Goal: Task Accomplishment & Management: Manage account settings

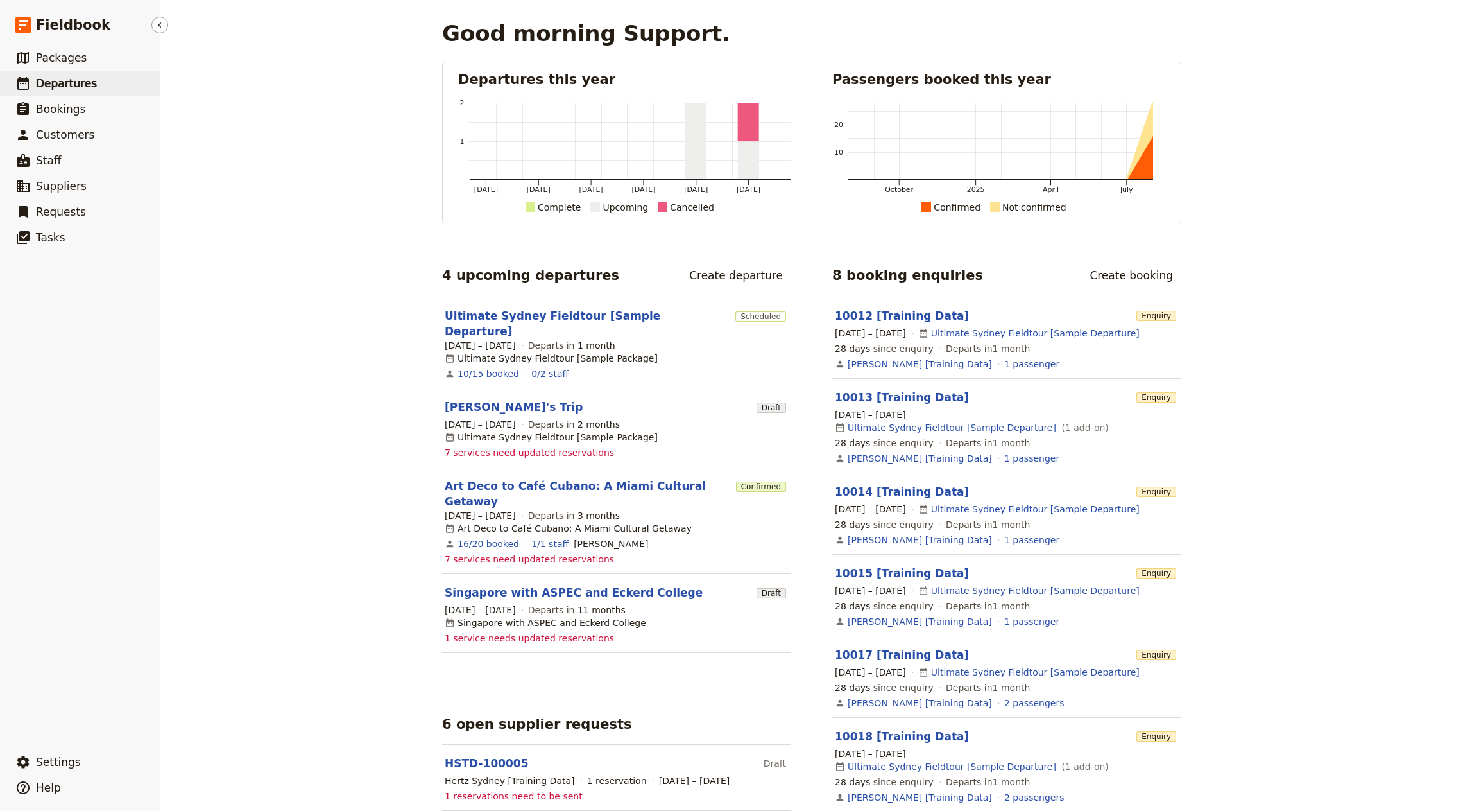
click at [94, 82] on link "​ Departures" at bounding box center [80, 84] width 160 height 26
select select "CREATED_AT"
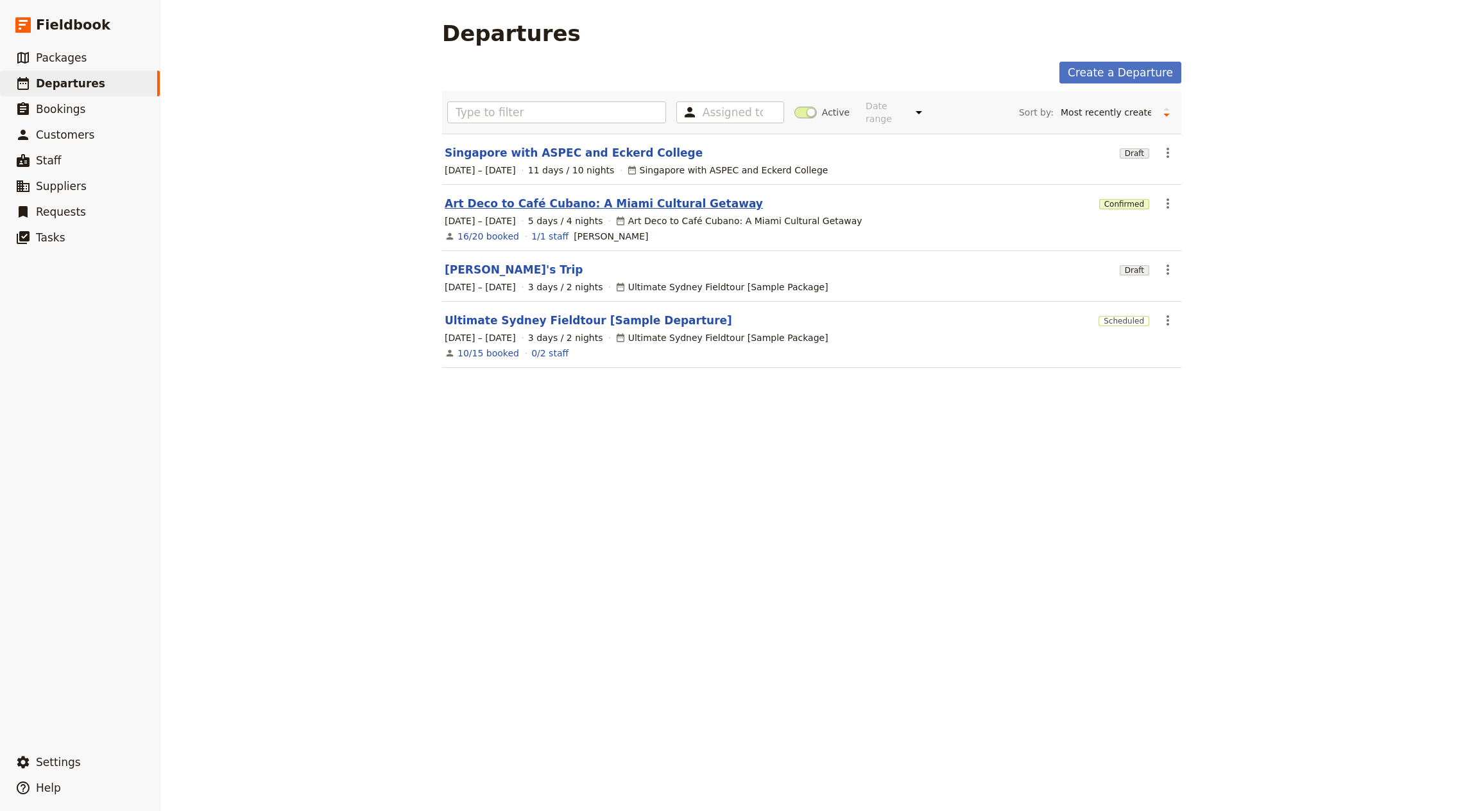
click at [648, 196] on link "Art Deco to Café Cubano: A Miami Cultural Getaway" at bounding box center [604, 203] width 318 height 15
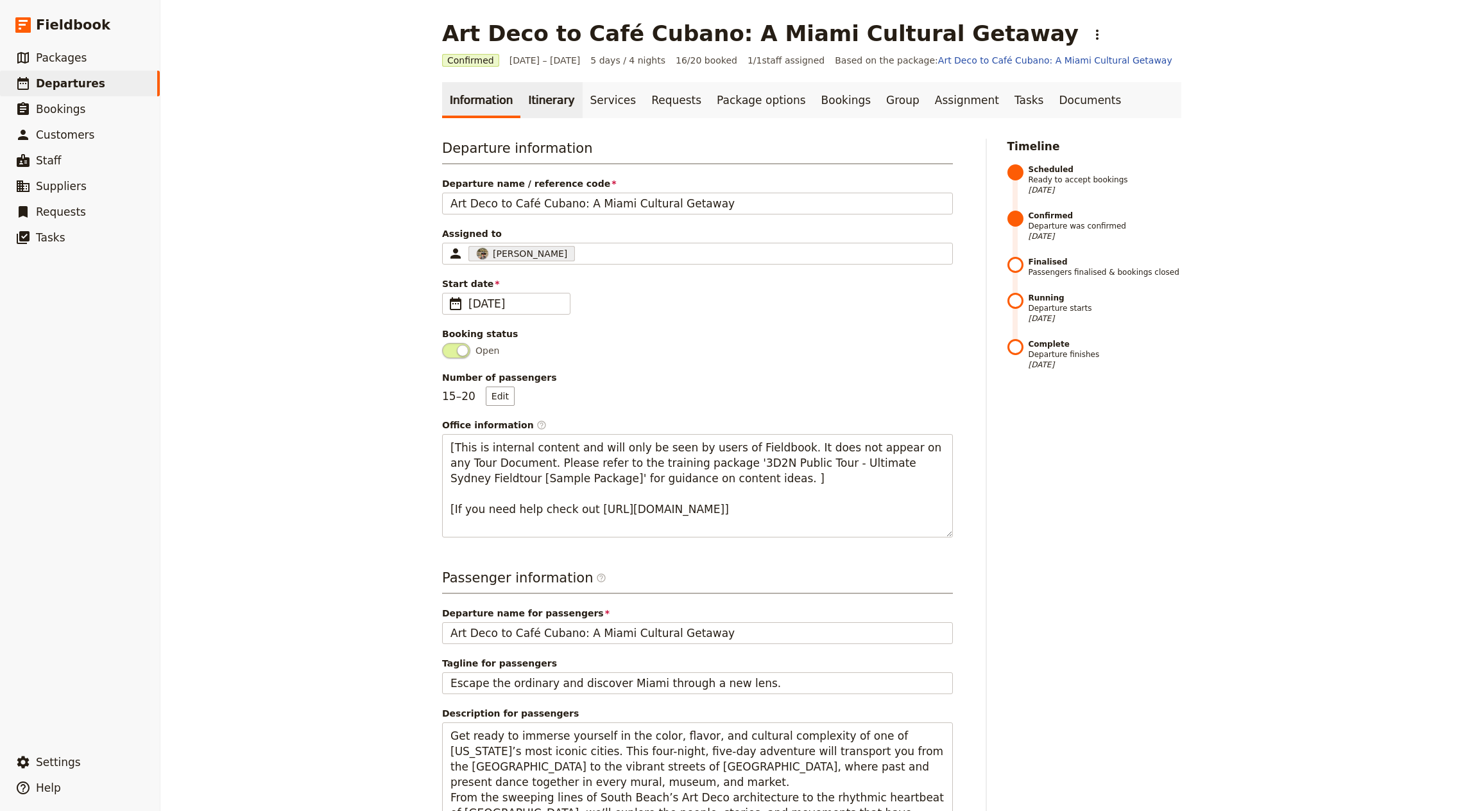
click at [535, 92] on link "Itinerary" at bounding box center [552, 100] width 62 height 36
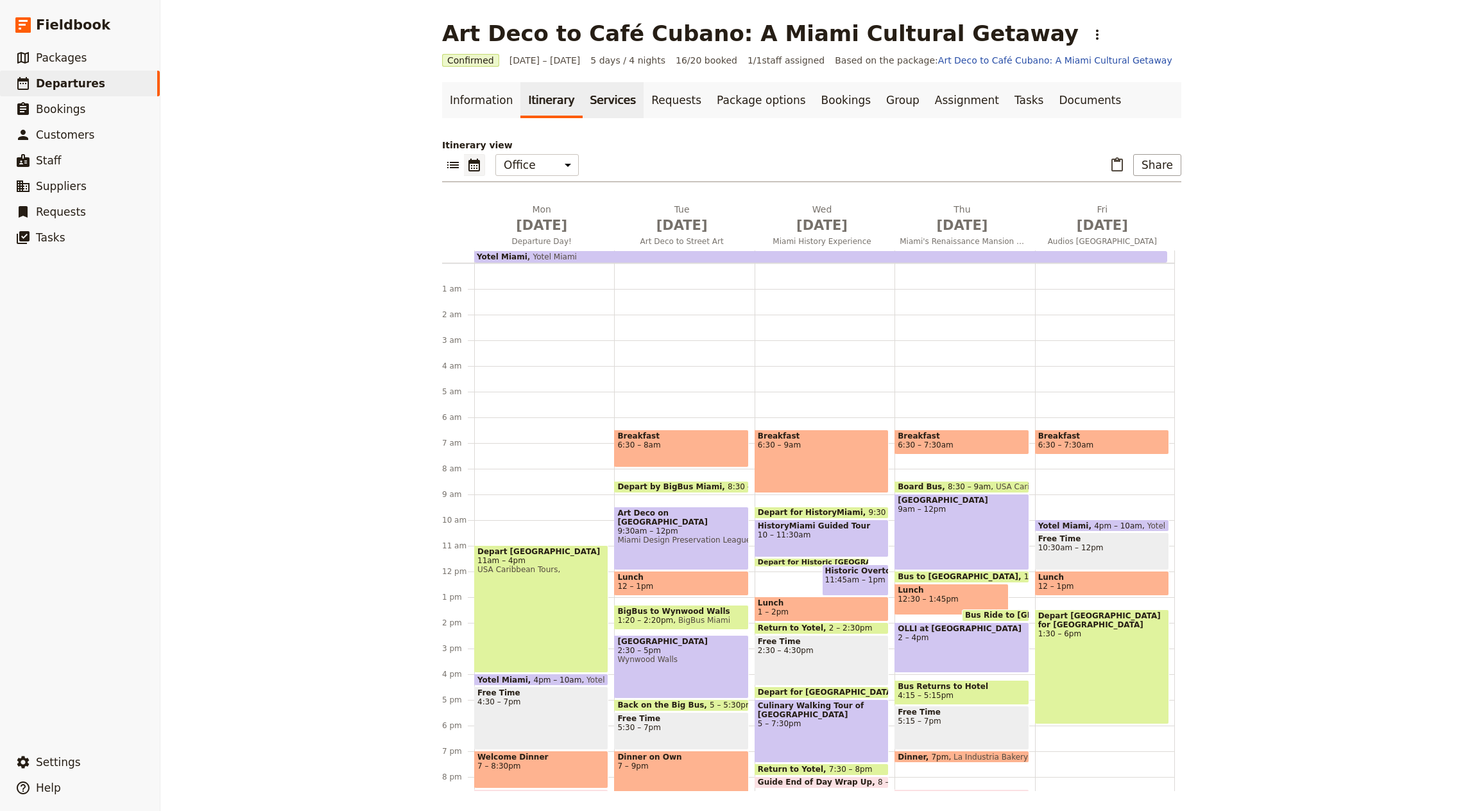
scroll to position [89, 0]
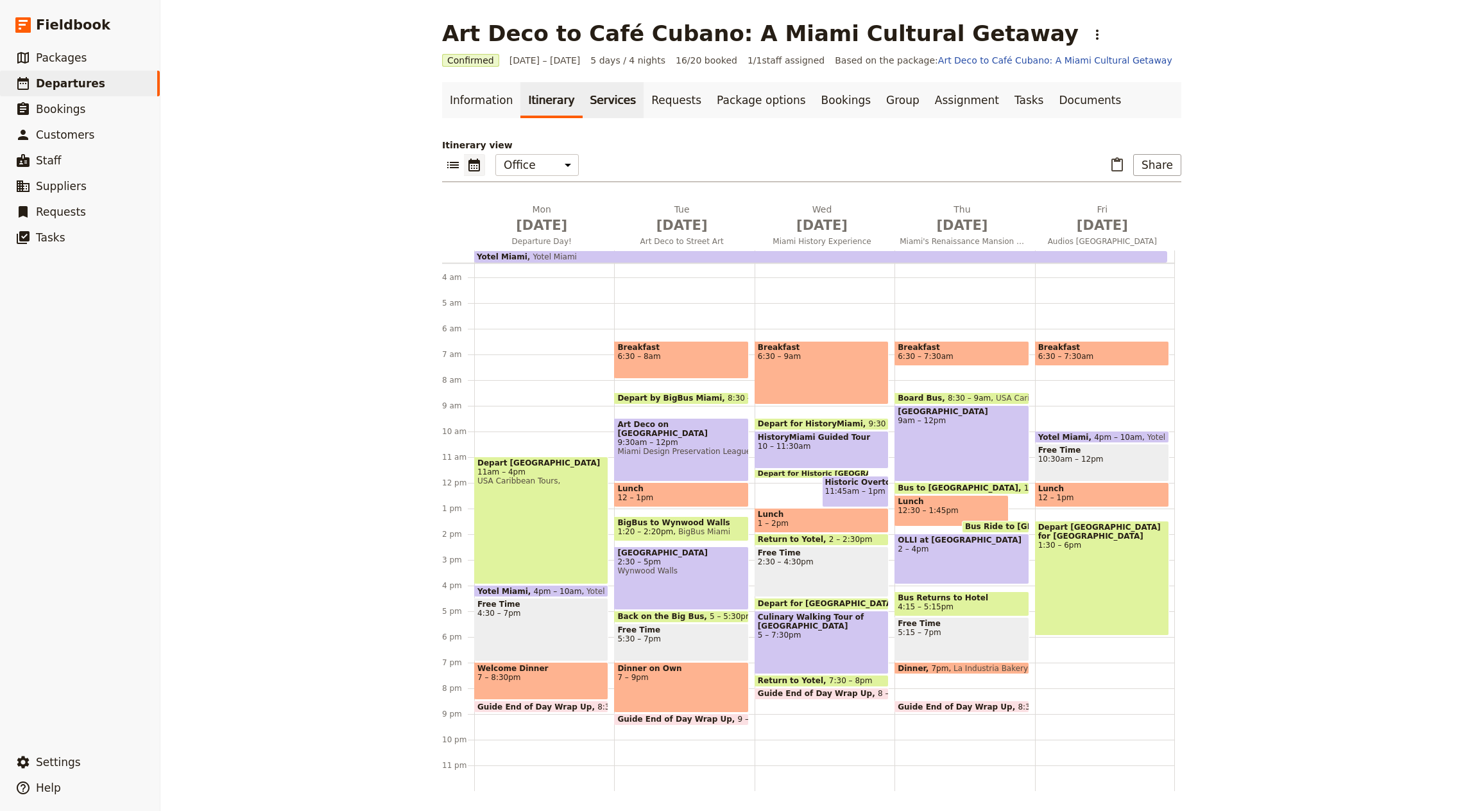
click at [608, 100] on link "Services" at bounding box center [614, 100] width 62 height 36
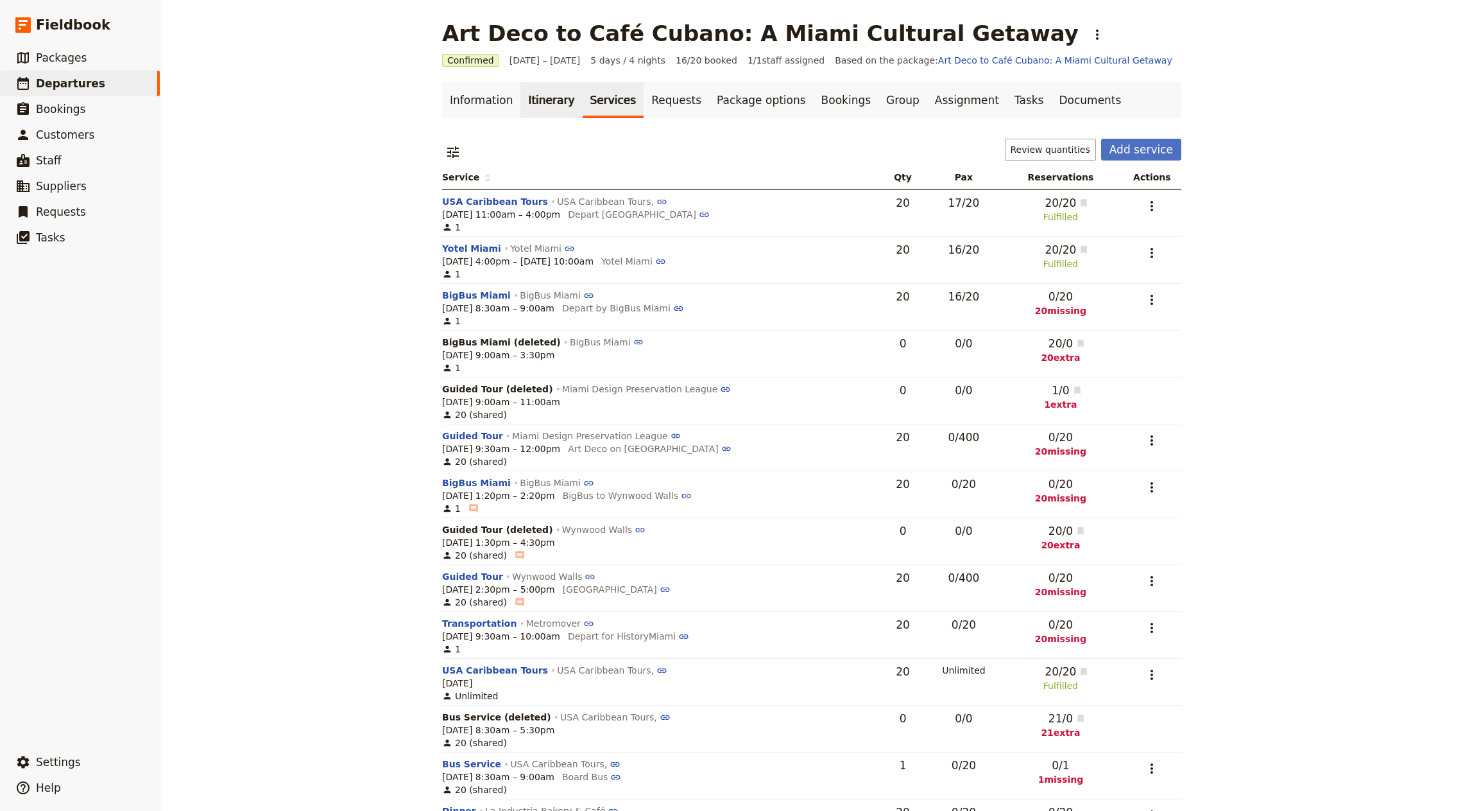
click at [531, 103] on link "Itinerary" at bounding box center [552, 100] width 62 height 36
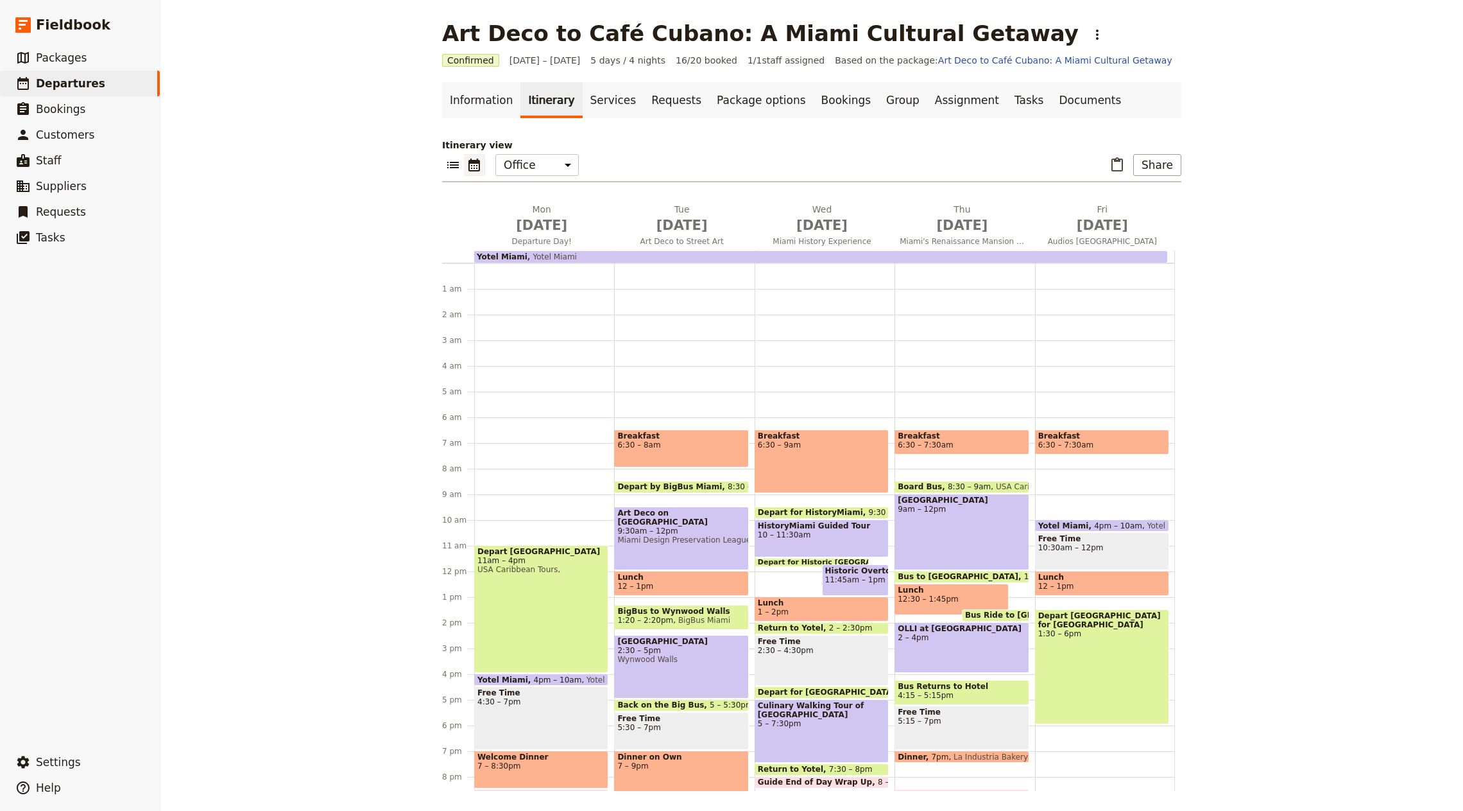
scroll to position [89, 0]
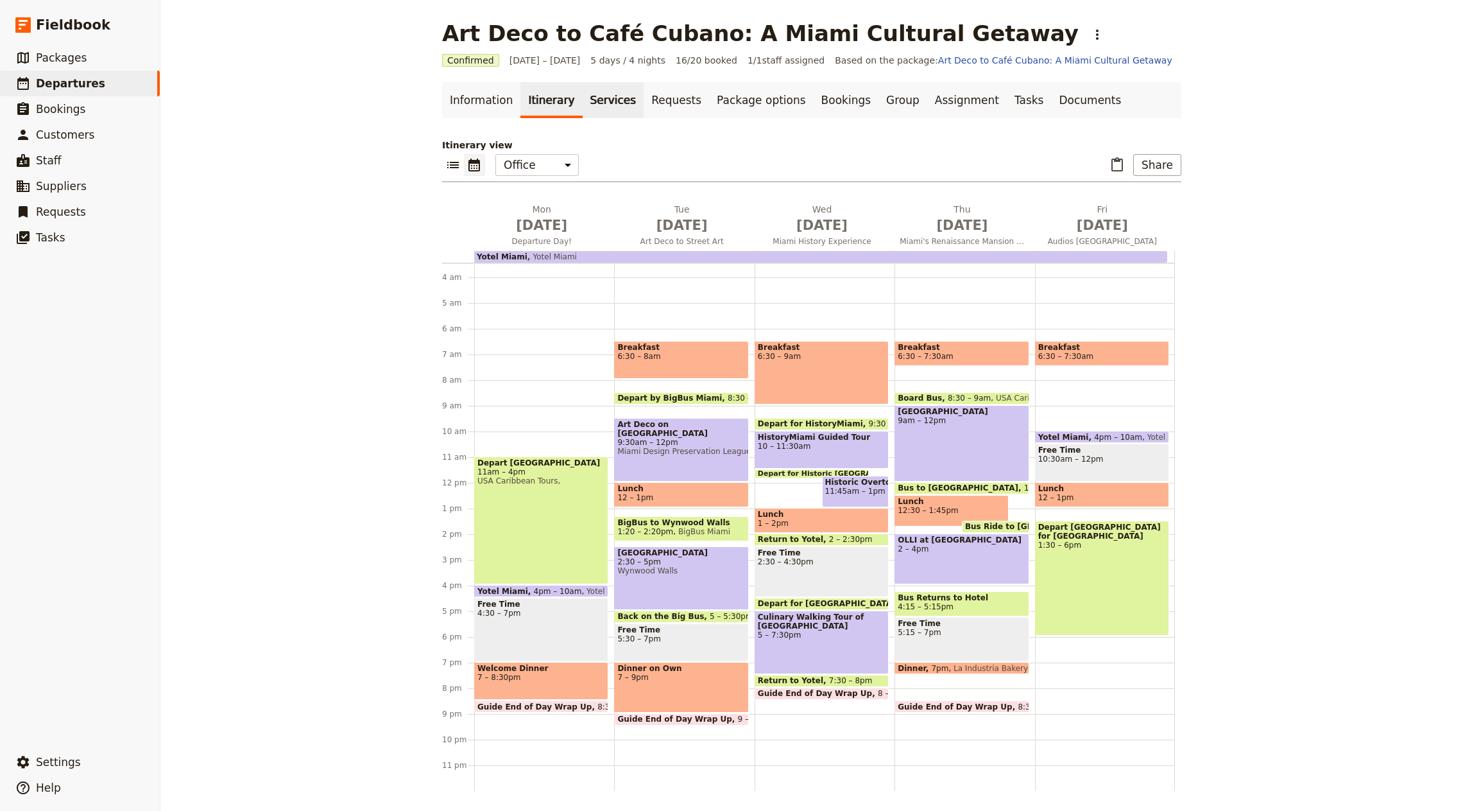
click at [600, 96] on link "Services" at bounding box center [614, 100] width 62 height 36
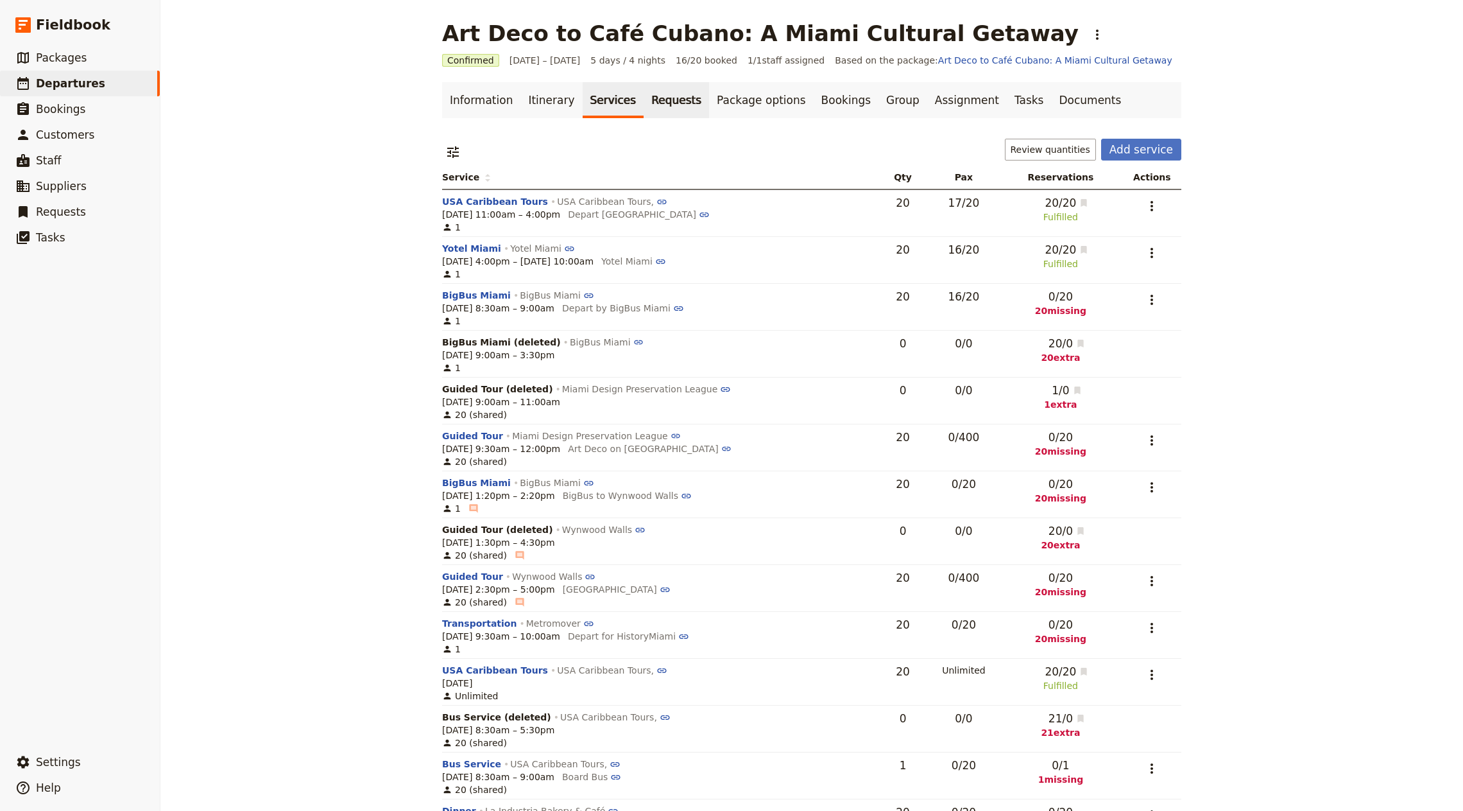
click at [644, 83] on link "Requests" at bounding box center [676, 100] width 65 height 36
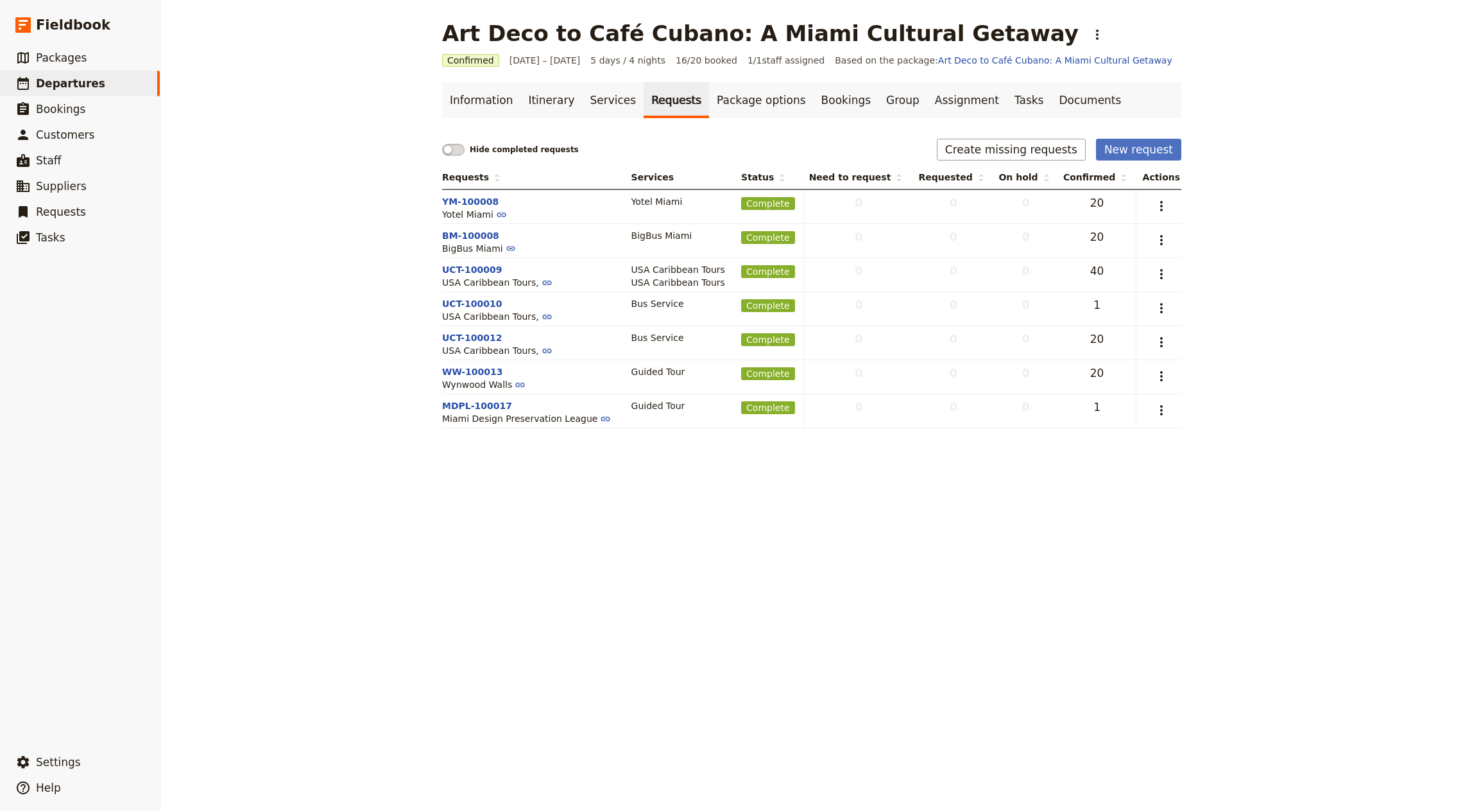
click at [485, 242] on div "BigBus Miami" at bounding box center [531, 248] width 179 height 13
click at [486, 235] on button "BM-100008" at bounding box center [470, 235] width 57 height 13
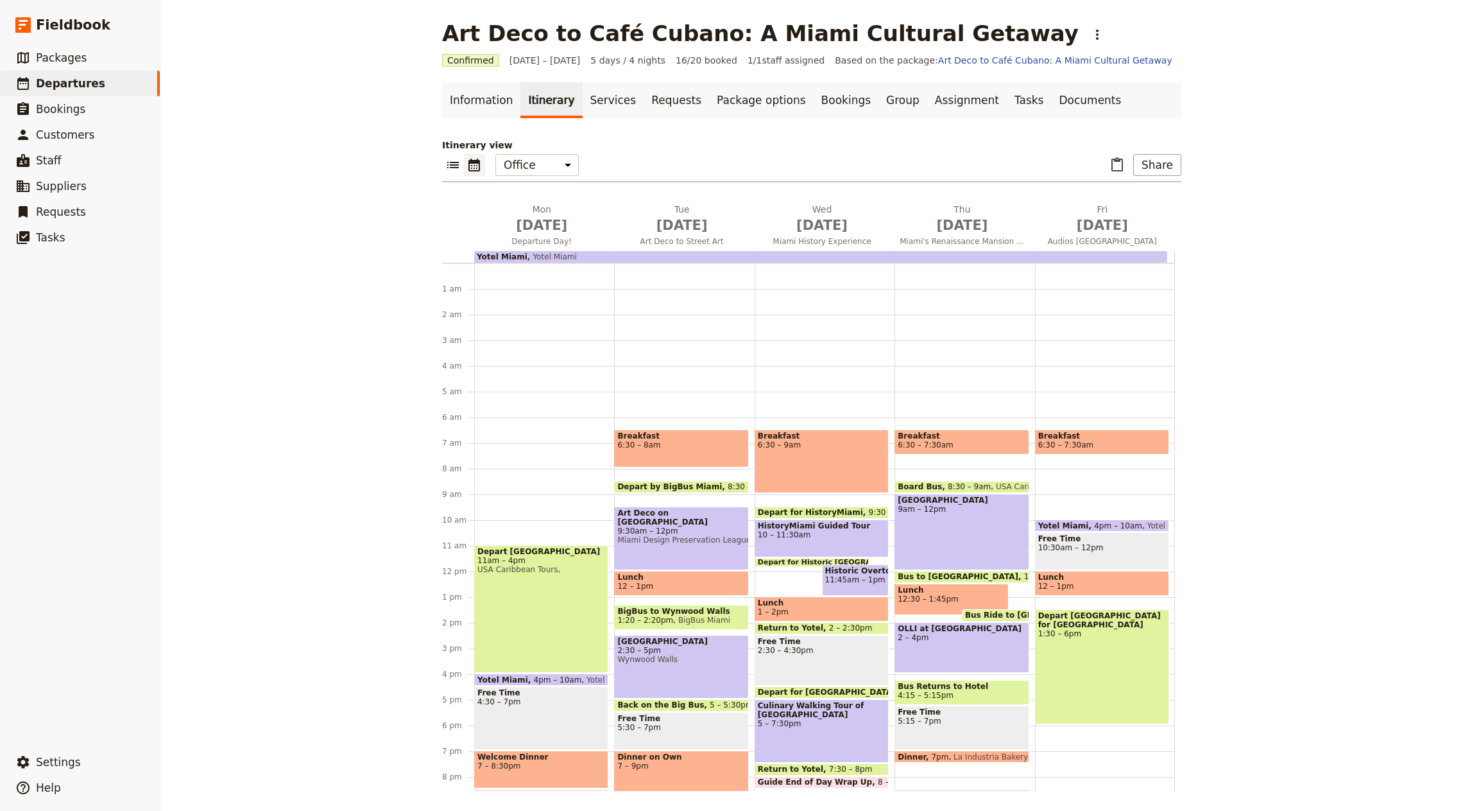
scroll to position [89, 0]
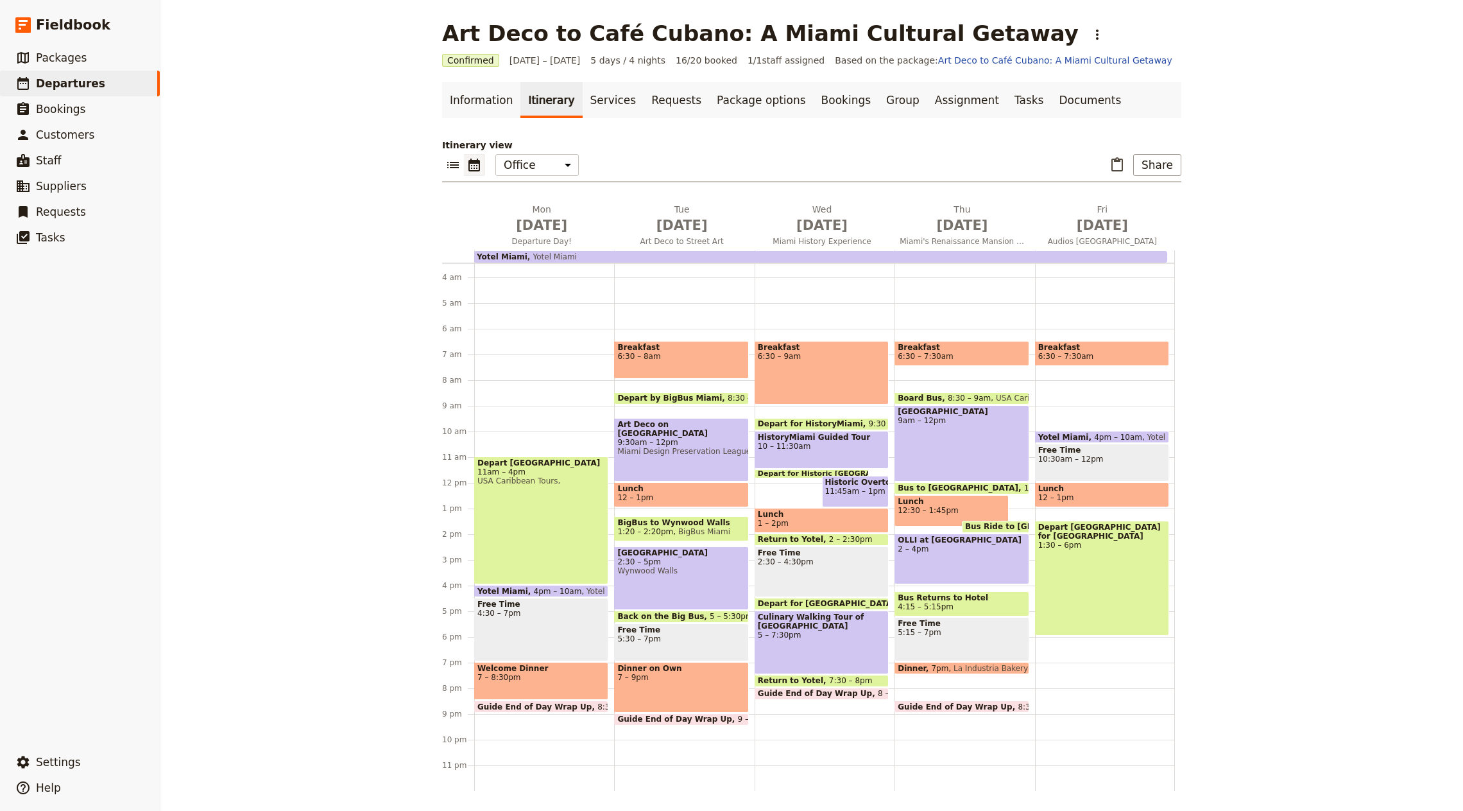
click at [568, 112] on link "Itinerary" at bounding box center [552, 100] width 62 height 36
click at [583, 105] on link "Services" at bounding box center [614, 100] width 62 height 36
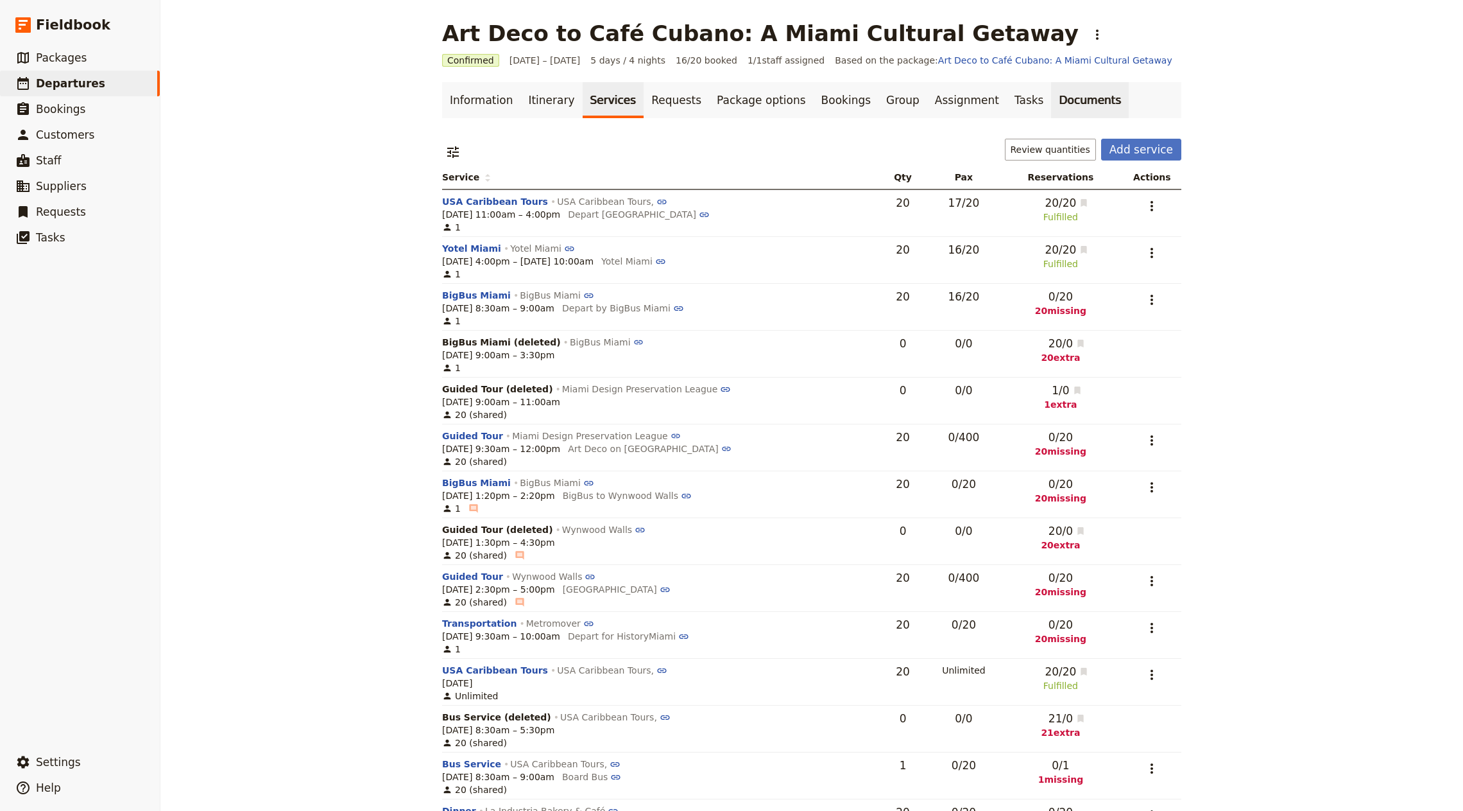
click at [1060, 107] on link "Documents" at bounding box center [1090, 100] width 78 height 36
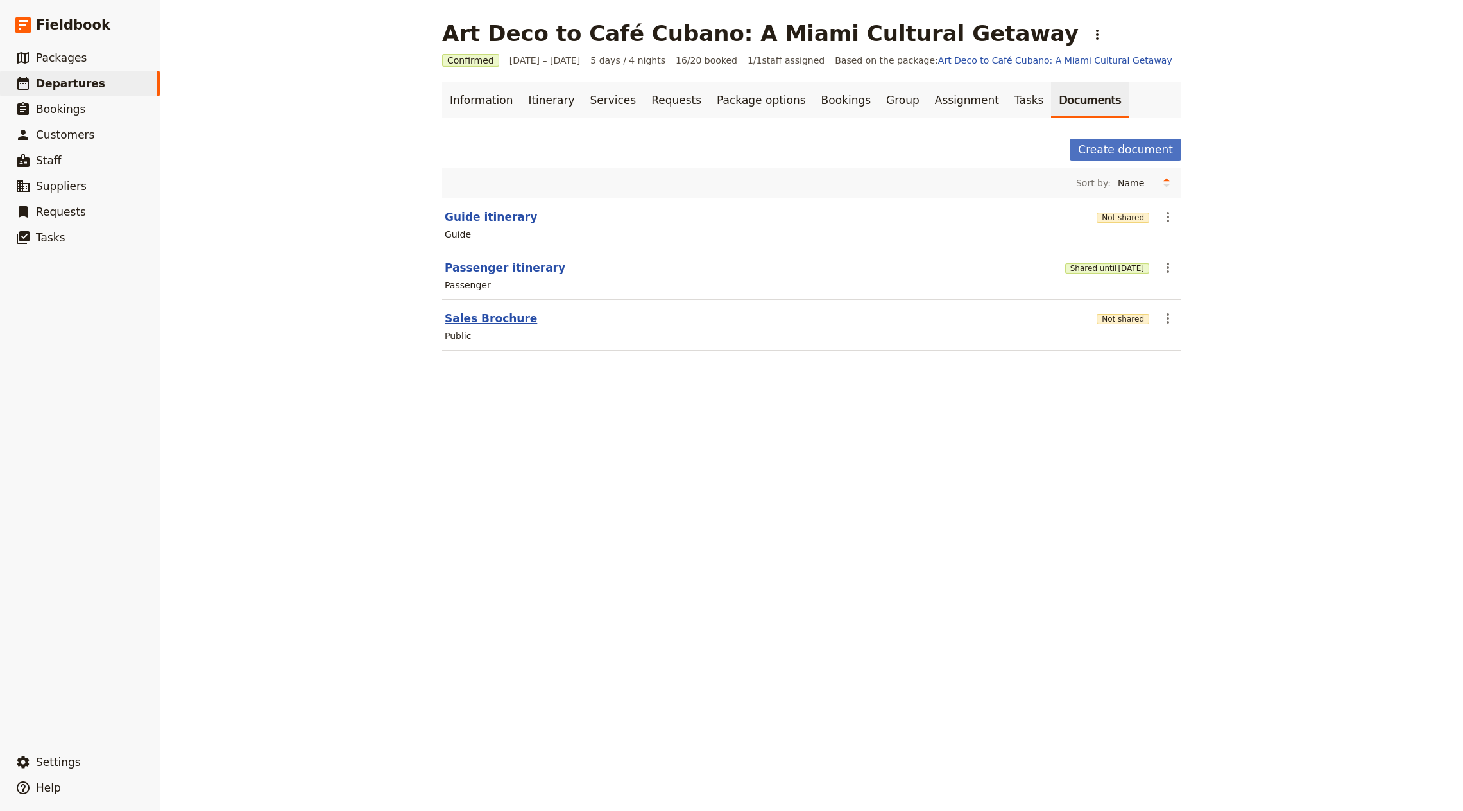
click at [476, 322] on button "Sales Brochure" at bounding box center [491, 318] width 92 height 15
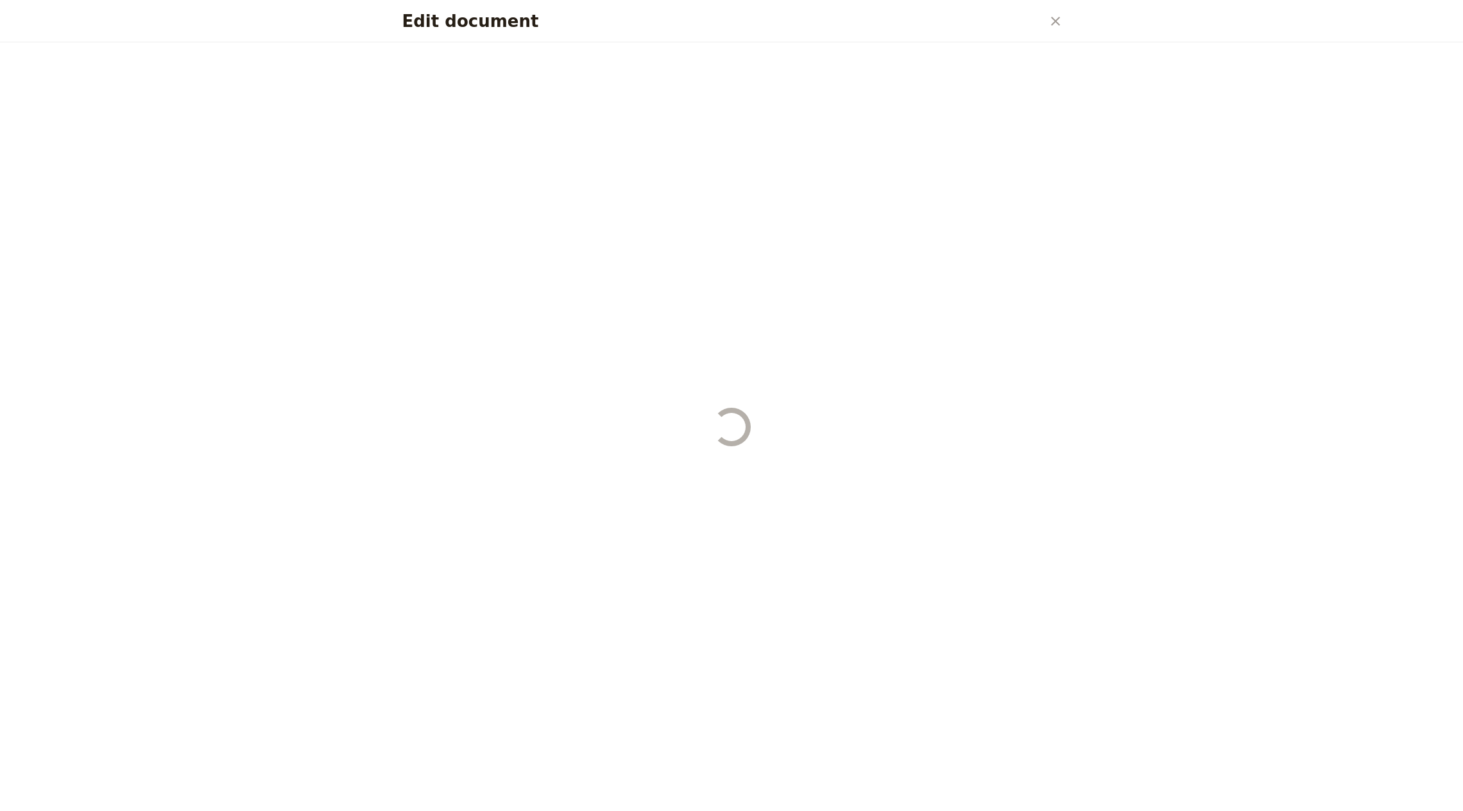
select select "DEFAULT"
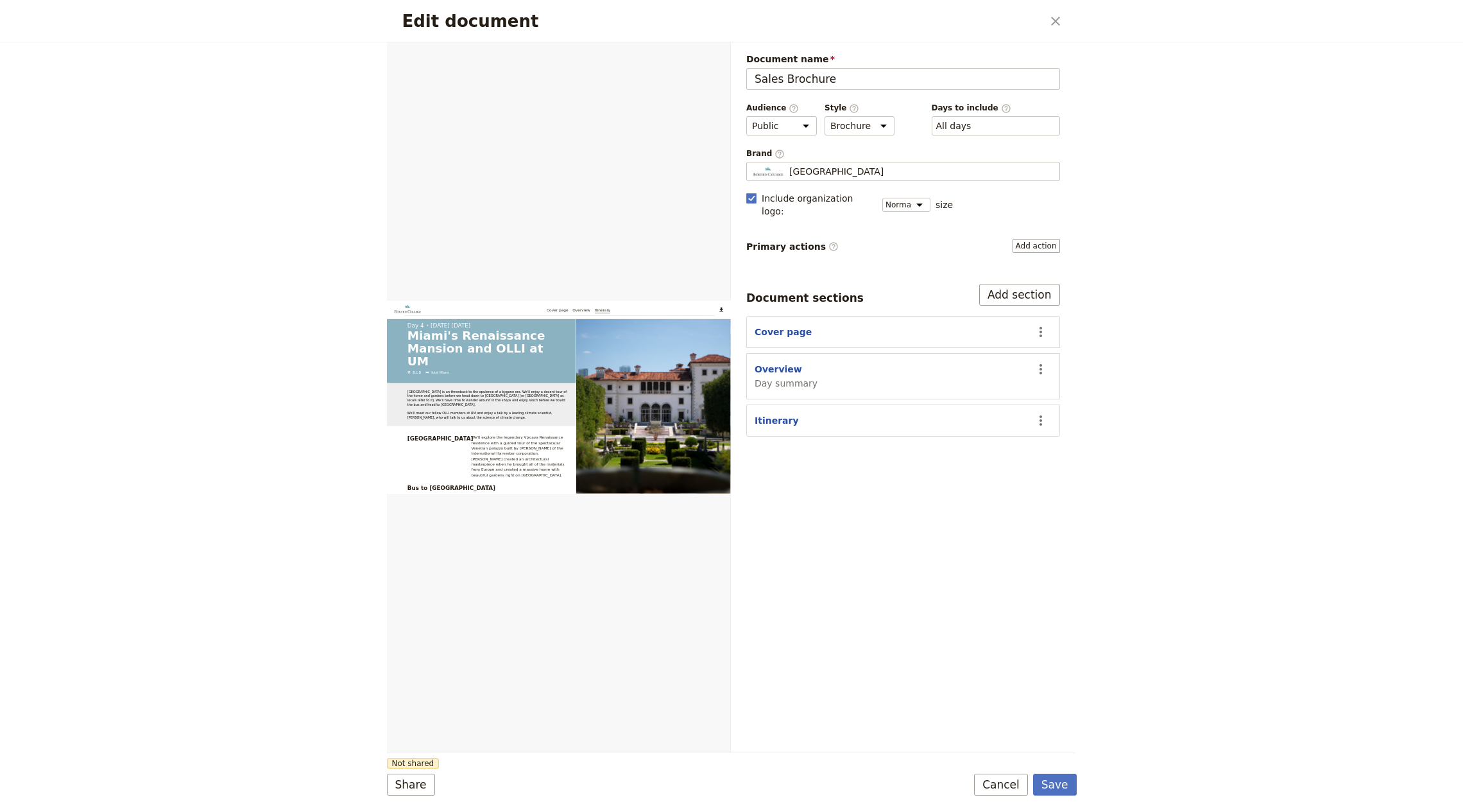
scroll to position [2742, 0]
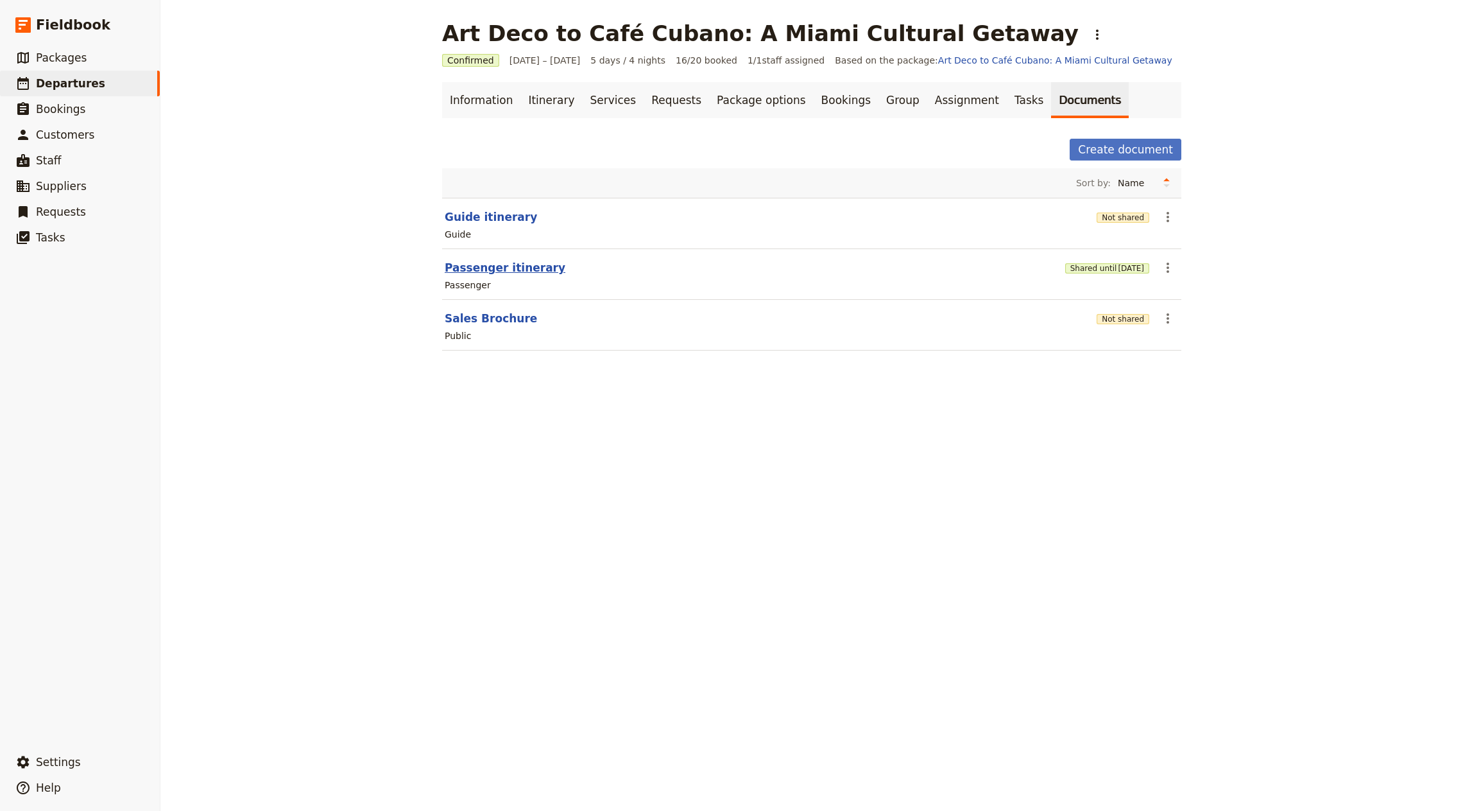
click at [477, 269] on button "Passenger itinerary" at bounding box center [505, 267] width 121 height 15
select select "PASSENGER"
select select "RUN_SHEET"
select select "DEFAULT"
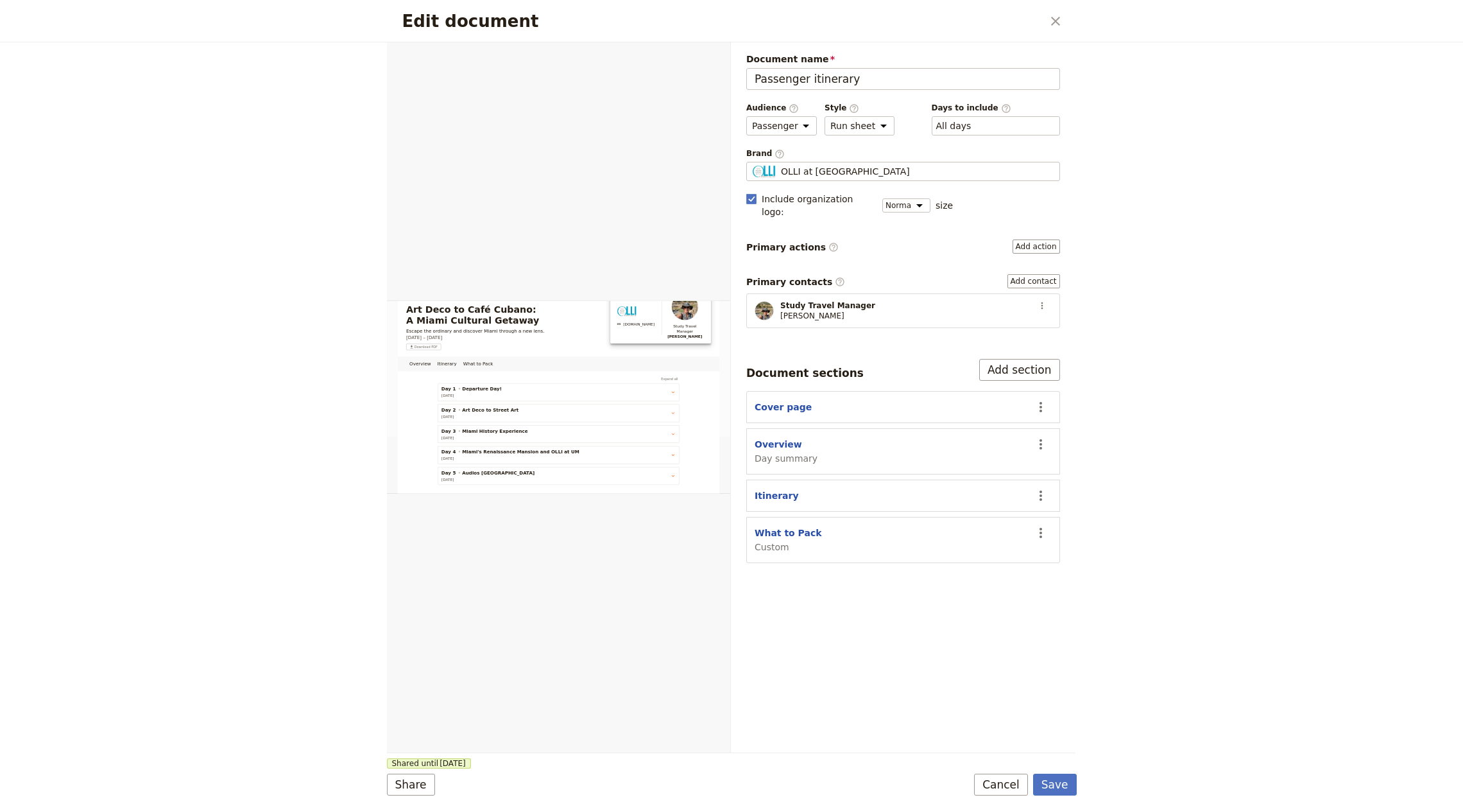
scroll to position [158, 0]
click at [585, 47] on select "Overview Itinerary What to Pack" at bounding box center [556, 56] width 160 height 19
select select "6893d75b036f399621c889b3"
click at [478, 47] on select "Overview Itinerary What to Pack" at bounding box center [556, 56] width 160 height 19
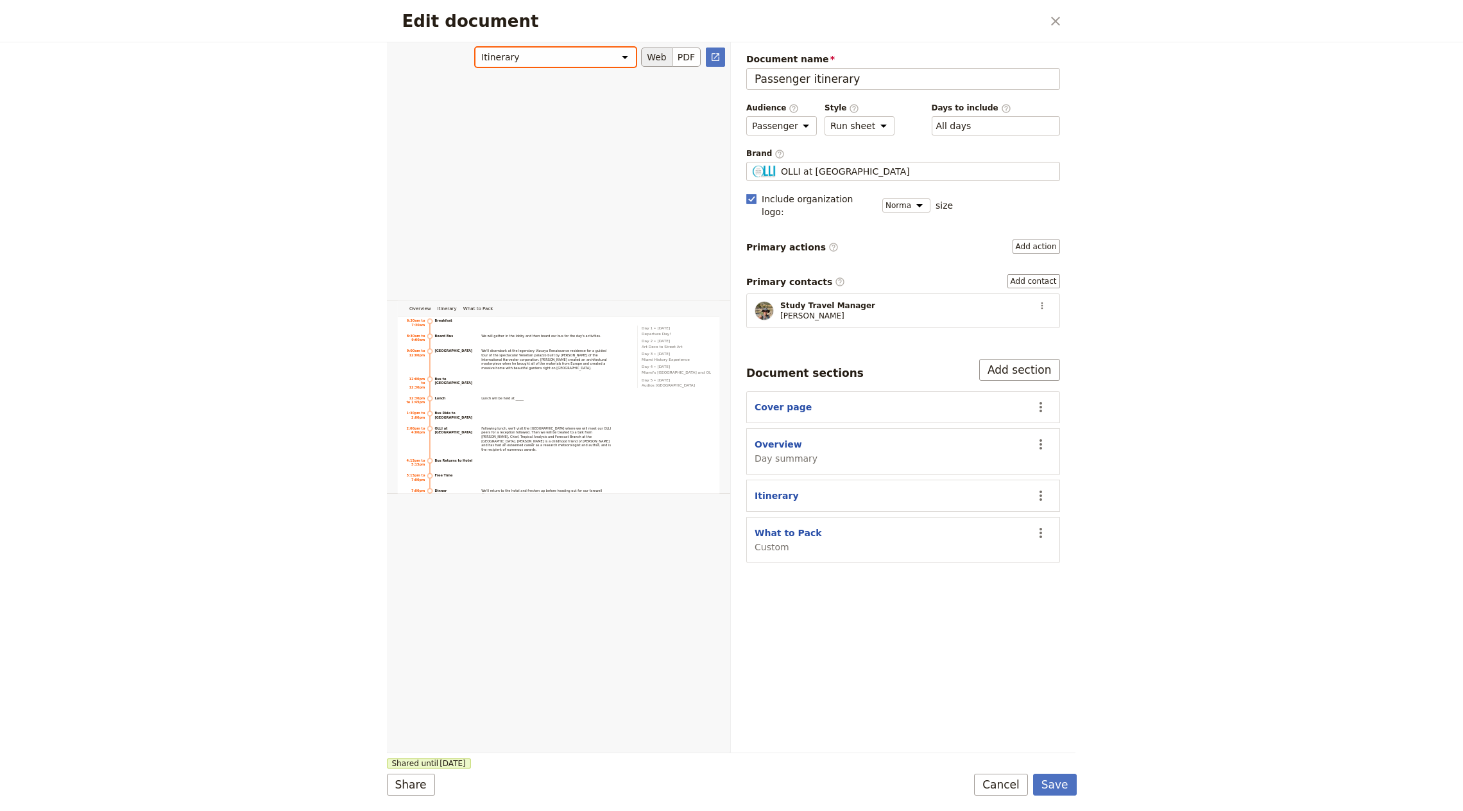
scroll to position [2331, 0]
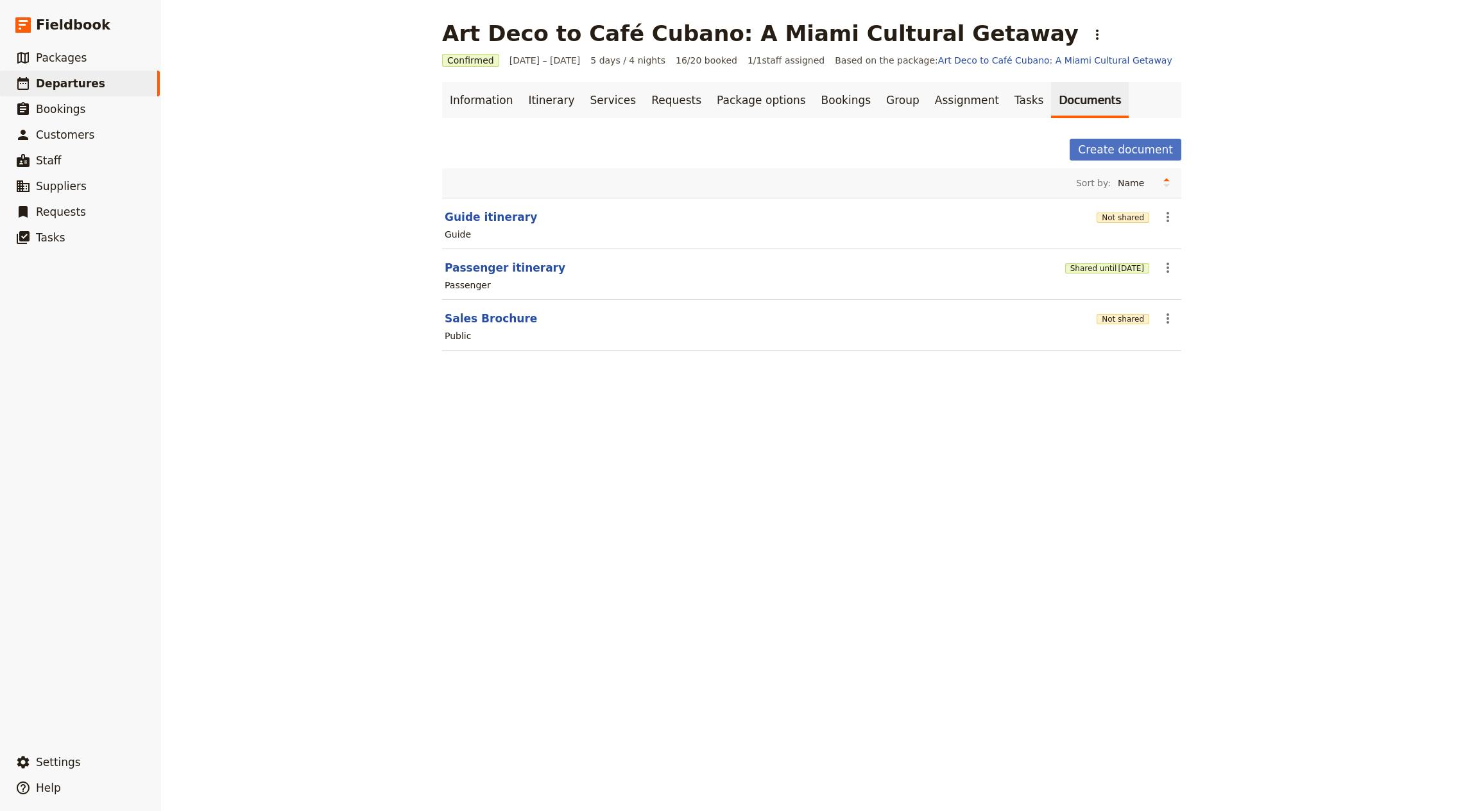
click at [496, 205] on section "Guide itinerary Not shared ​ Guide" at bounding box center [811, 223] width 739 height 51
click at [496, 209] on header "Guide itinerary" at bounding box center [768, 216] width 647 height 15
click at [494, 223] on button "Guide itinerary" at bounding box center [491, 216] width 92 height 15
select select "STAFF"
select select "RUN_SHEET"
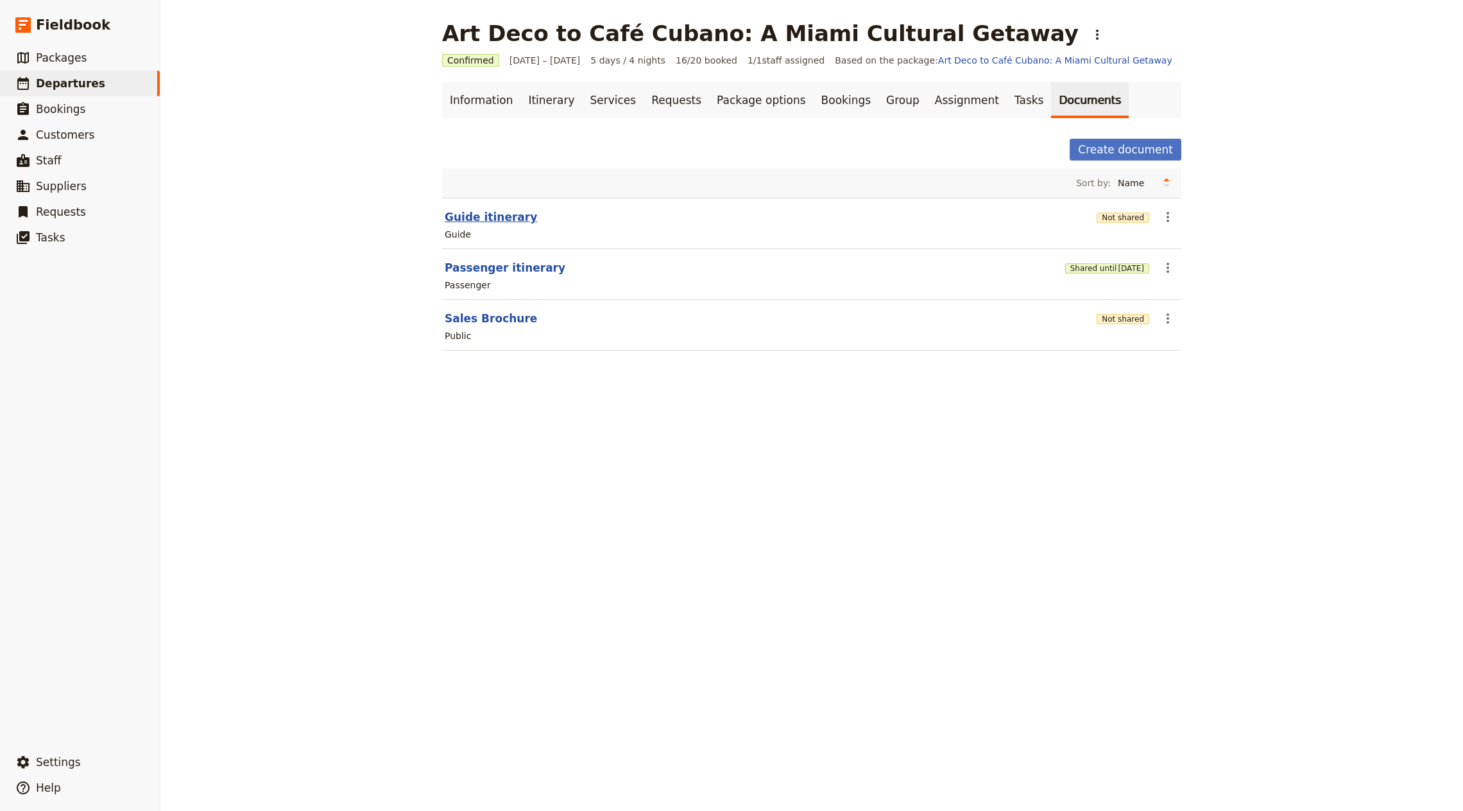
select select "DEFAULT"
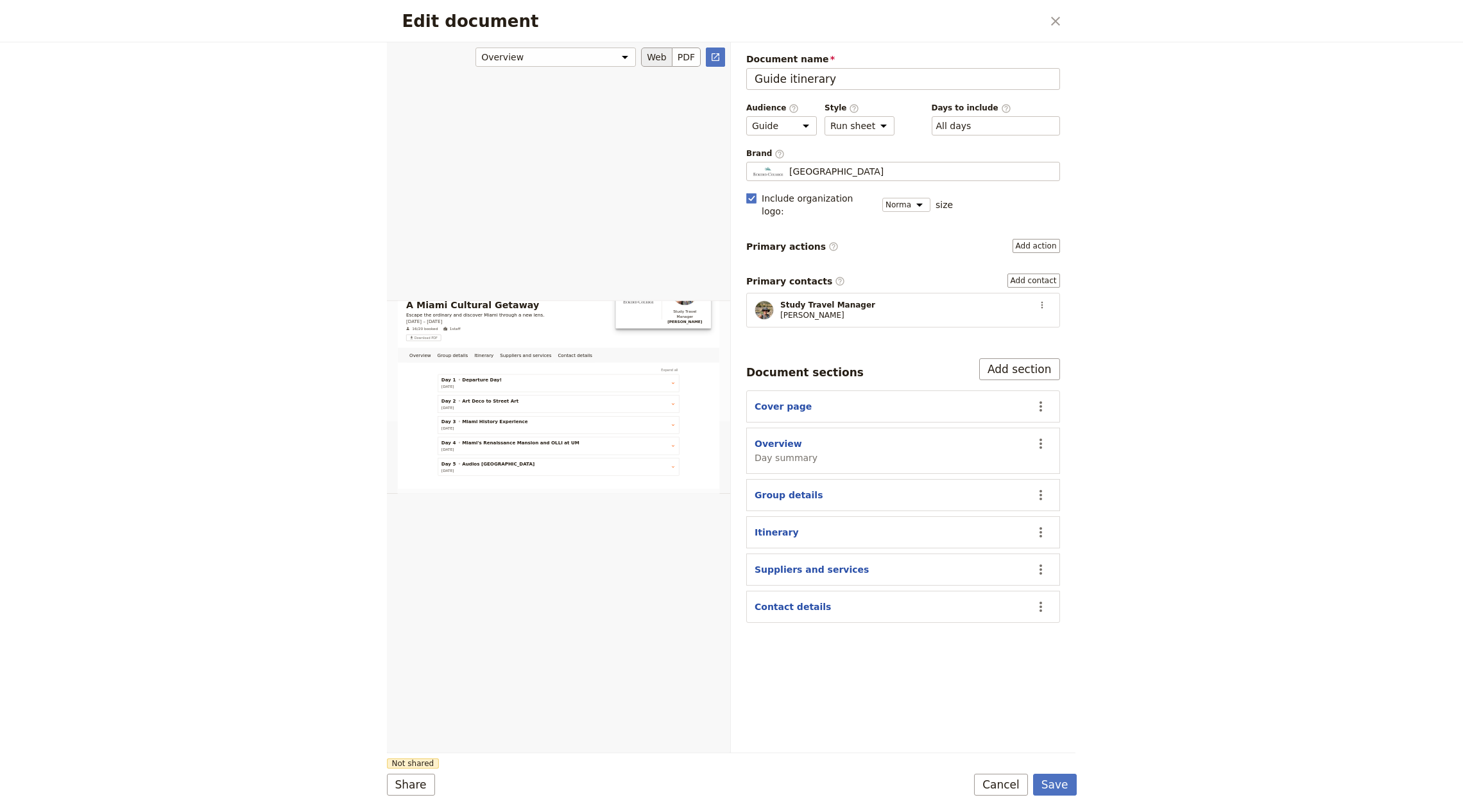
scroll to position [154, 0]
click at [600, 55] on select "Overview Group details Itinerary Suppliers and services Contact details" at bounding box center [556, 56] width 160 height 19
click at [478, 47] on select "Overview Group details Itinerary Suppliers and services Contact details" at bounding box center [556, 56] width 160 height 19
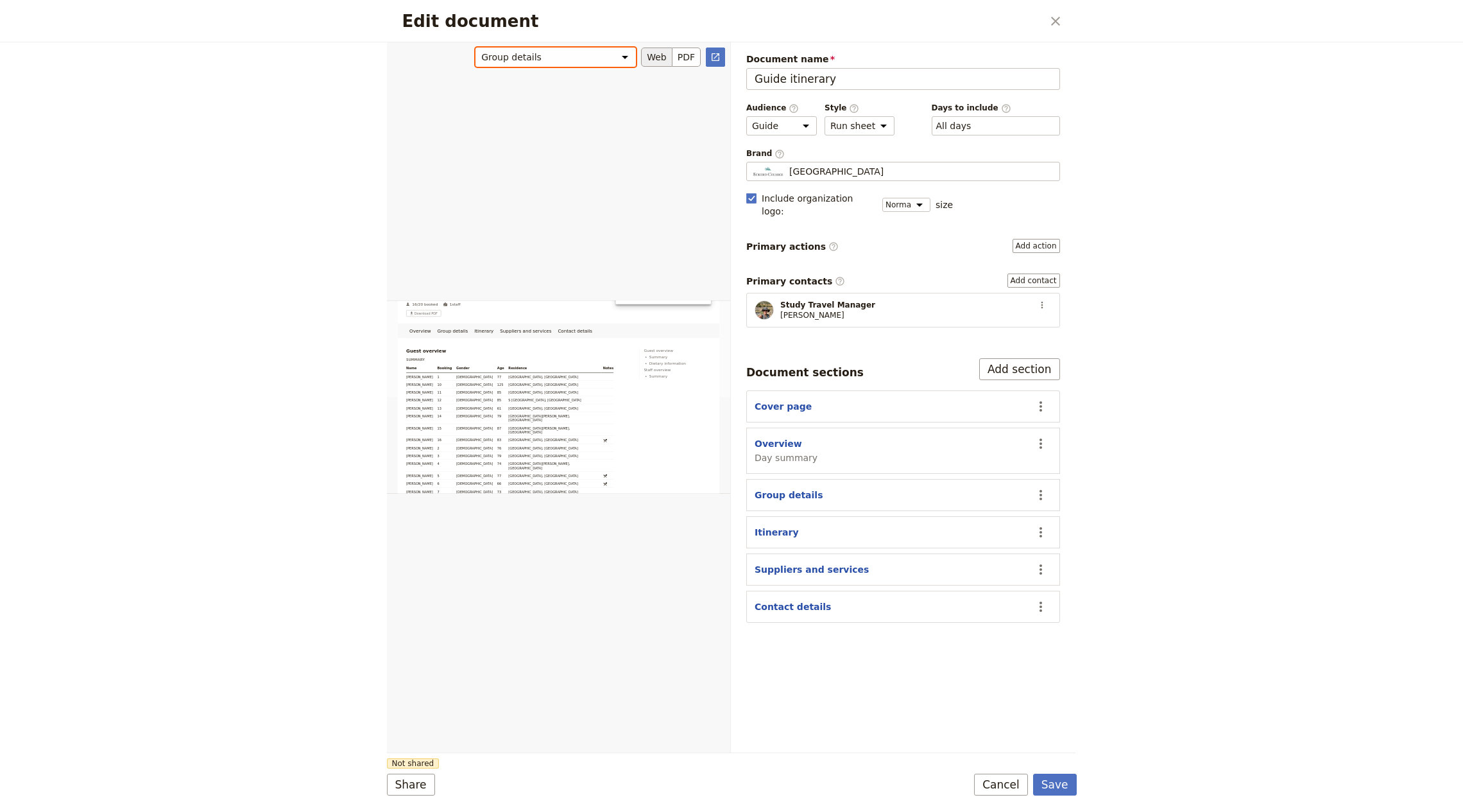
scroll to position [231, 0]
click at [583, 63] on select "Overview Group details Itinerary Suppliers and services Contact details" at bounding box center [556, 56] width 160 height 19
select select "6893d75b036f399621c889ad"
click at [478, 47] on select "Overview Group details Itinerary Suppliers and services Contact details" at bounding box center [556, 56] width 160 height 19
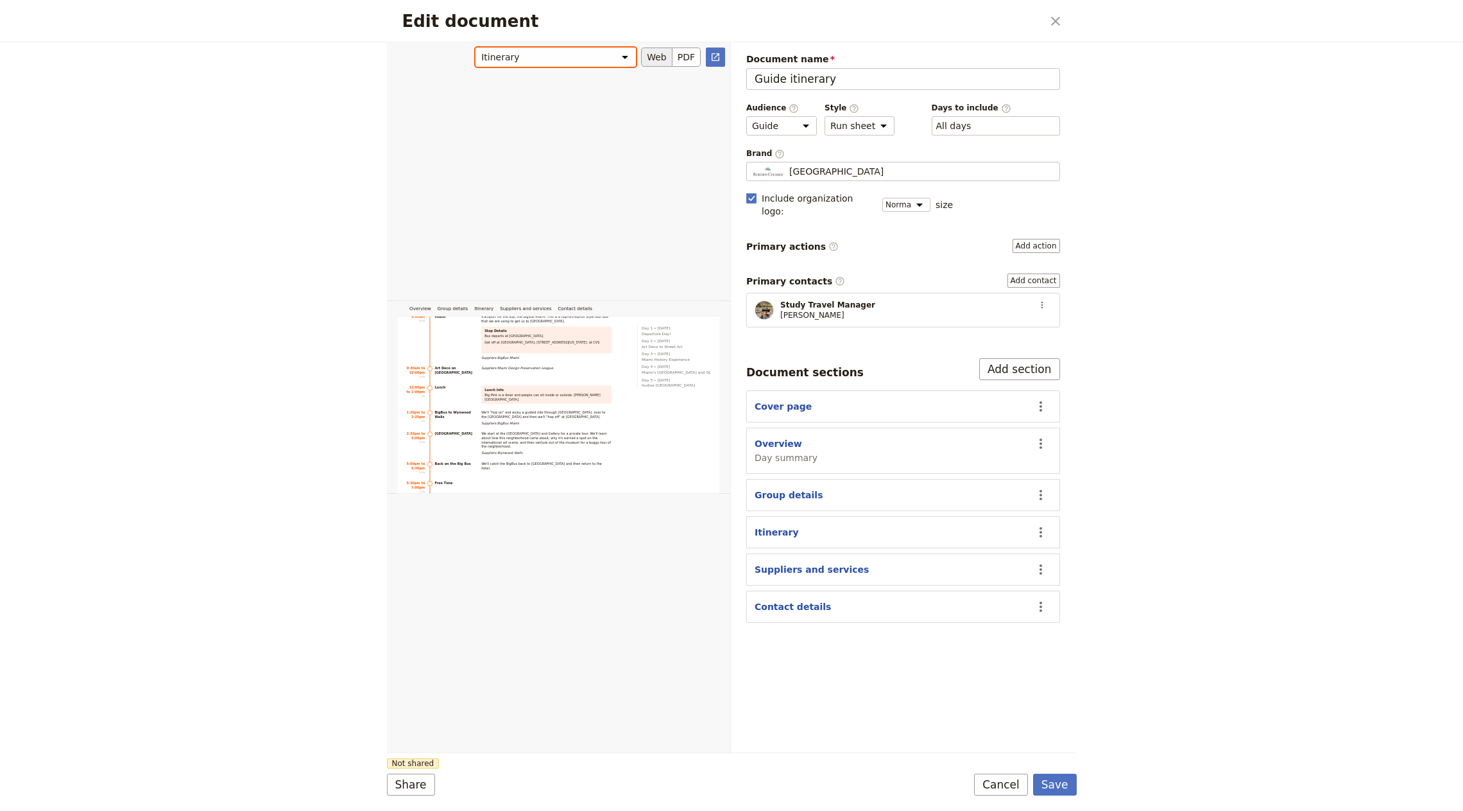
scroll to position [1712, 0]
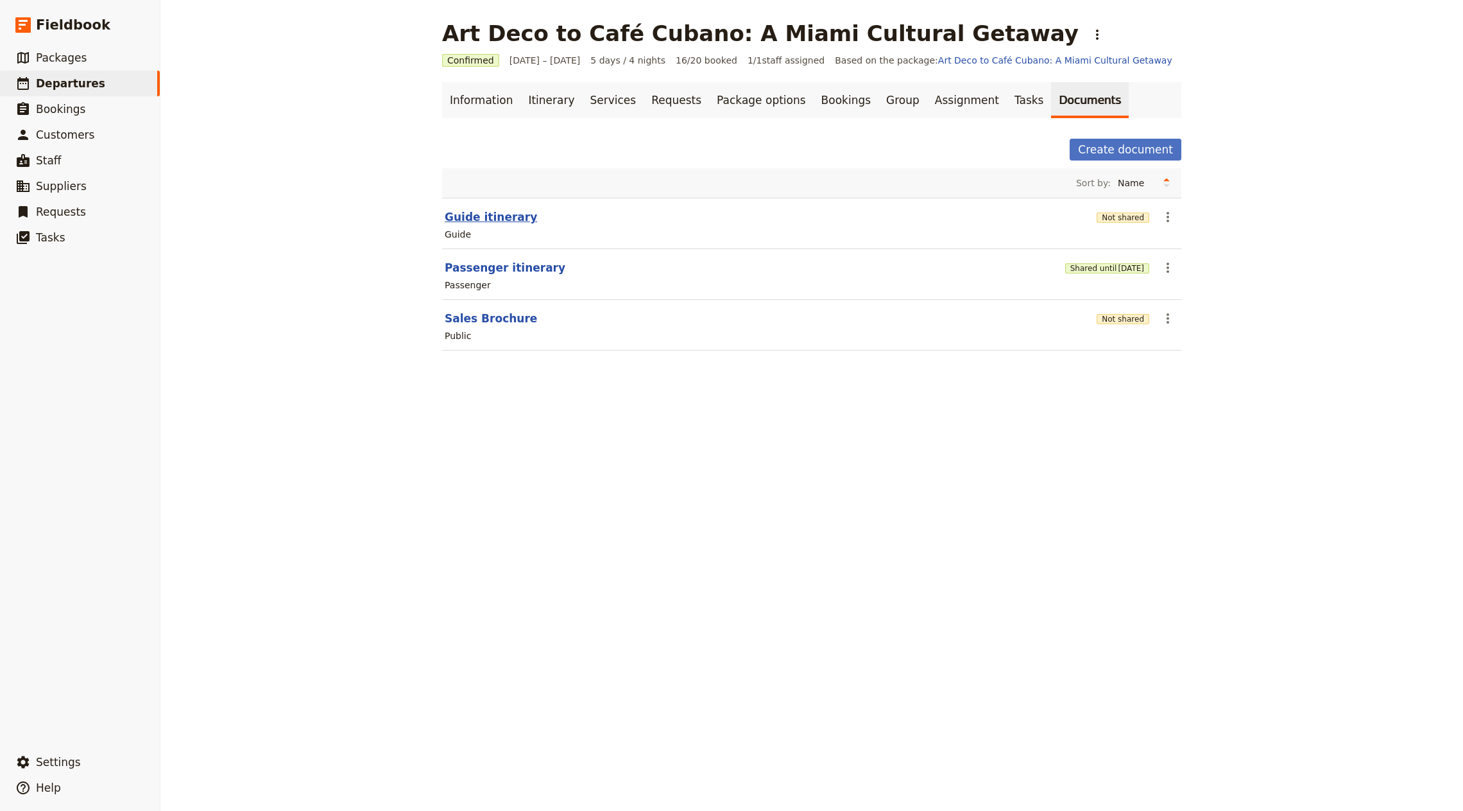
click at [454, 218] on button "Guide itinerary" at bounding box center [491, 216] width 92 height 15
select select "STAFF"
select select "RUN_SHEET"
select select "DEFAULT"
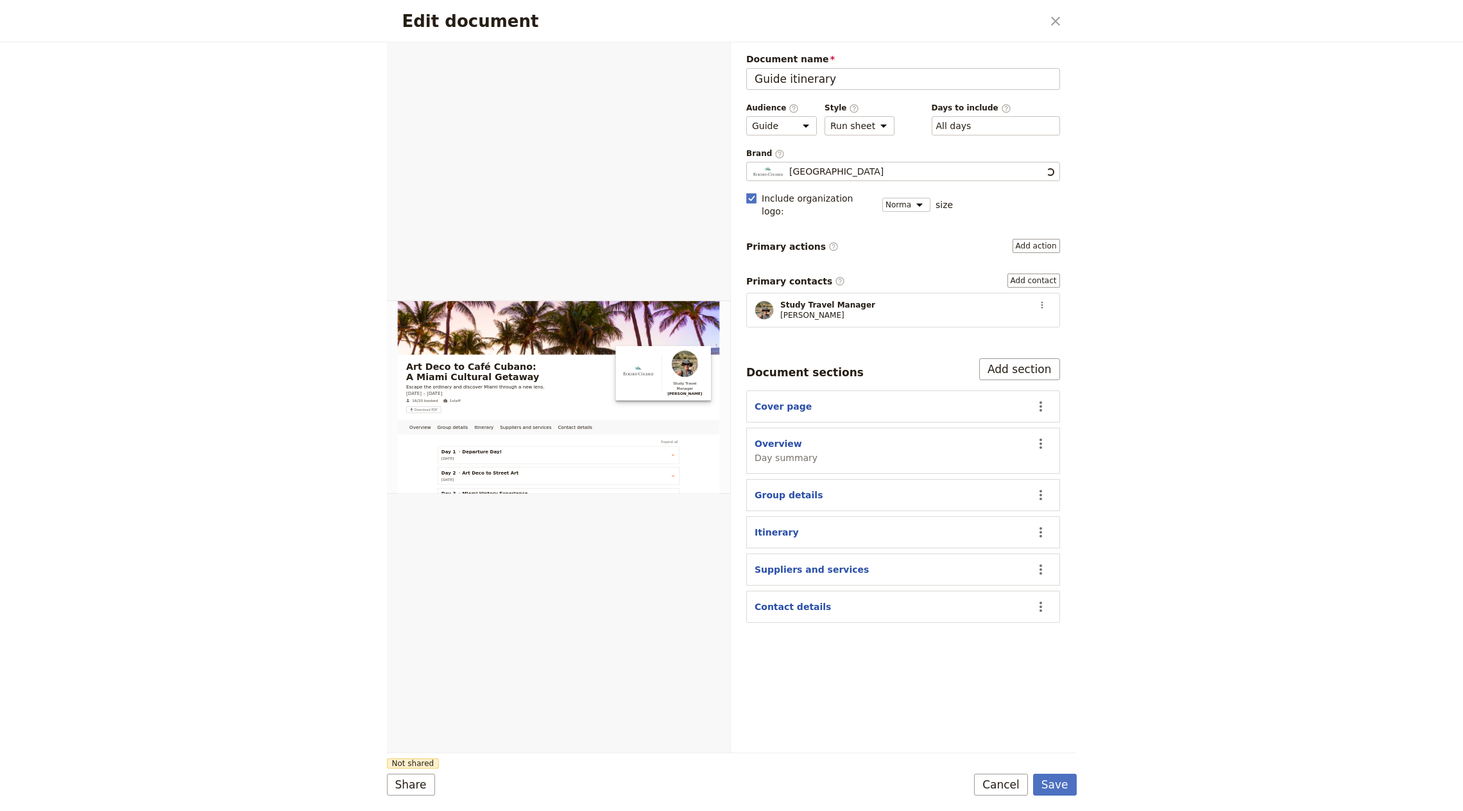
scroll to position [0, 0]
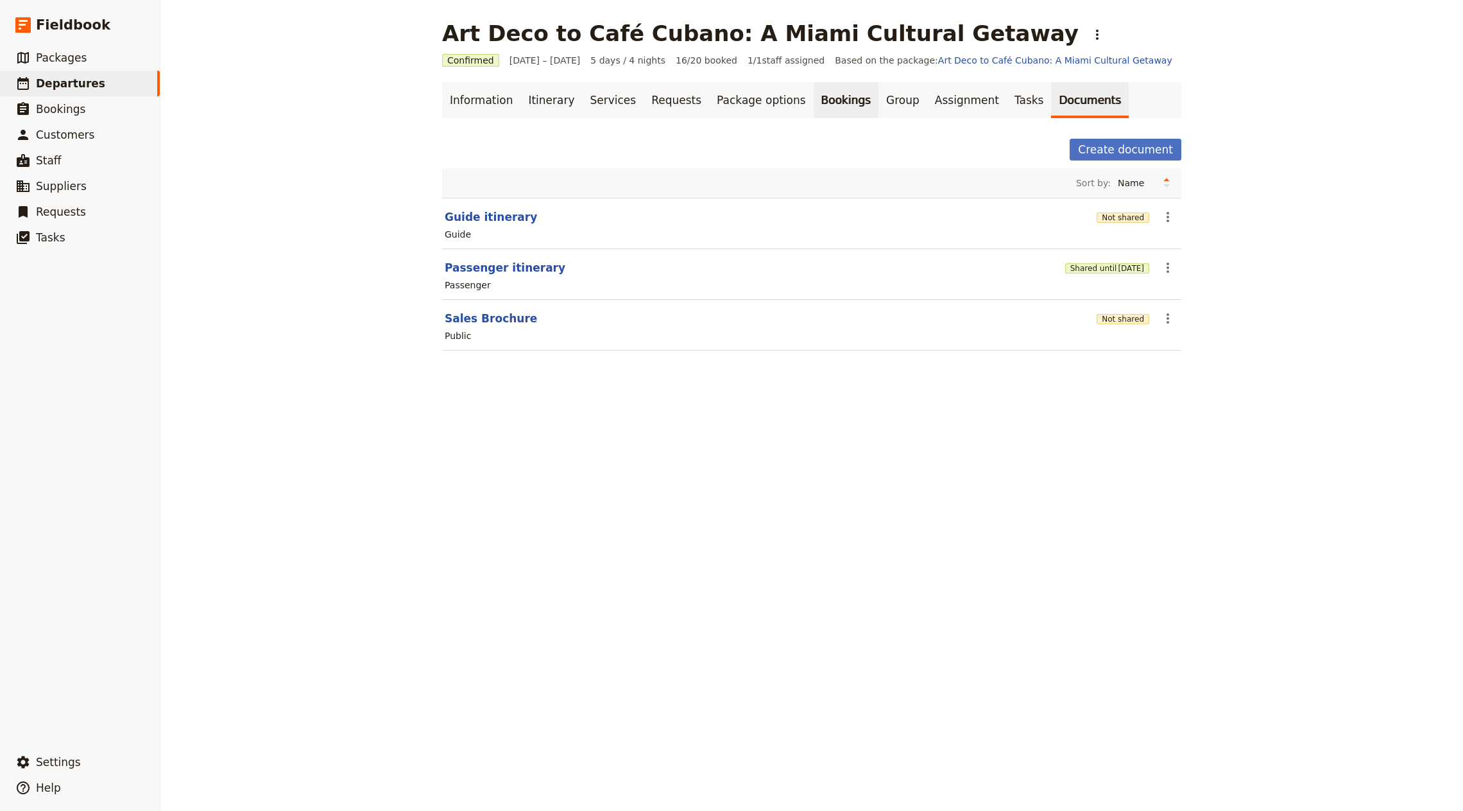
click at [814, 103] on link "Bookings" at bounding box center [846, 100] width 65 height 36
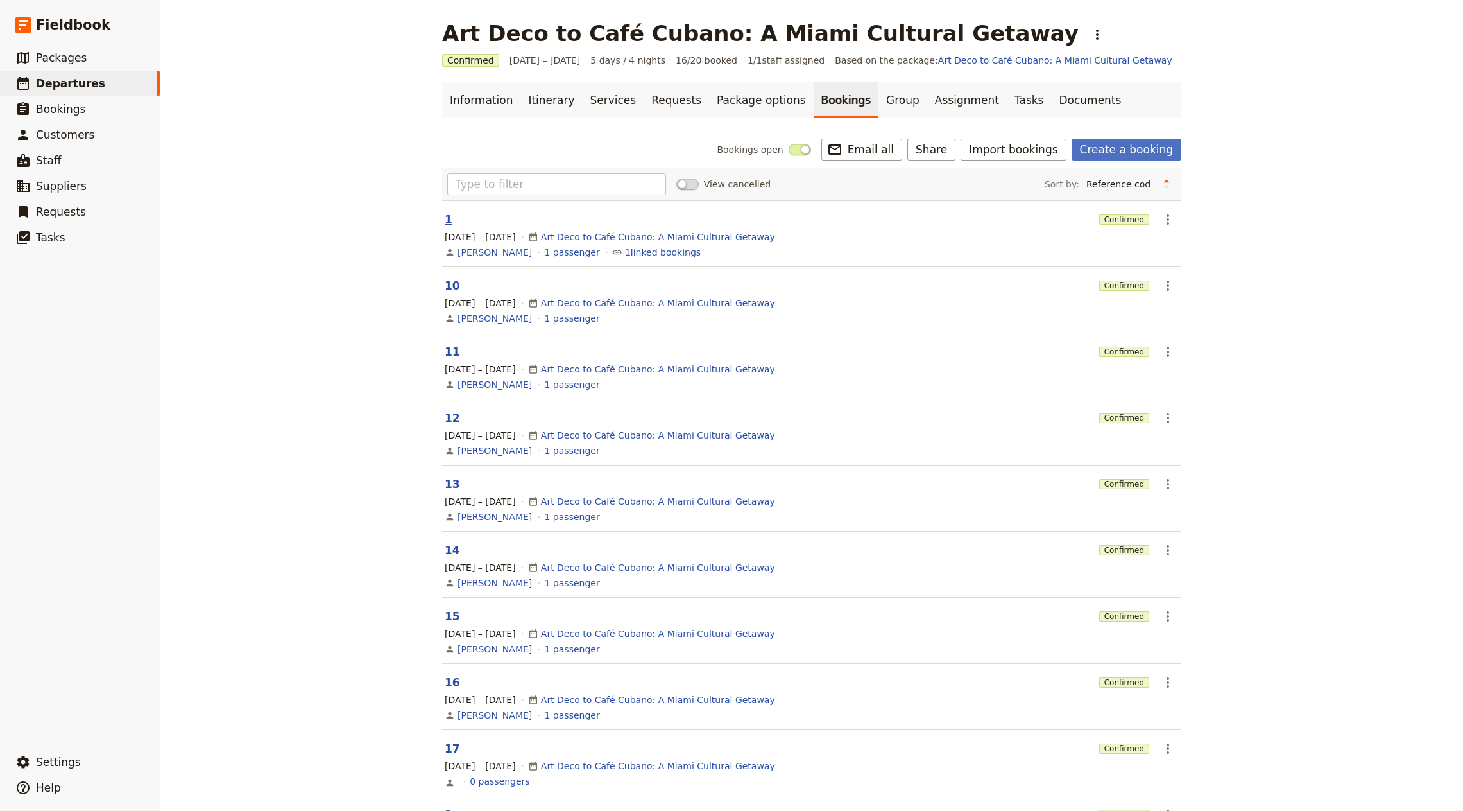
click at [445, 218] on button "1" at bounding box center [449, 219] width 8 height 15
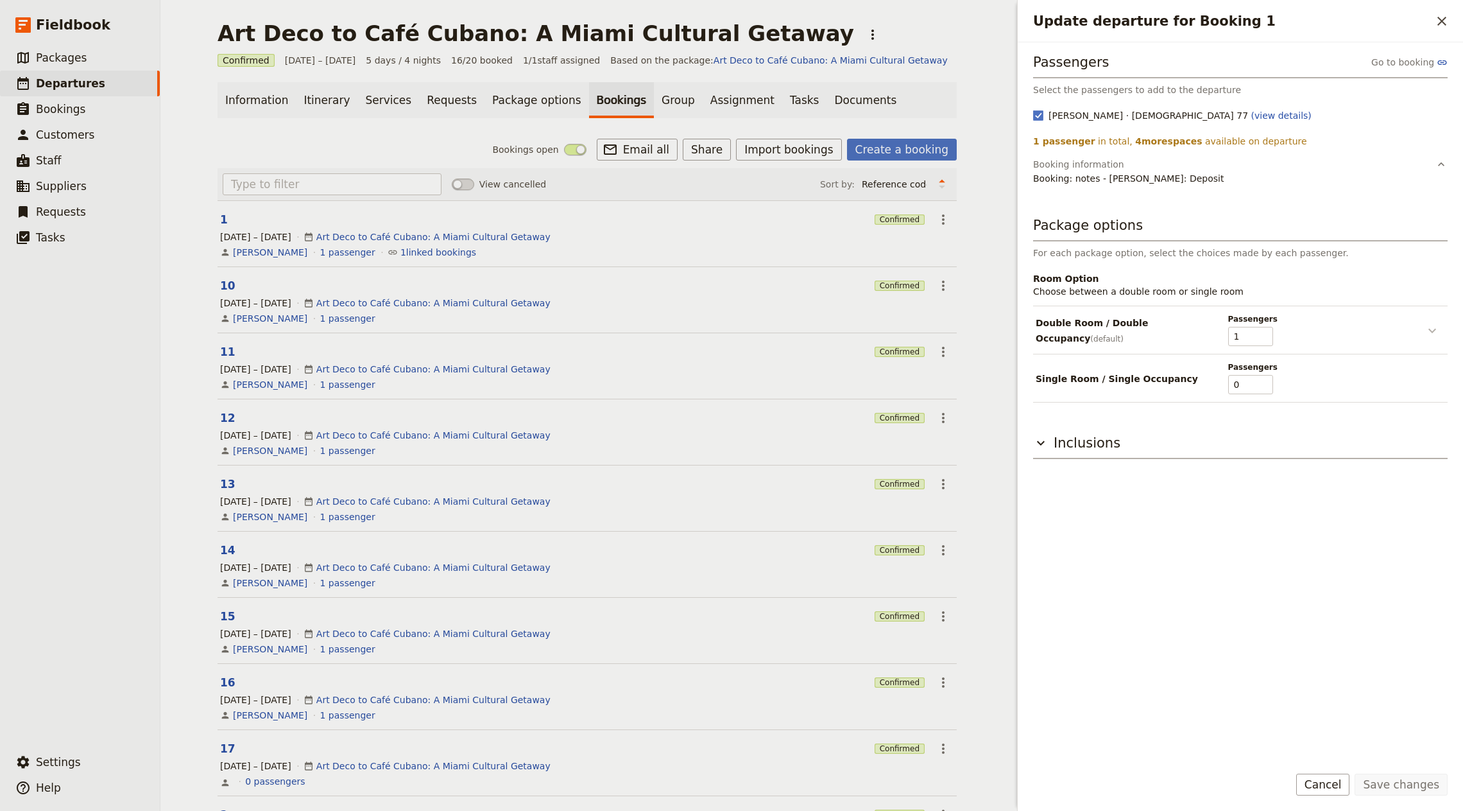
click at [1423, 327] on button "Update departure for Booking 1" at bounding box center [1433, 330] width 26 height 16
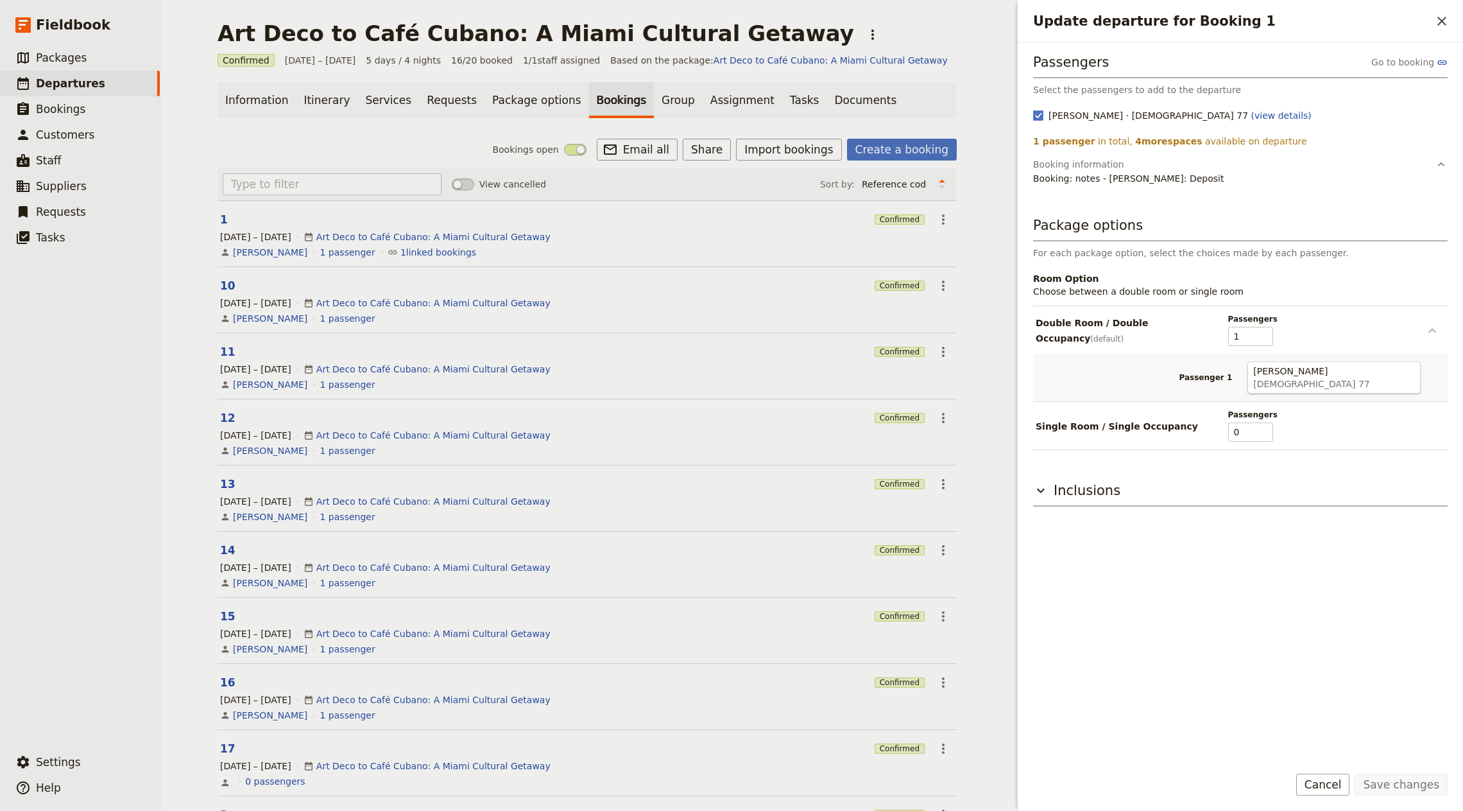
click at [1423, 327] on button "Update departure for Booking 1" at bounding box center [1433, 330] width 26 height 16
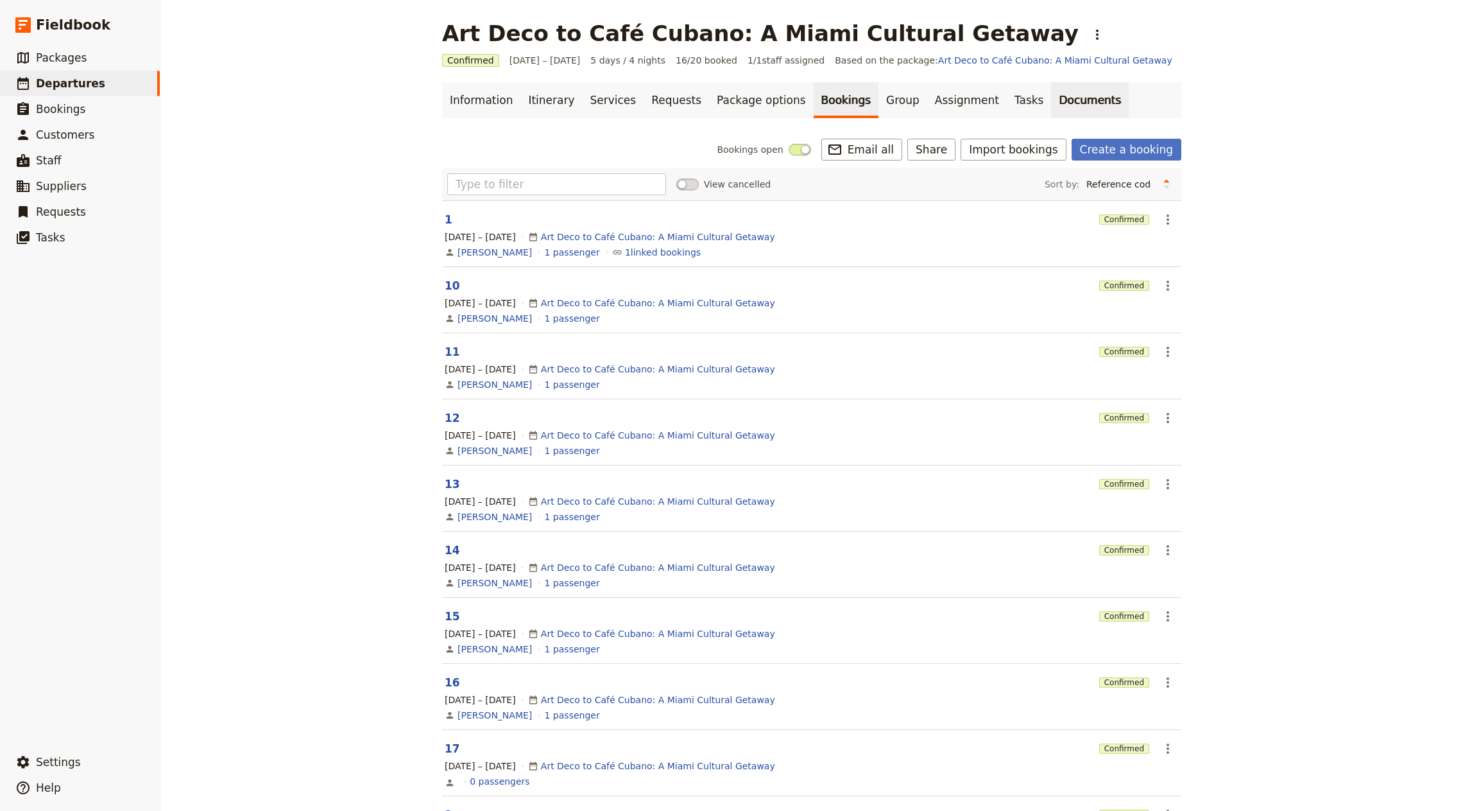
click at [1051, 96] on link "Documents" at bounding box center [1090, 100] width 78 height 36
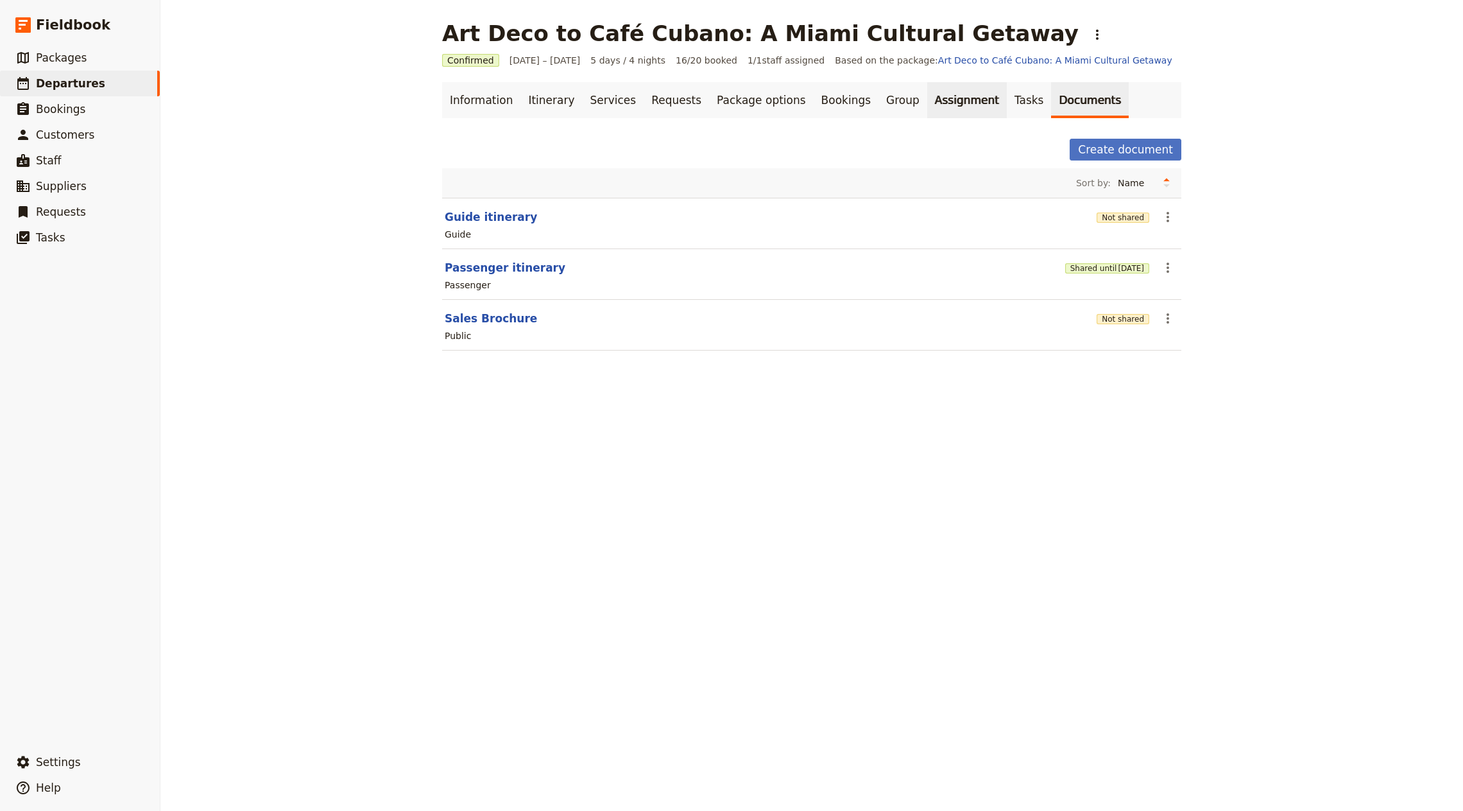
click at [928, 92] on link "Assignment" at bounding box center [968, 100] width 80 height 36
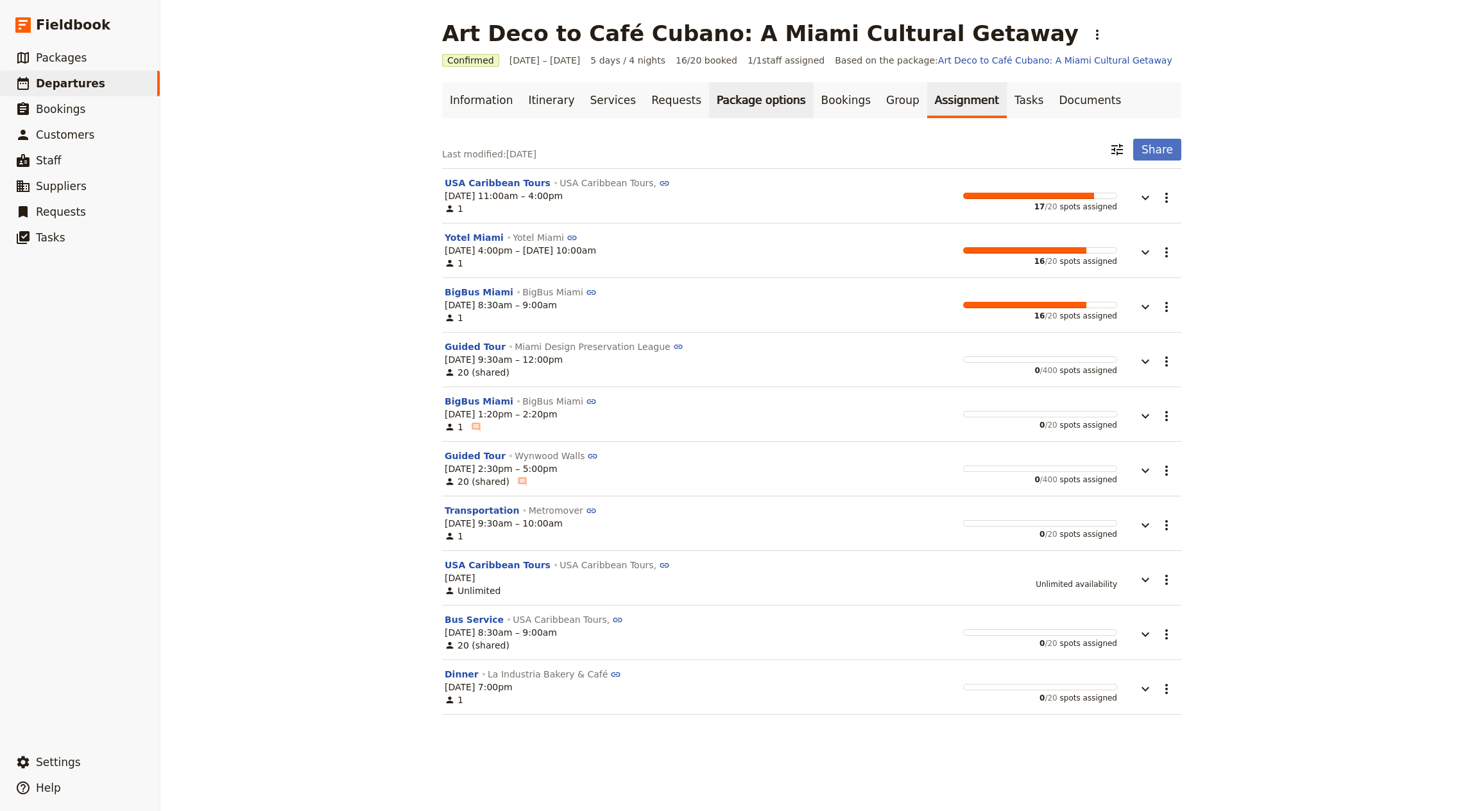
click at [730, 105] on link "Package options" at bounding box center [761, 100] width 104 height 36
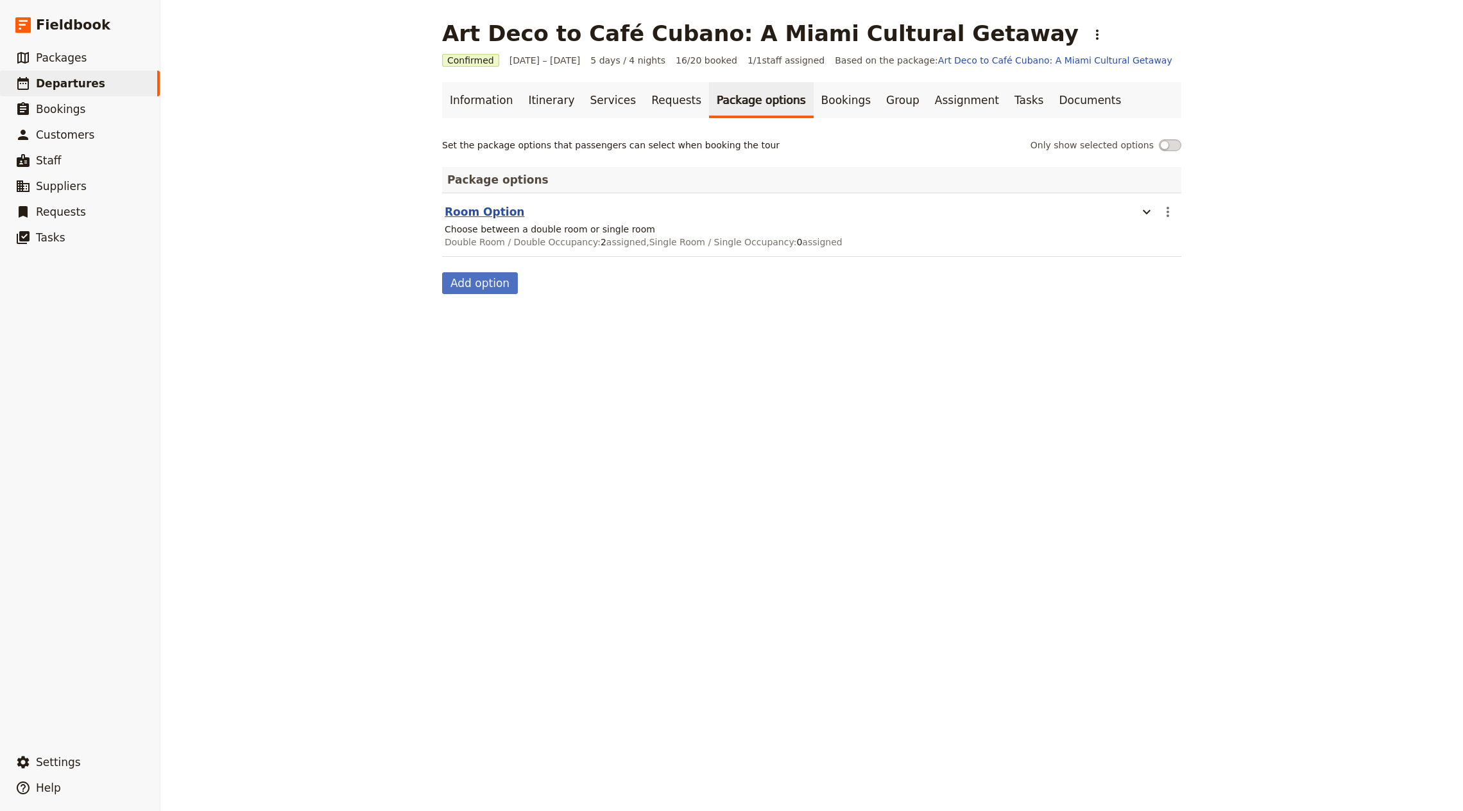
click at [506, 212] on button "Room Option" at bounding box center [485, 211] width 80 height 15
click at [814, 104] on link "Bookings" at bounding box center [846, 100] width 65 height 36
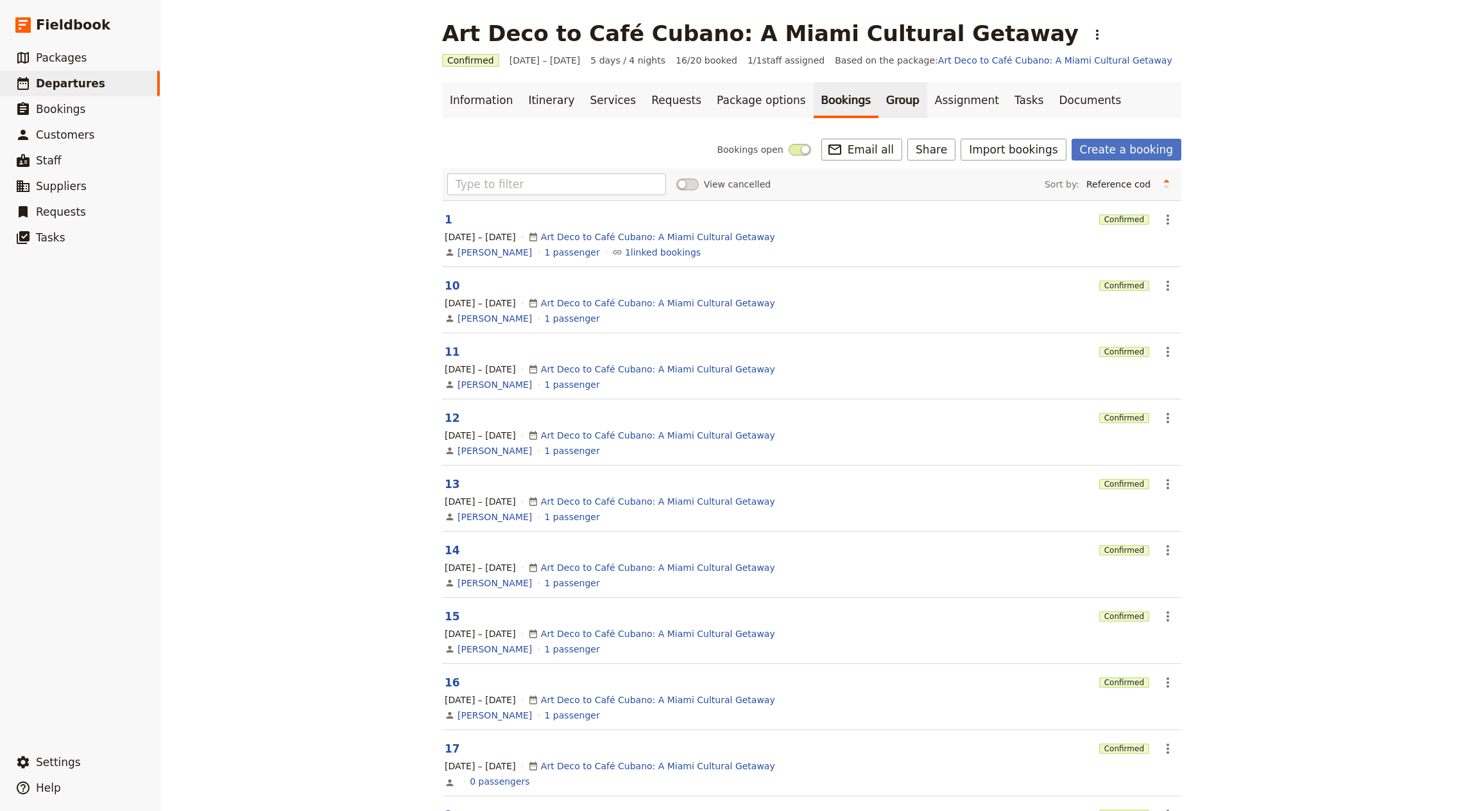
click at [881, 101] on link "Group" at bounding box center [903, 100] width 49 height 36
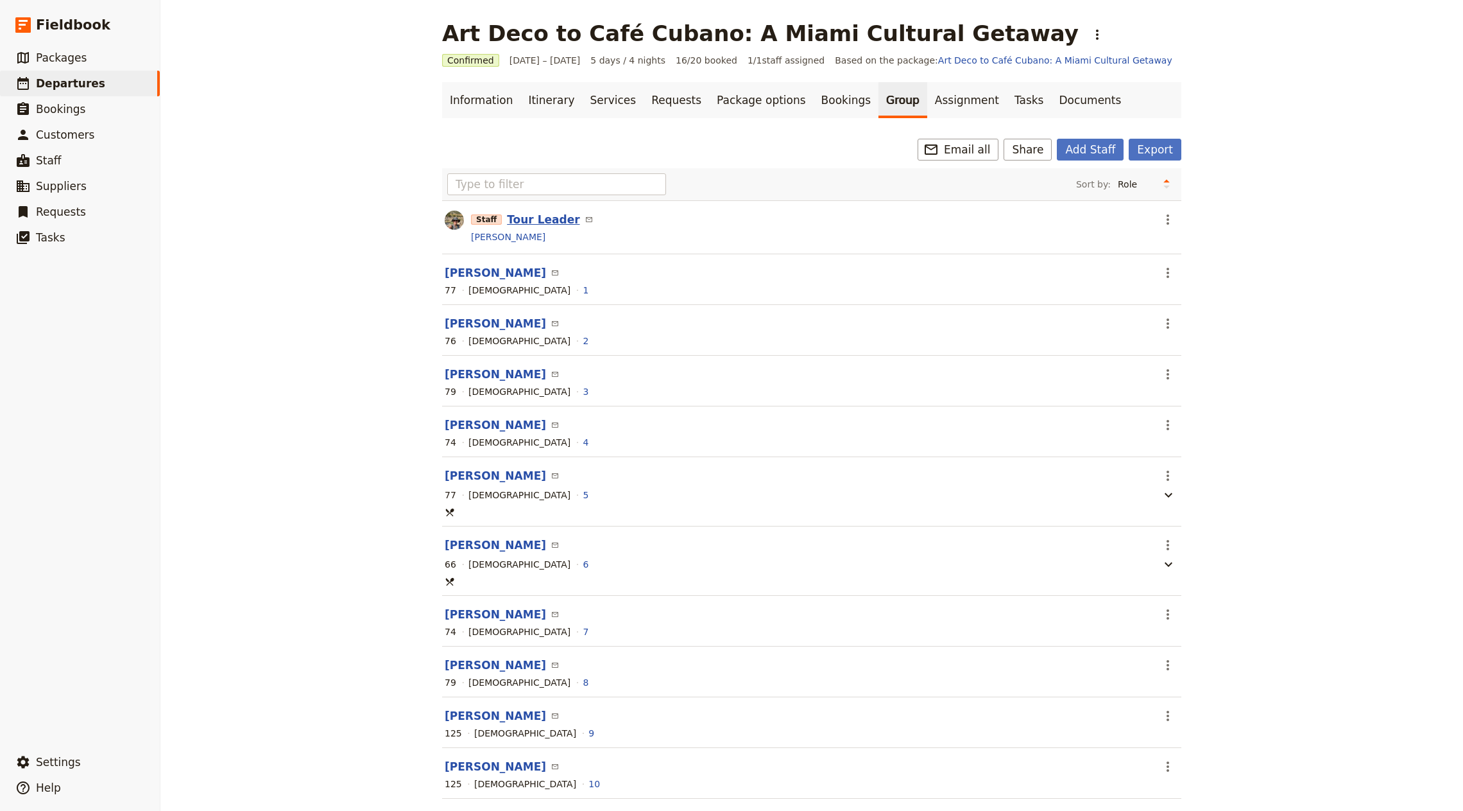
click at [546, 212] on button "Tour Leader" at bounding box center [543, 219] width 73 height 15
click at [1051, 96] on link "Documents" at bounding box center [1090, 100] width 78 height 36
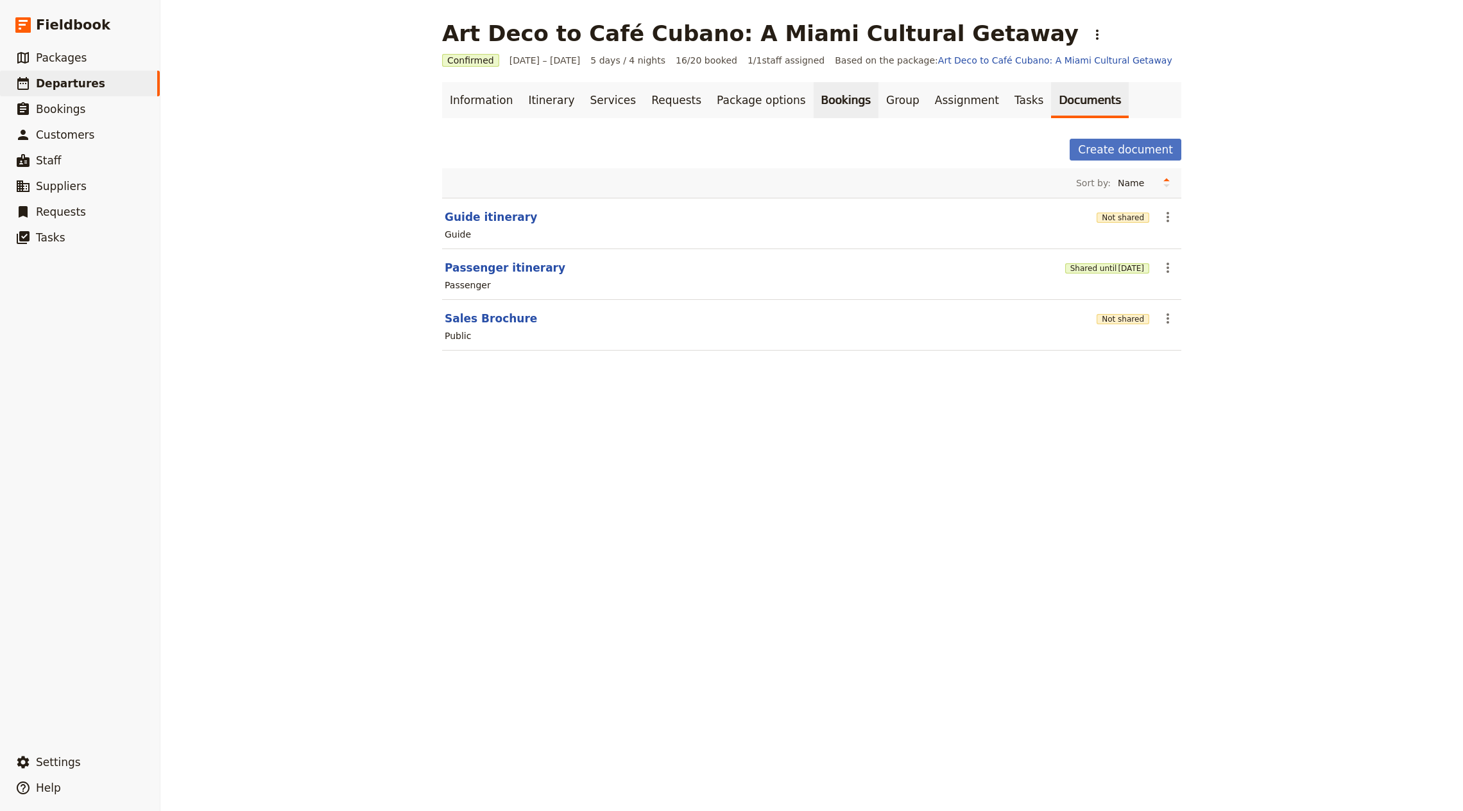
click at [821, 91] on link "Bookings" at bounding box center [846, 100] width 65 height 36
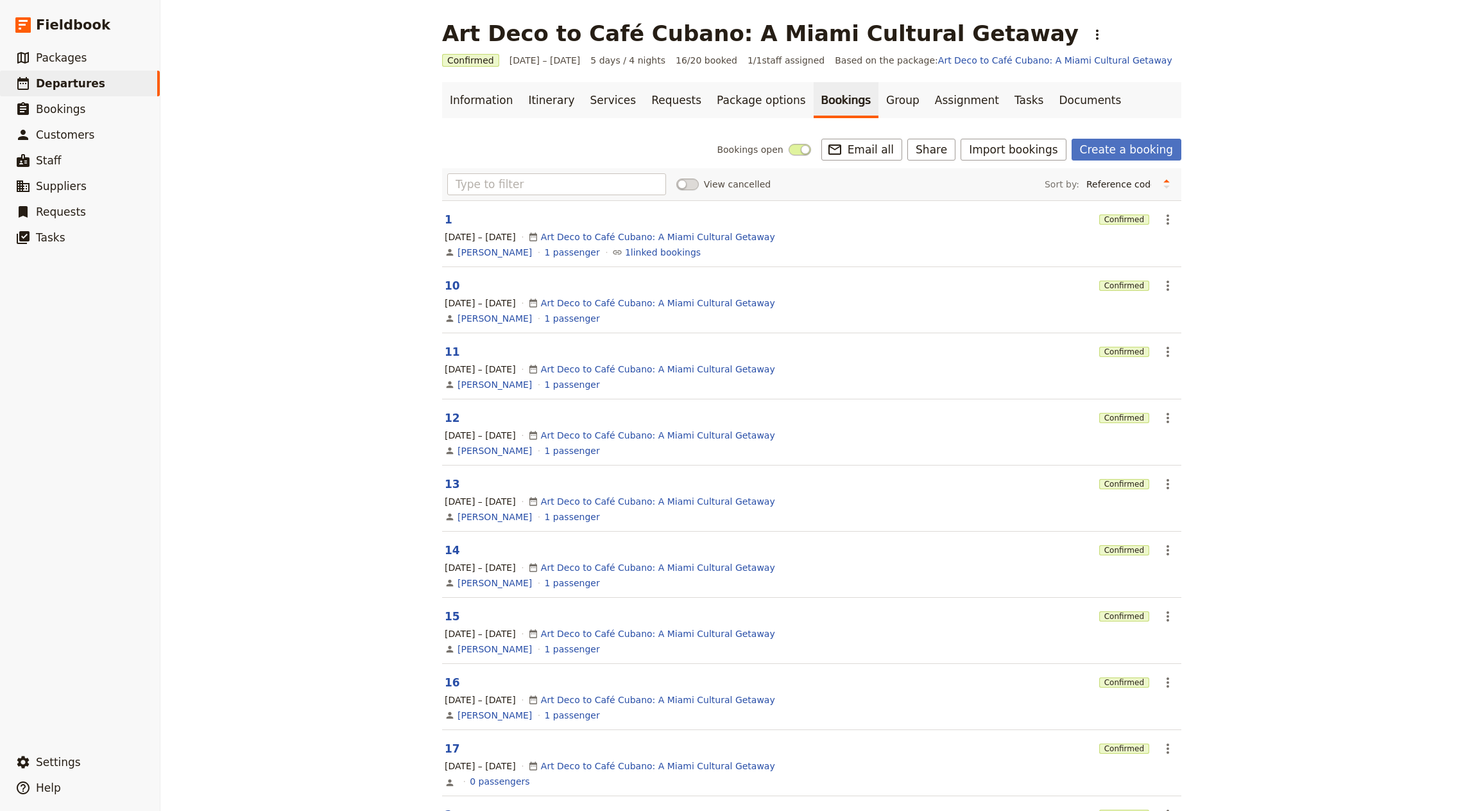
click at [453, 219] on header "1" at bounding box center [770, 219] width 650 height 15
click at [445, 219] on button "1" at bounding box center [449, 219] width 8 height 15
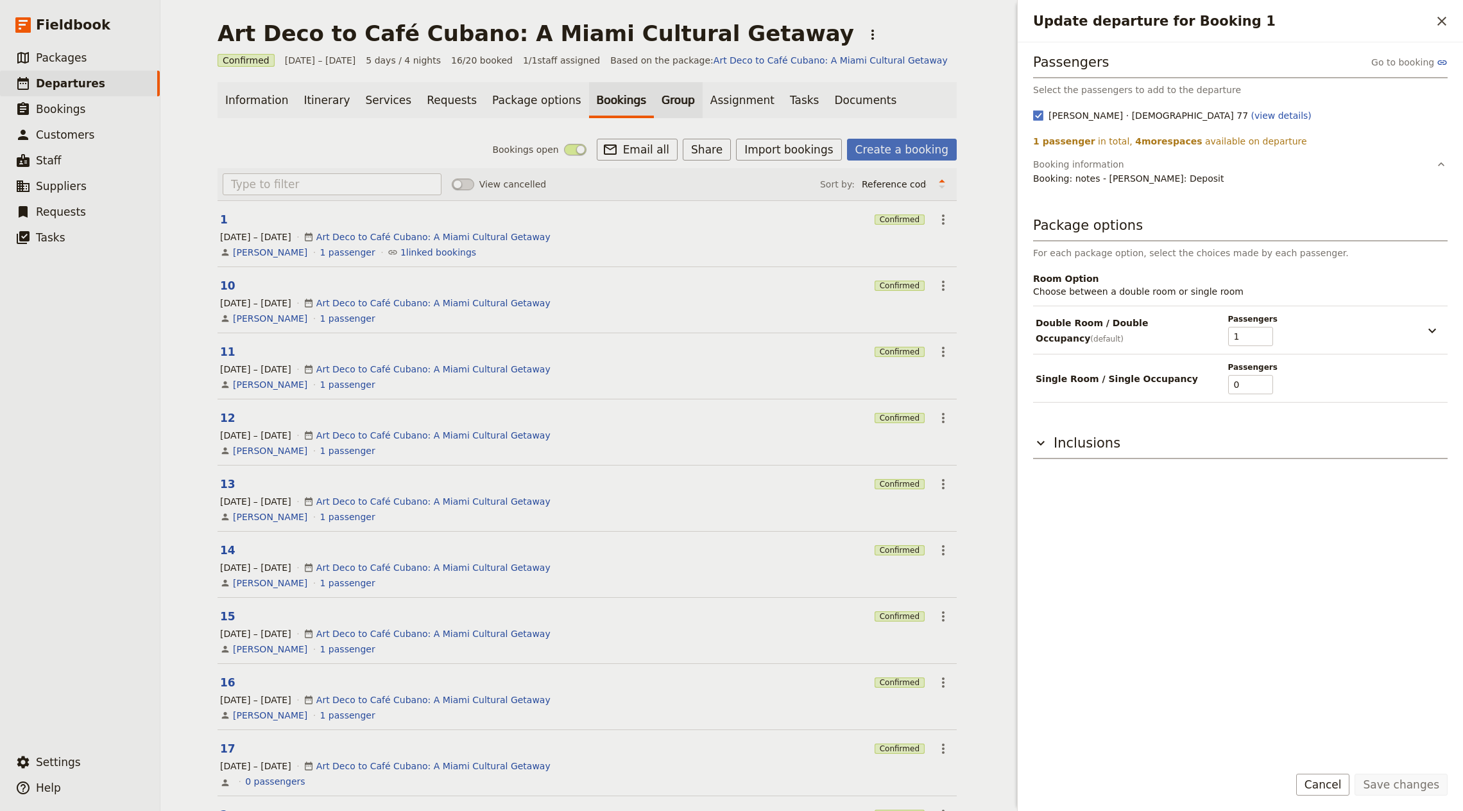
click at [654, 96] on link "Group" at bounding box center [678, 100] width 49 height 36
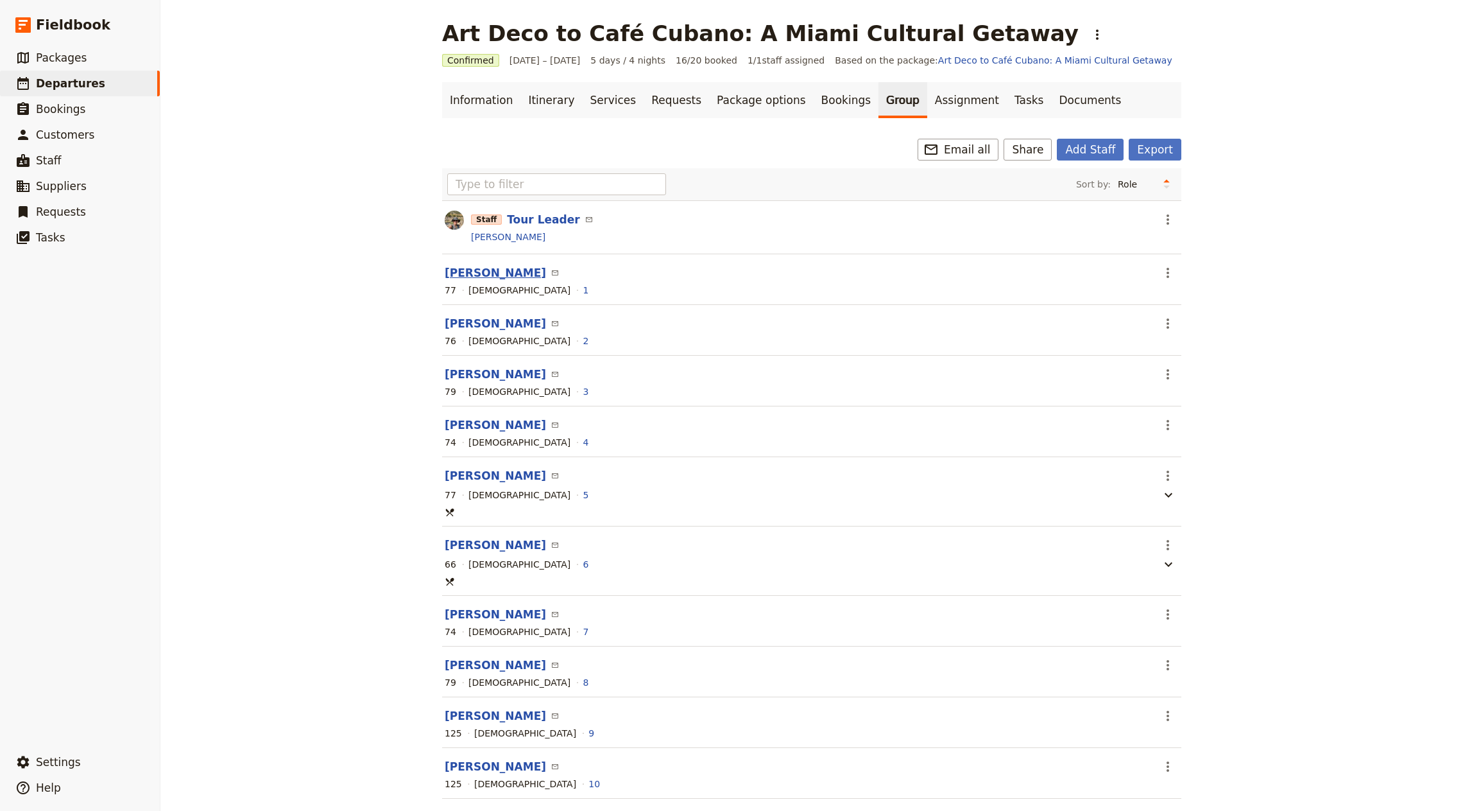
click at [476, 270] on button "[PERSON_NAME]" at bounding box center [495, 272] width 101 height 15
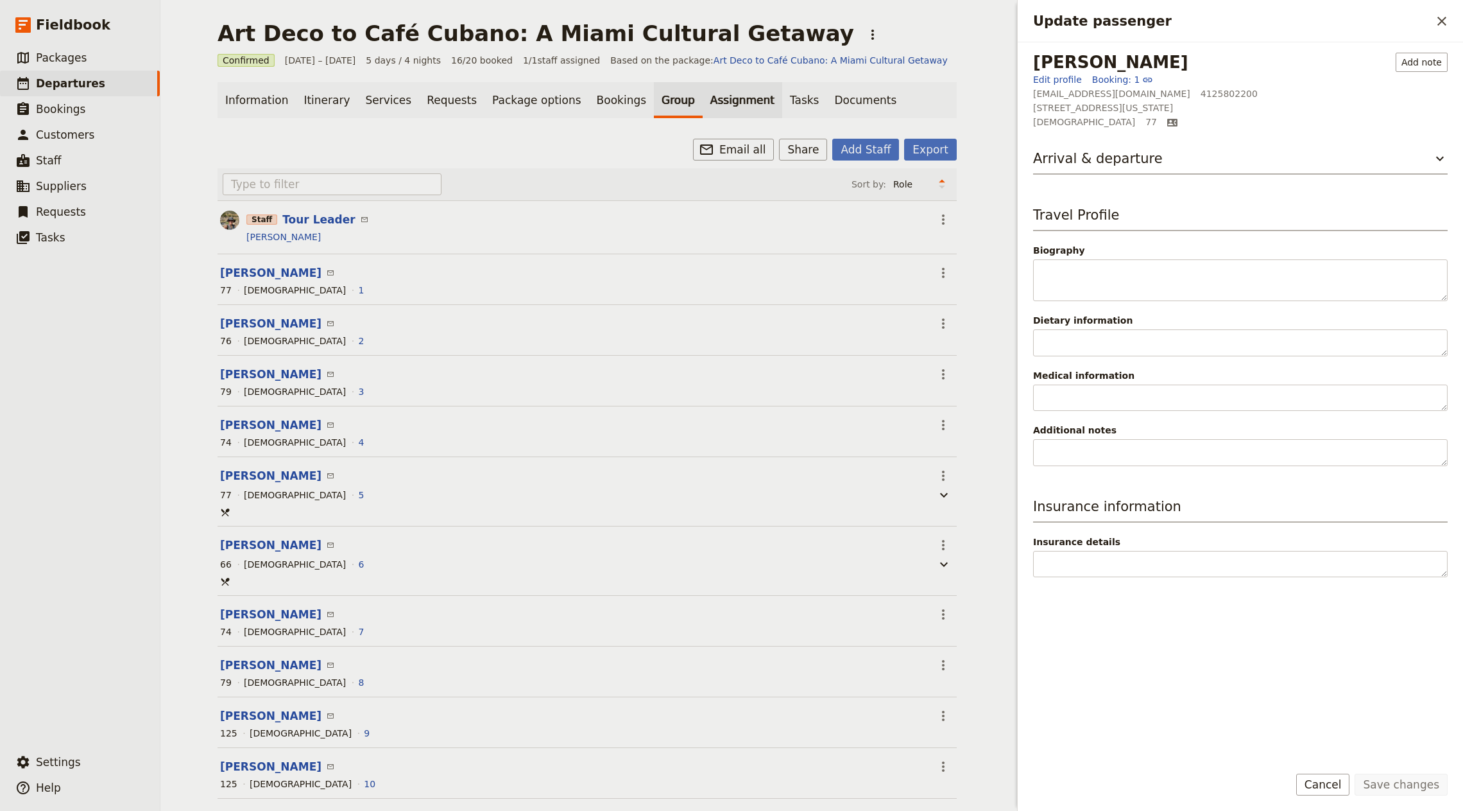
click at [703, 94] on link "Assignment" at bounding box center [743, 100] width 80 height 36
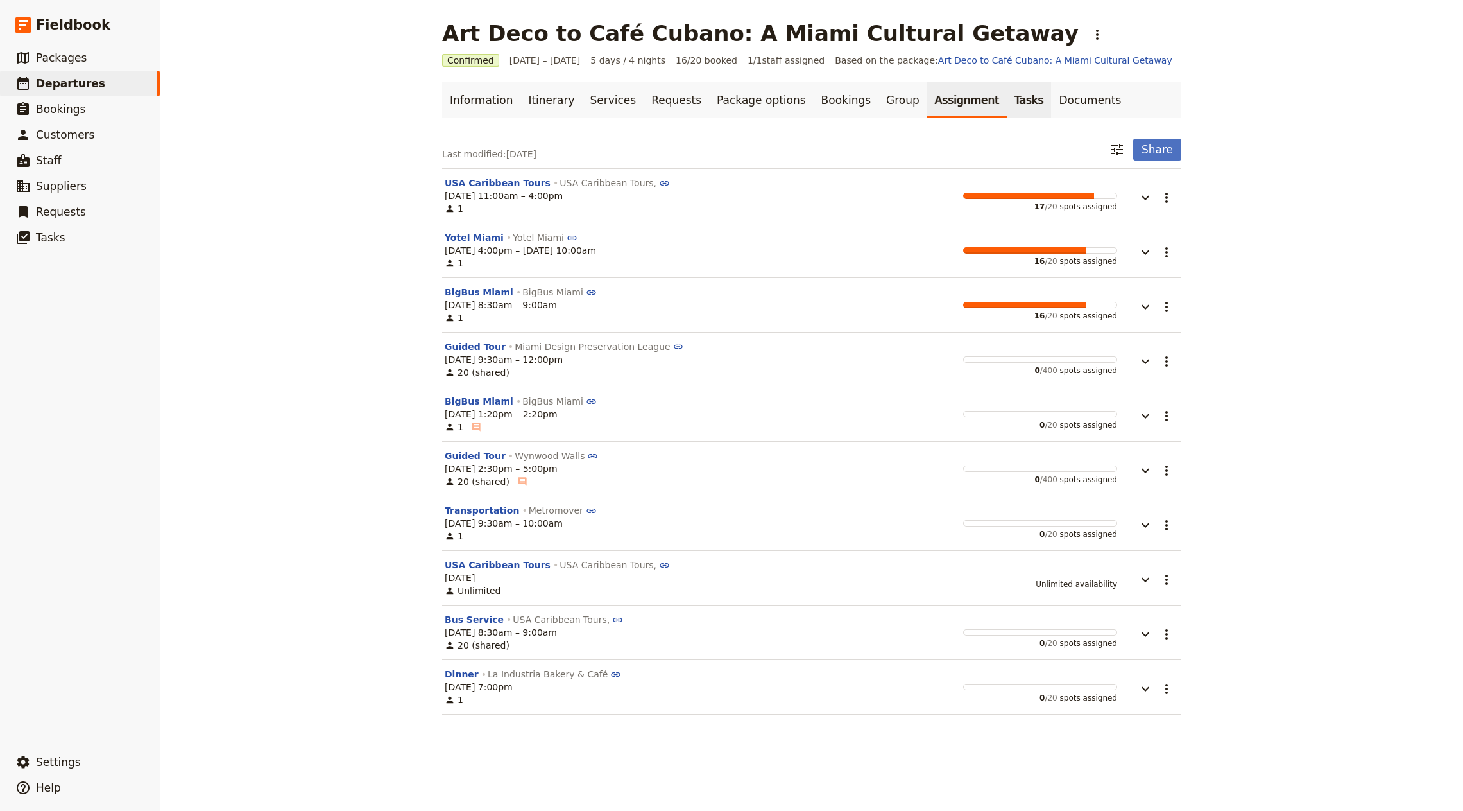
click at [1007, 101] on link "Tasks" at bounding box center [1029, 100] width 45 height 36
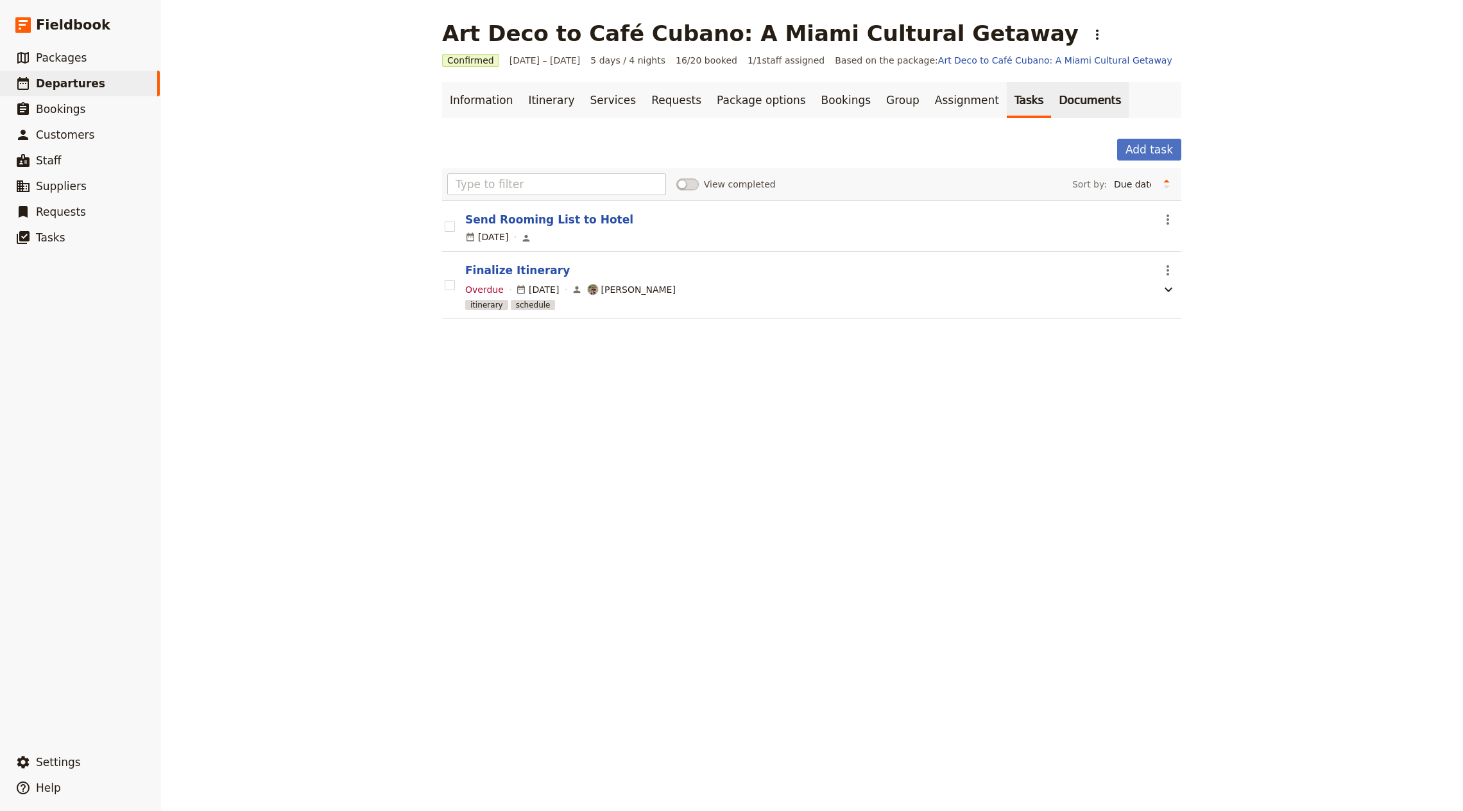
click at [1051, 101] on link "Documents" at bounding box center [1090, 100] width 78 height 36
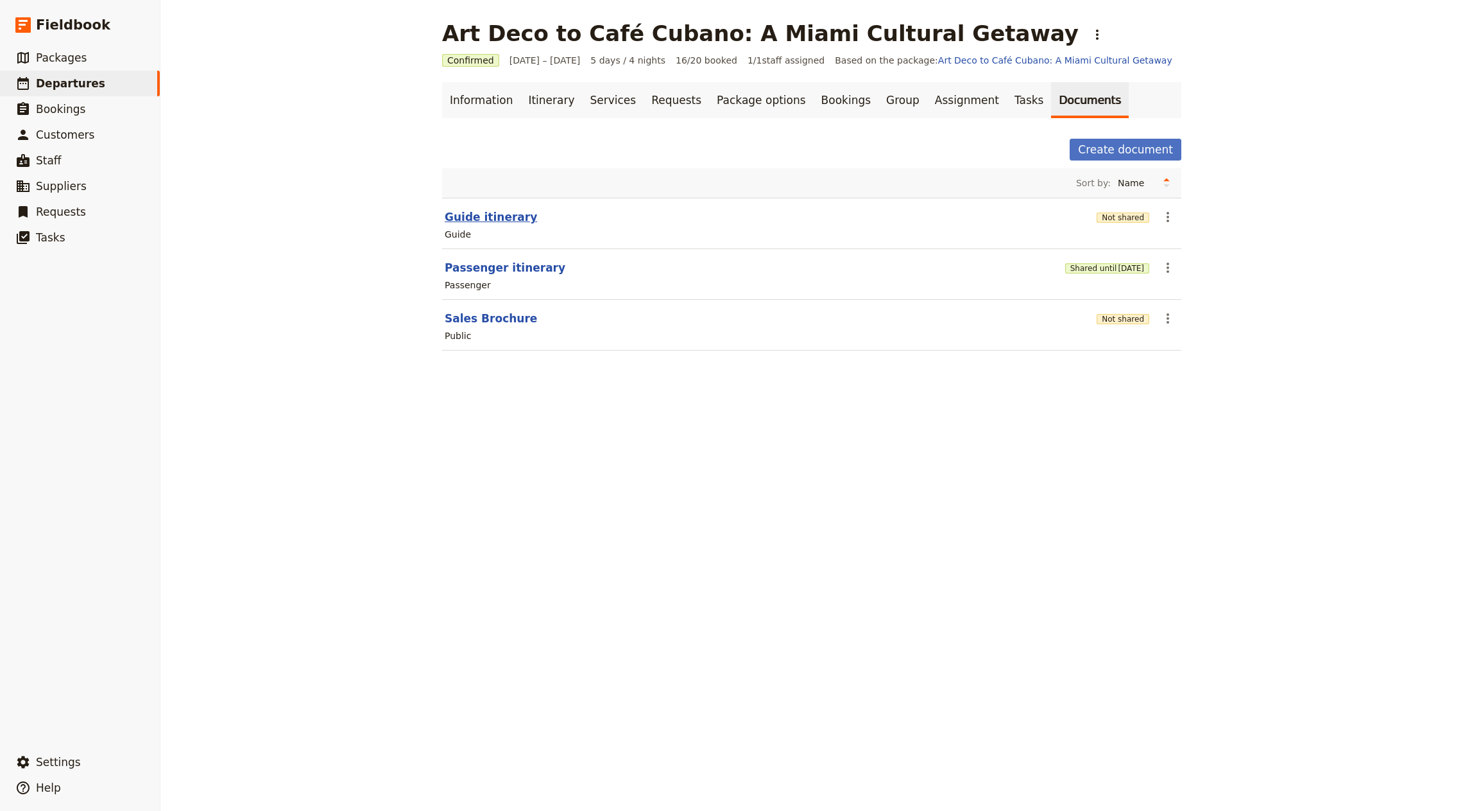
click at [505, 218] on button "Guide itinerary" at bounding box center [491, 216] width 92 height 15
select select "STAFF"
select select "RUN_SHEET"
select select "DEFAULT"
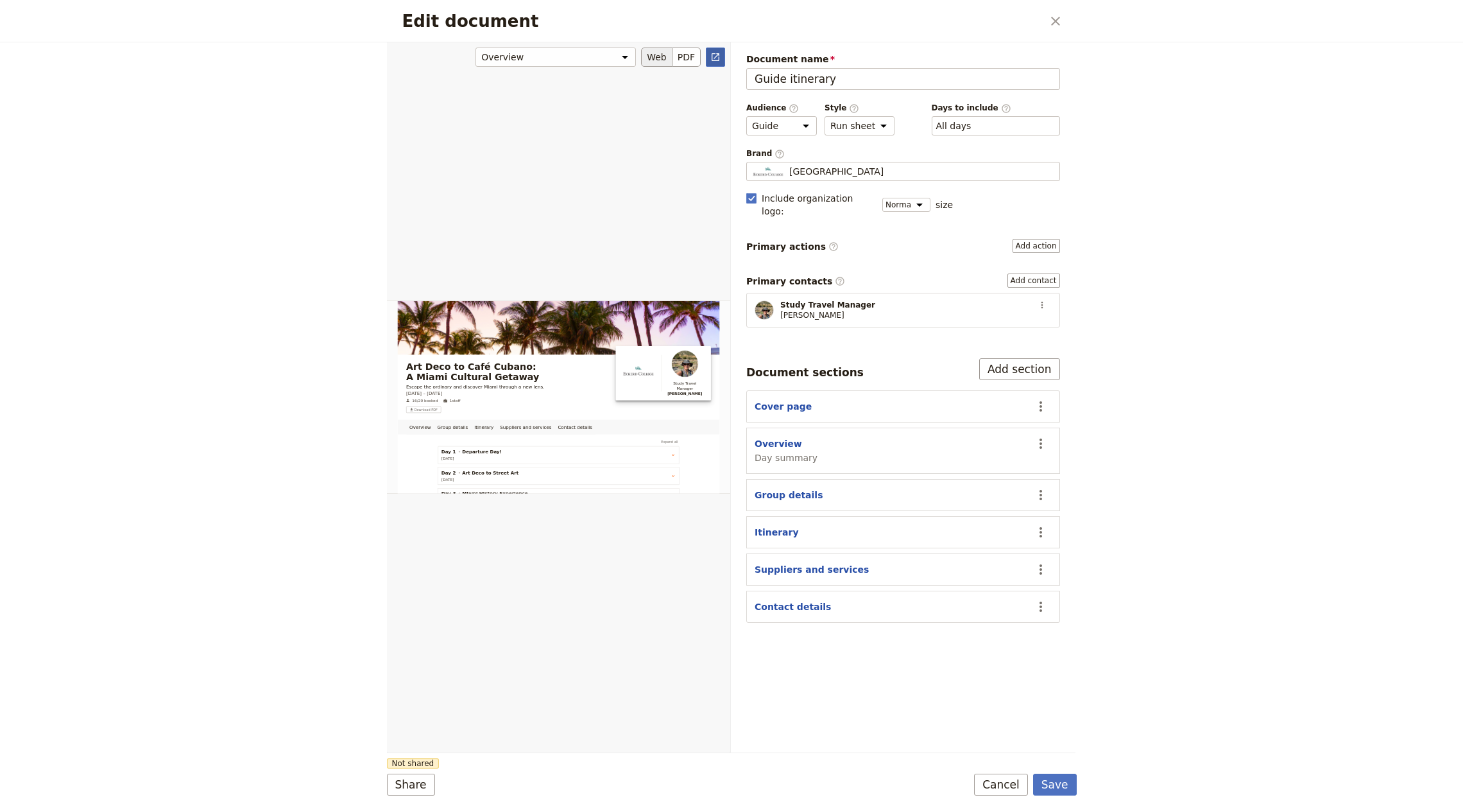
click at [709, 60] on link "​" at bounding box center [715, 56] width 19 height 19
click at [360, 160] on div "Edit document ​ Overview Group details Itinerary Suppliers and services Contact…" at bounding box center [731, 405] width 1463 height 811
click at [1051, 26] on icon "Close dialog" at bounding box center [1055, 20] width 15 height 15
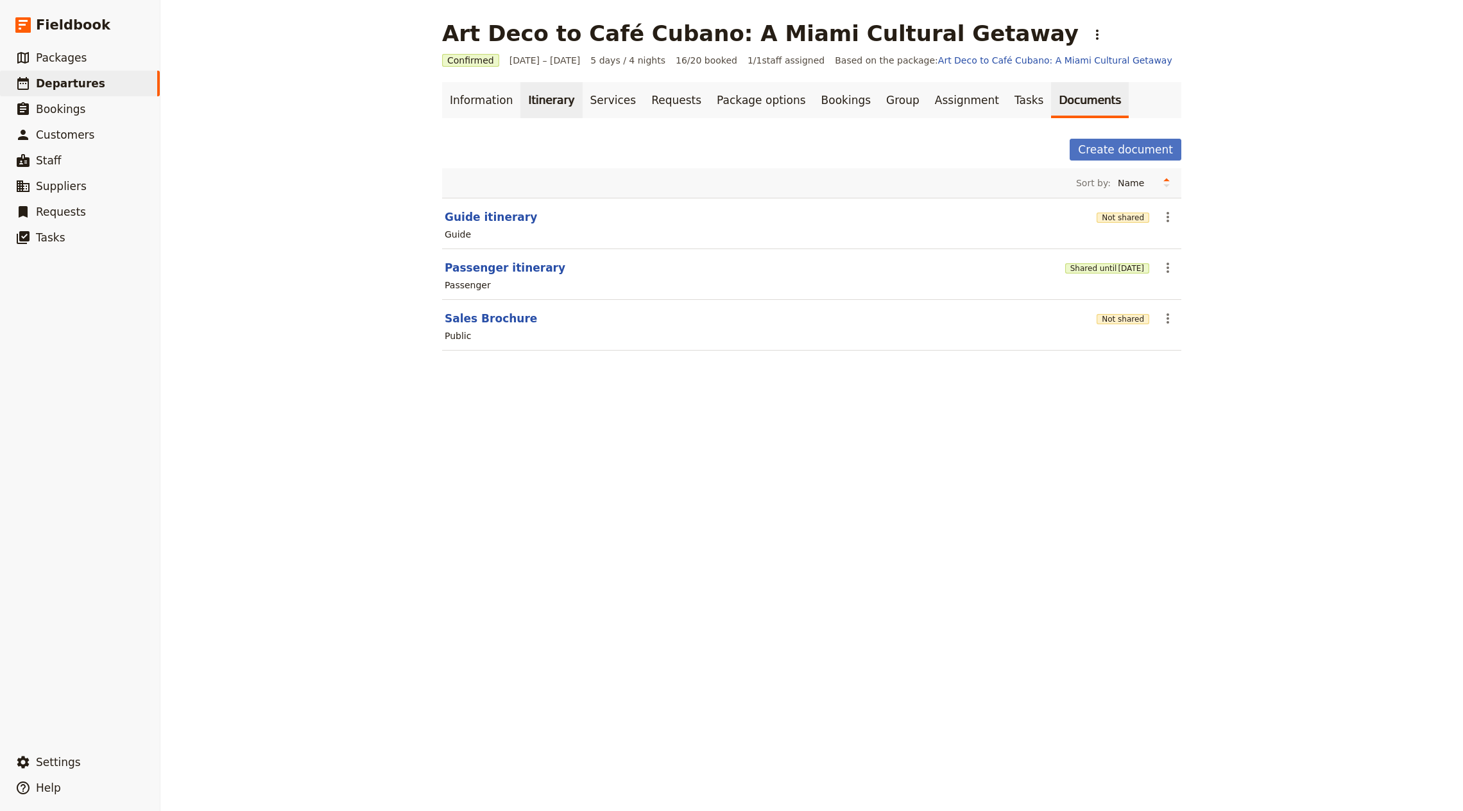
click at [521, 92] on link "Itinerary" at bounding box center [552, 100] width 62 height 36
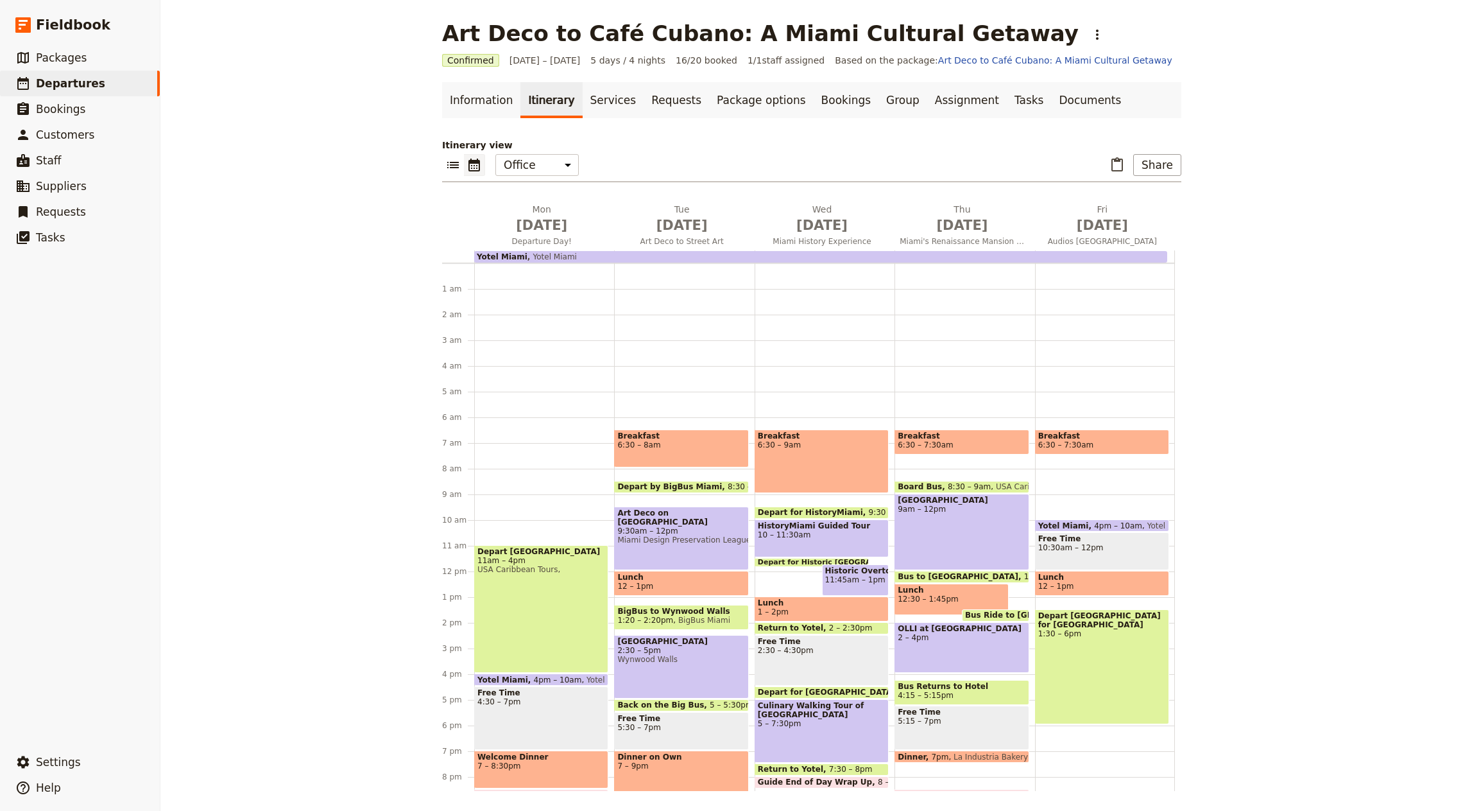
scroll to position [89, 0]
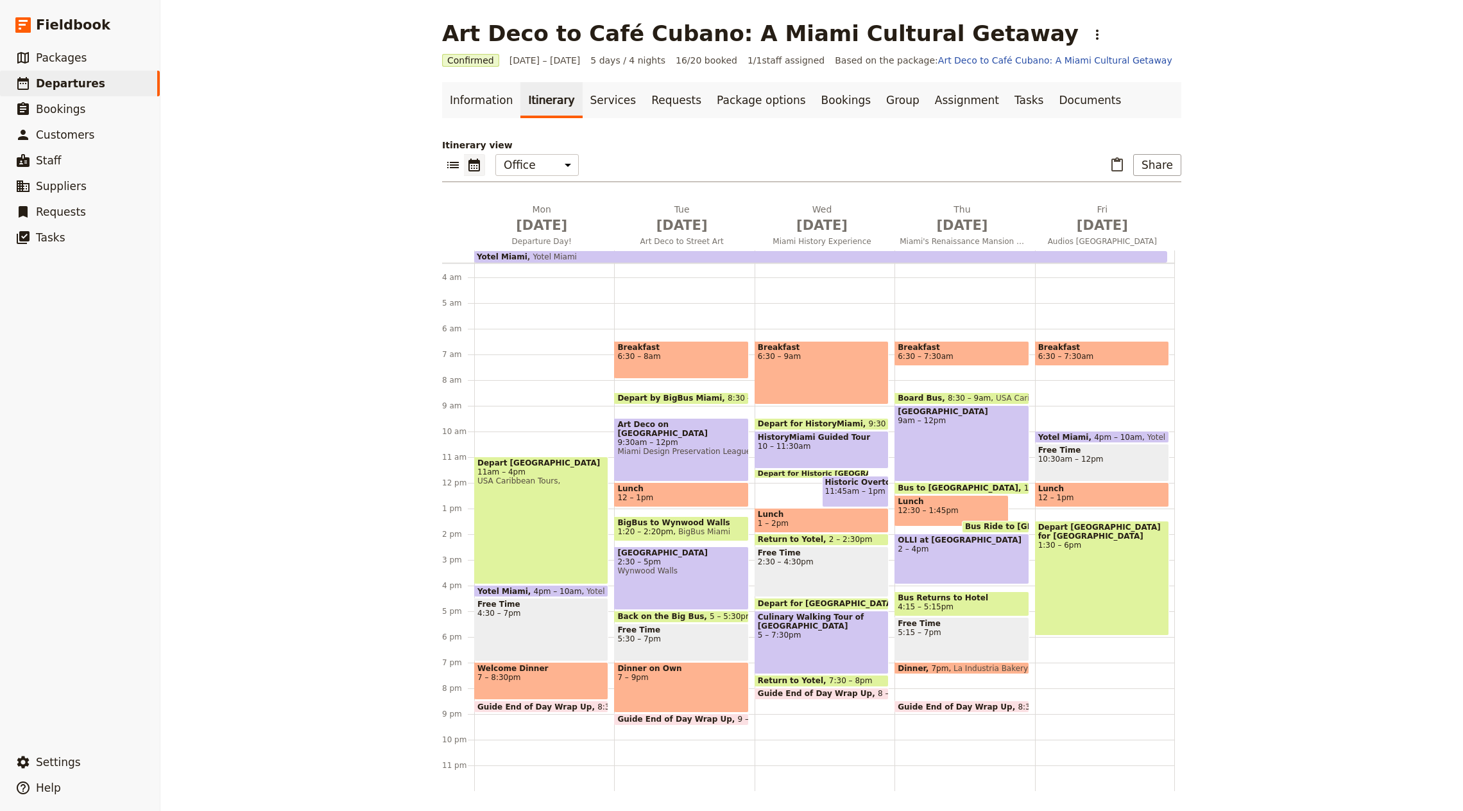
click at [528, 255] on span "Yotel Miami" at bounding box center [552, 256] width 49 height 9
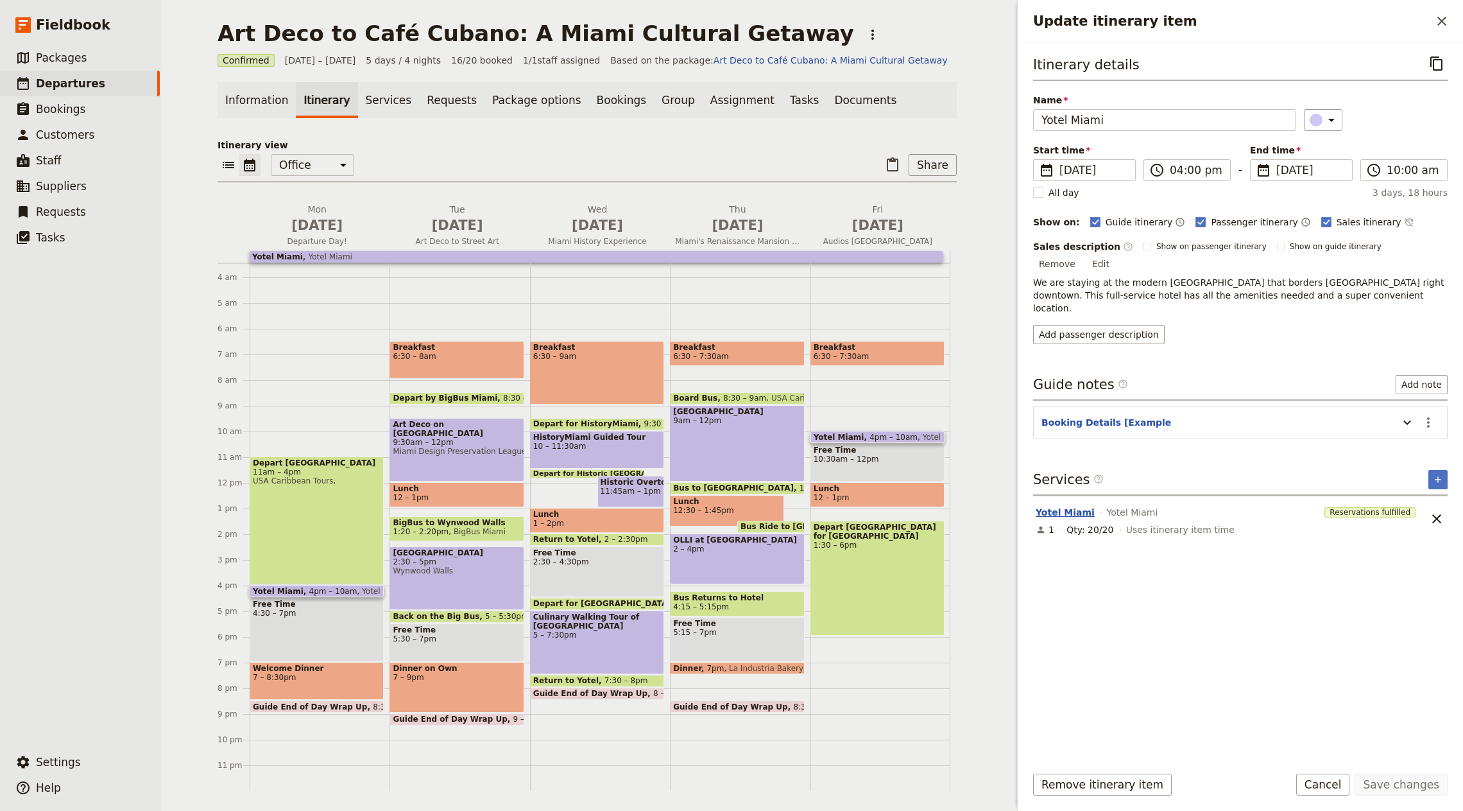
click at [1060, 506] on button "Yotel Miami" at bounding box center [1065, 512] width 59 height 13
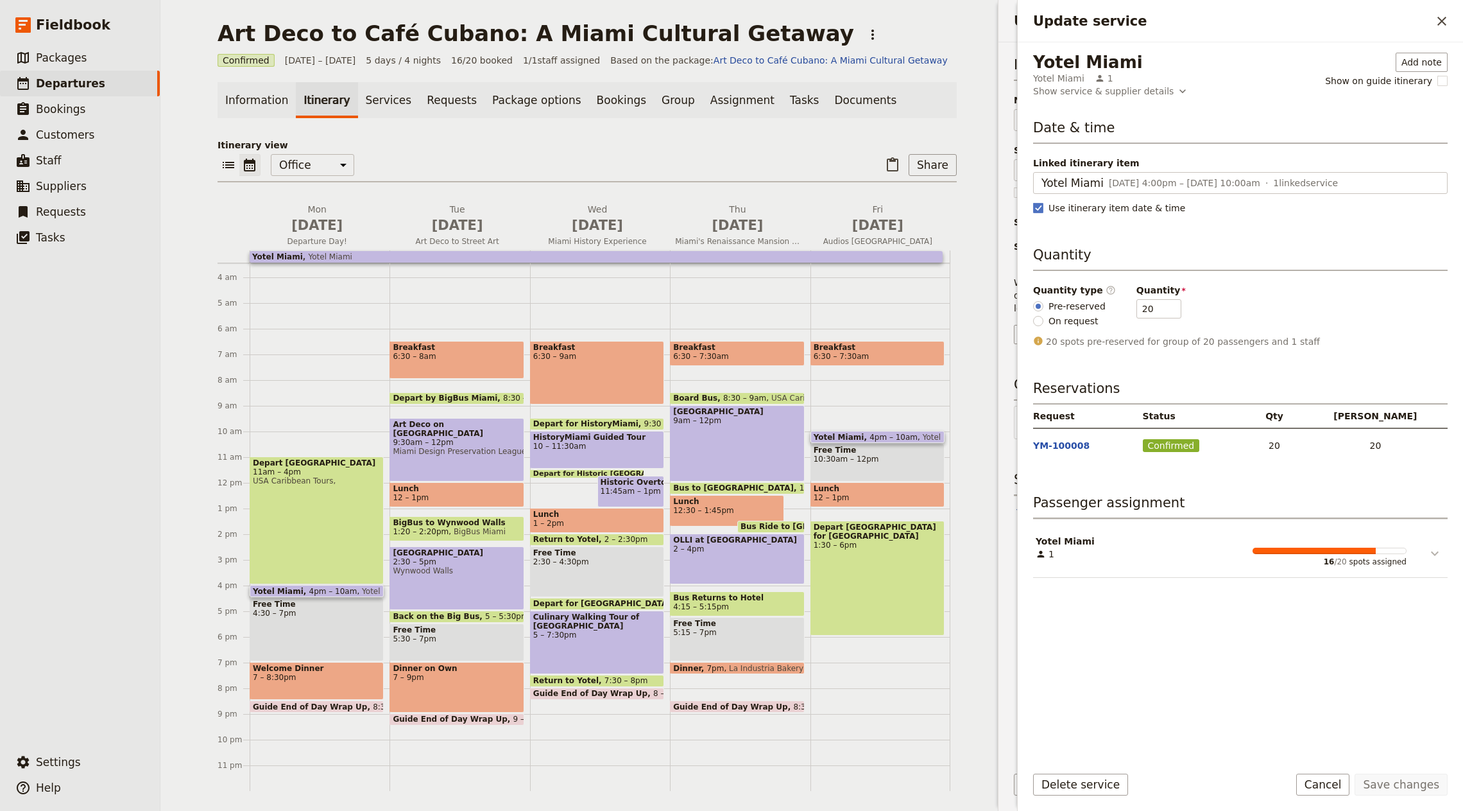
click at [1441, 553] on icon "Update service" at bounding box center [1435, 553] width 15 height 15
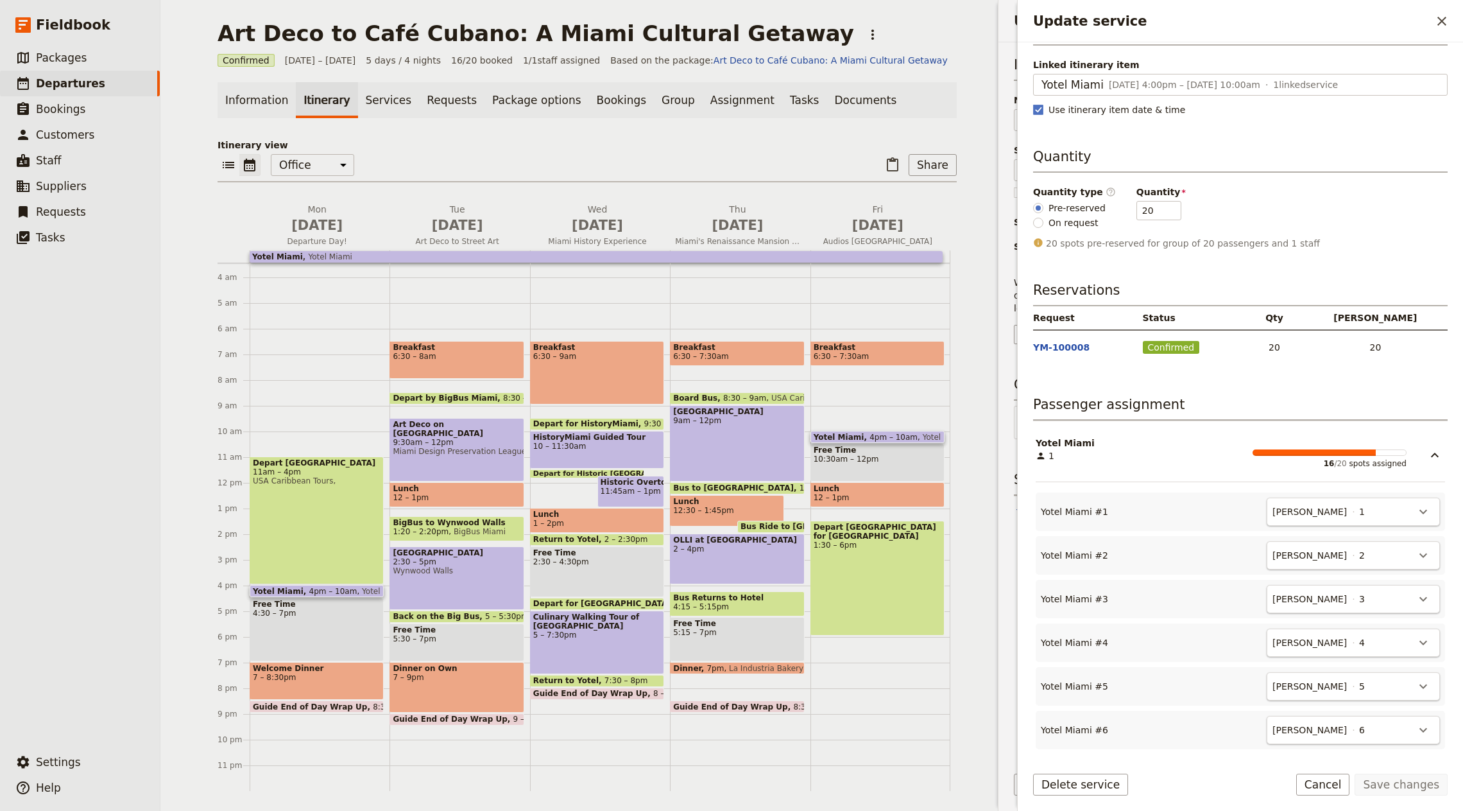
scroll to position [101, 0]
click at [605, 233] on span "[DATE]" at bounding box center [597, 225] width 125 height 19
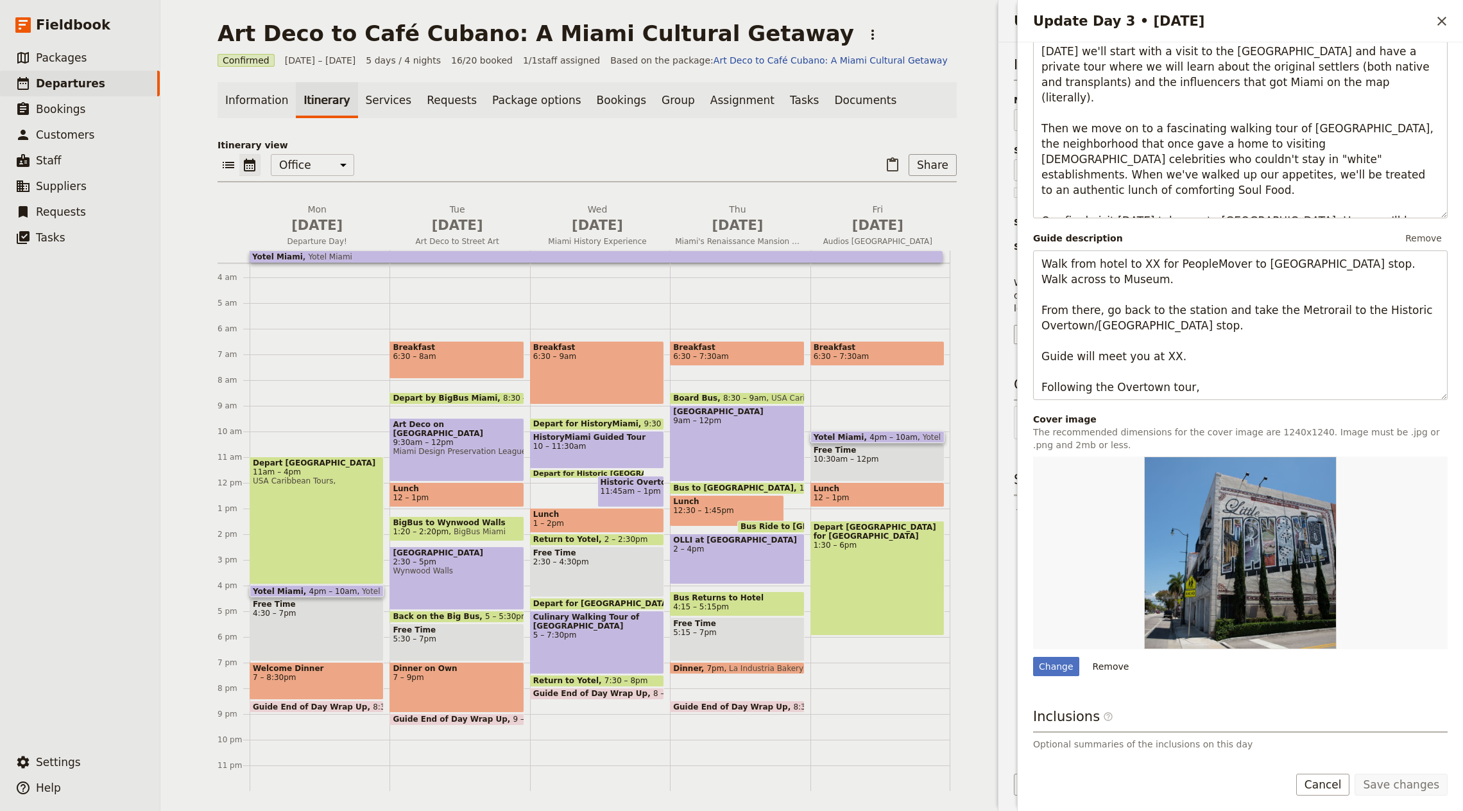
scroll to position [505, 0]
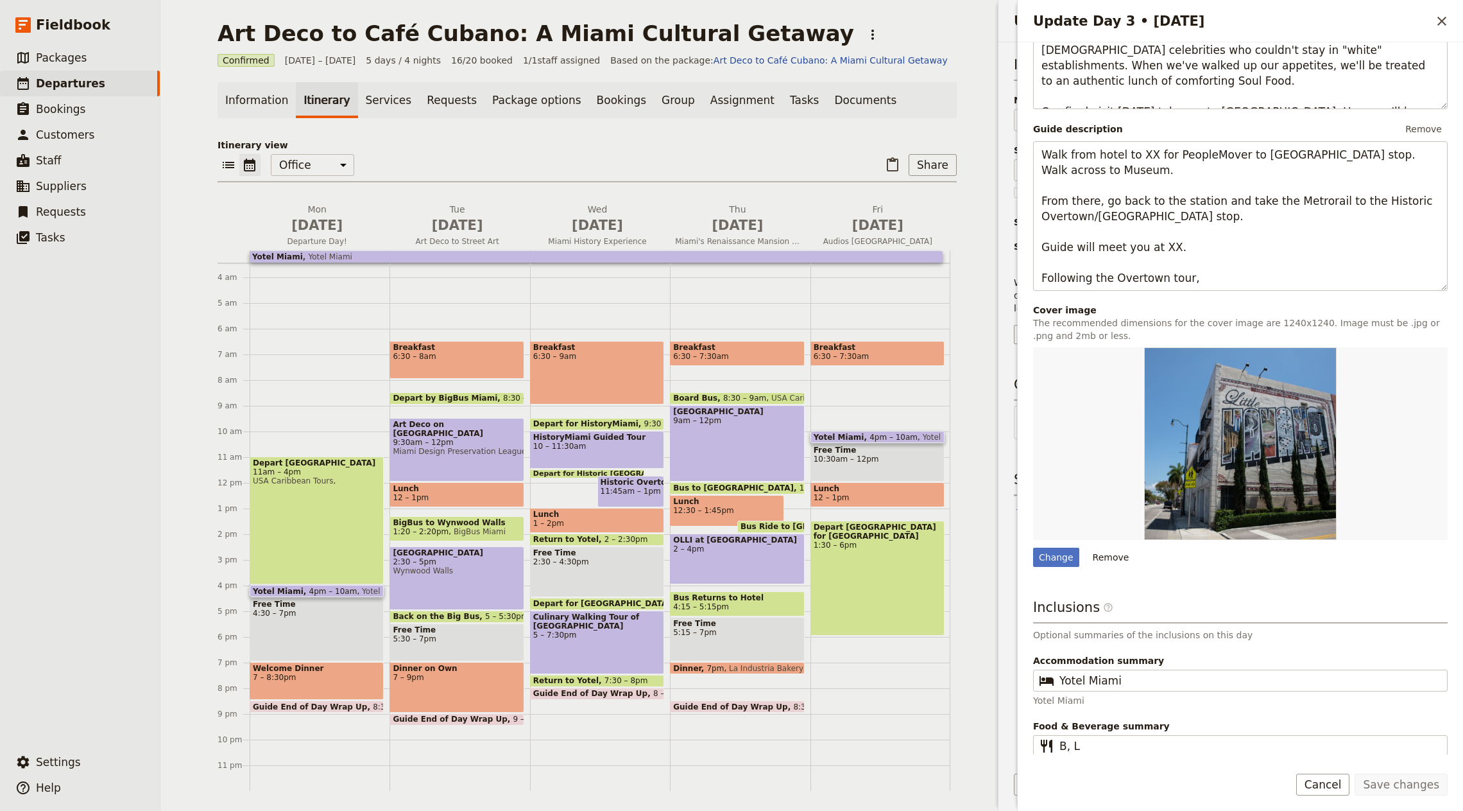
click at [688, 154] on div "​ ​ Office Guide Passenger Sales ​ Share" at bounding box center [587, 168] width 739 height 28
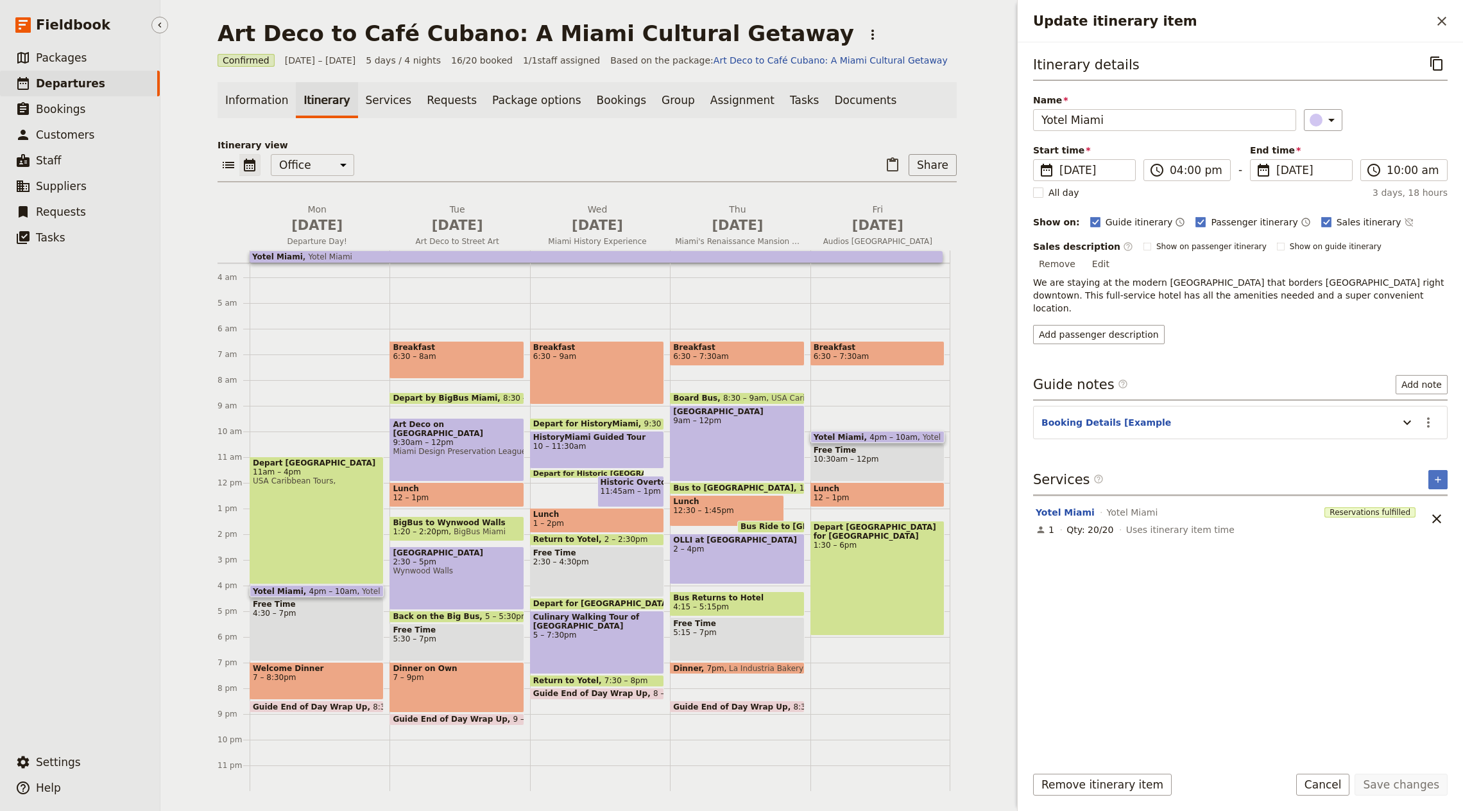
click at [116, 82] on link "​ Departures" at bounding box center [80, 84] width 160 height 26
select select "CREATED_AT"
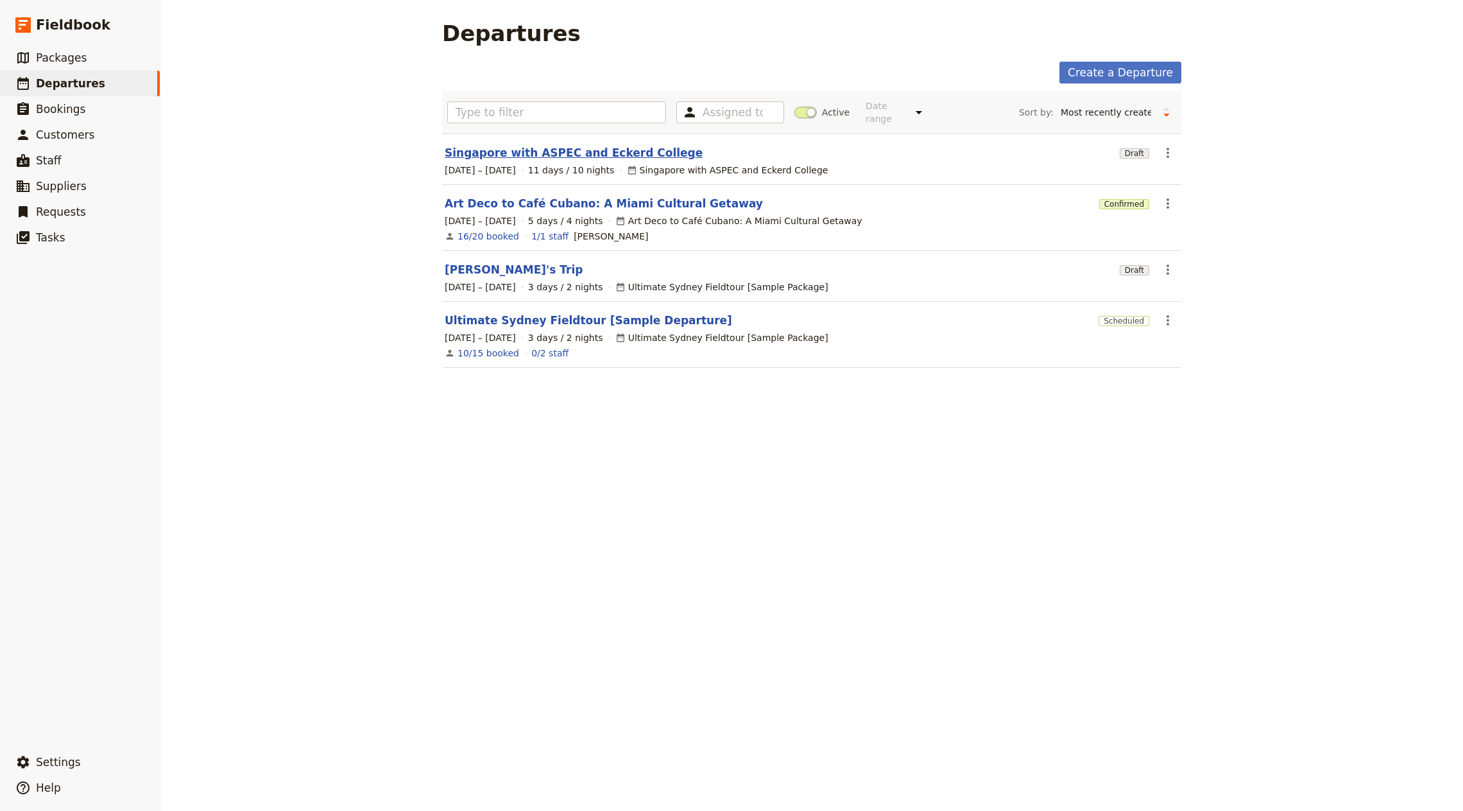
click at [591, 145] on link "Singapore with ASPEC and Eckerd College" at bounding box center [574, 152] width 258 height 15
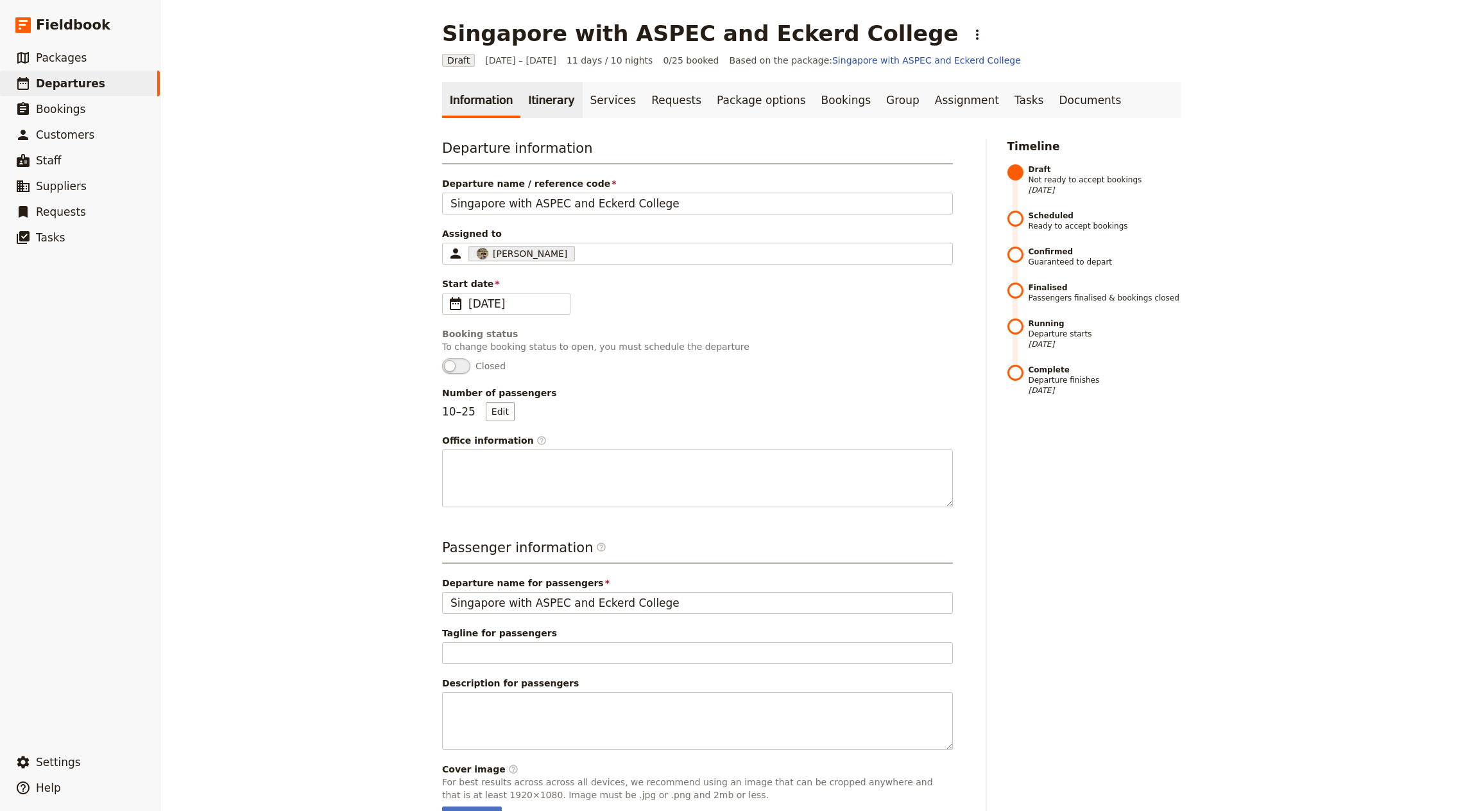
click at [544, 105] on link "Itinerary" at bounding box center [552, 100] width 62 height 36
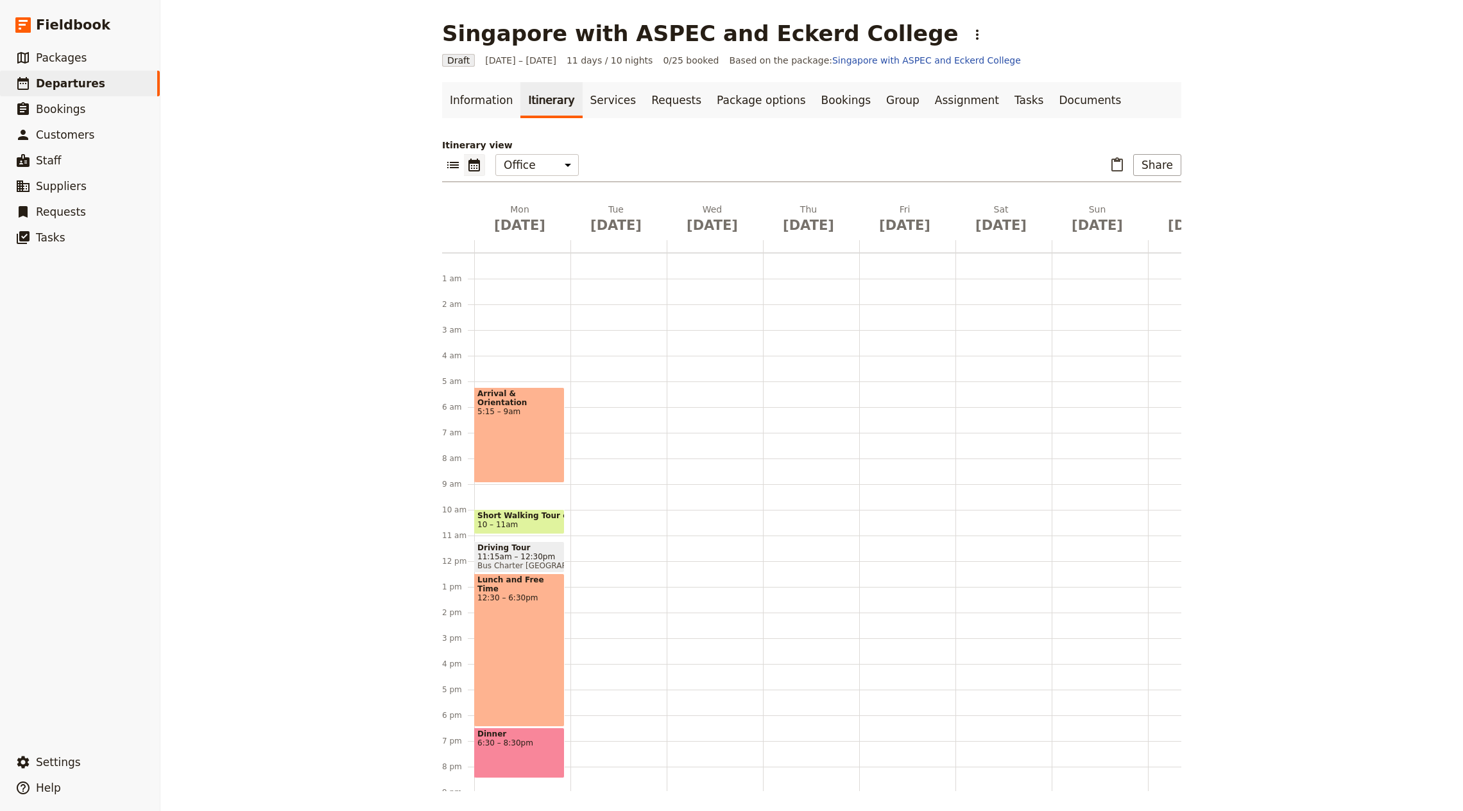
scroll to position [78, 0]
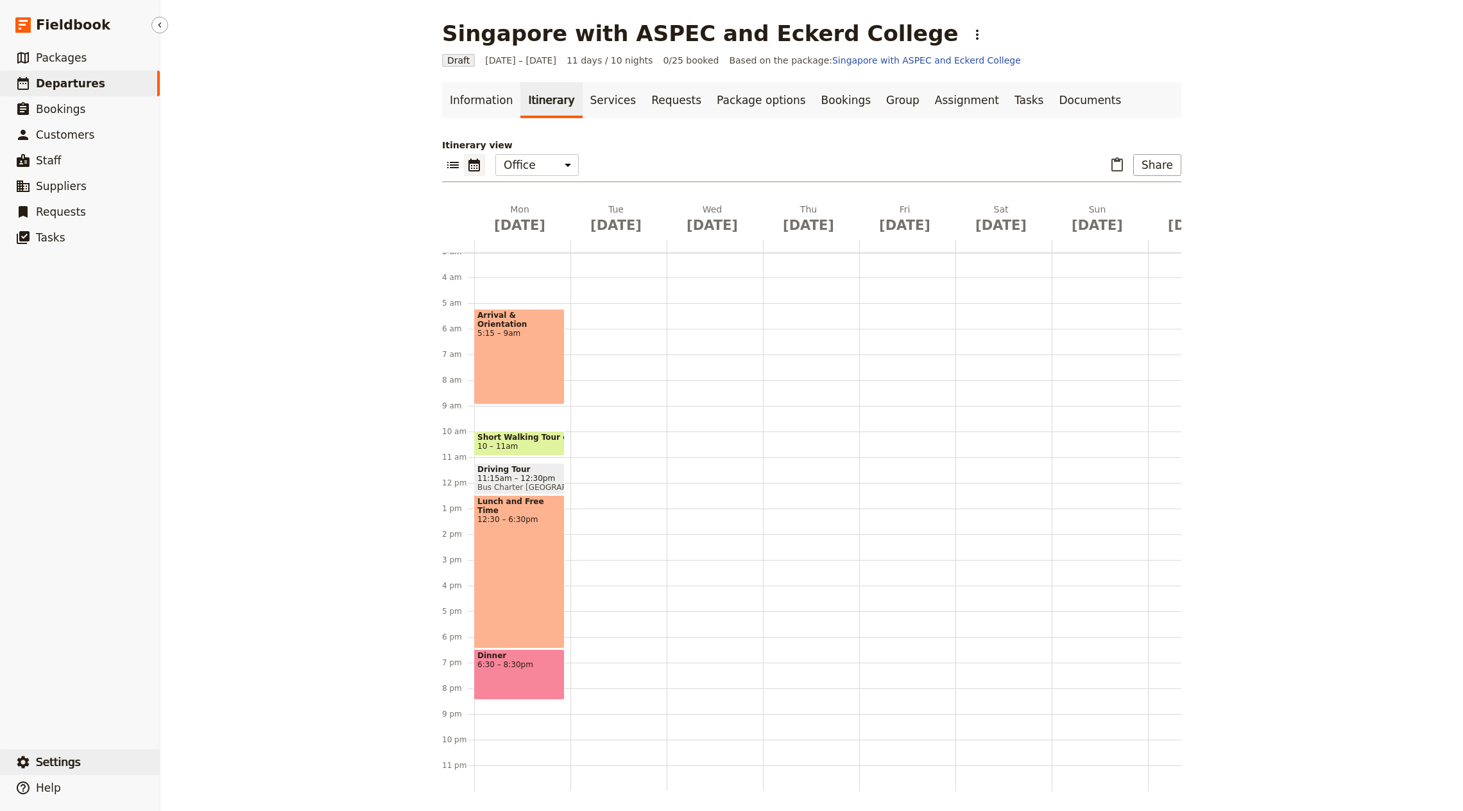
click at [80, 763] on button "​ Settings" at bounding box center [80, 762] width 160 height 26
click at [259, 727] on span "Your organization" at bounding box center [225, 726] width 104 height 13
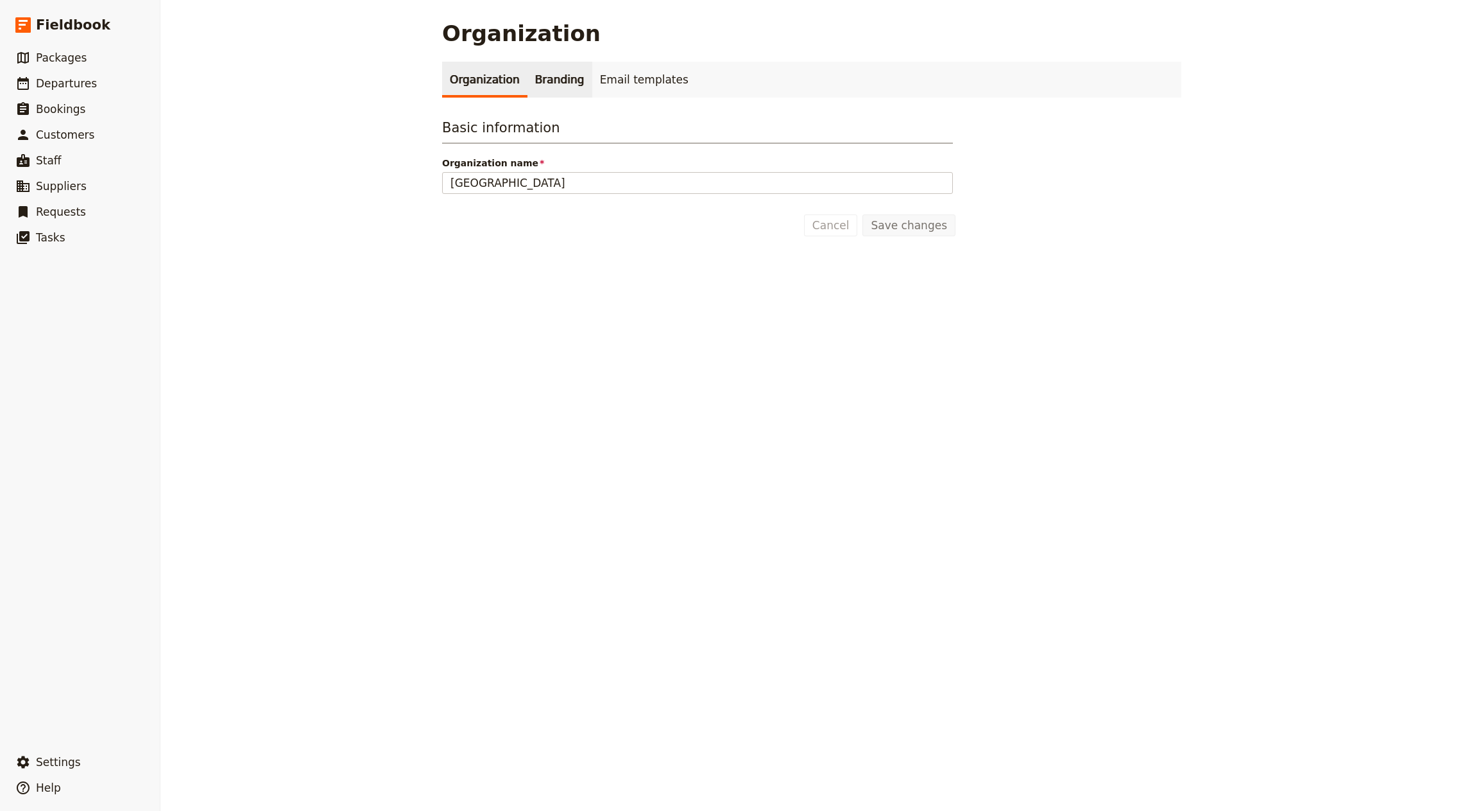
click at [540, 89] on link "Branding" at bounding box center [560, 80] width 65 height 36
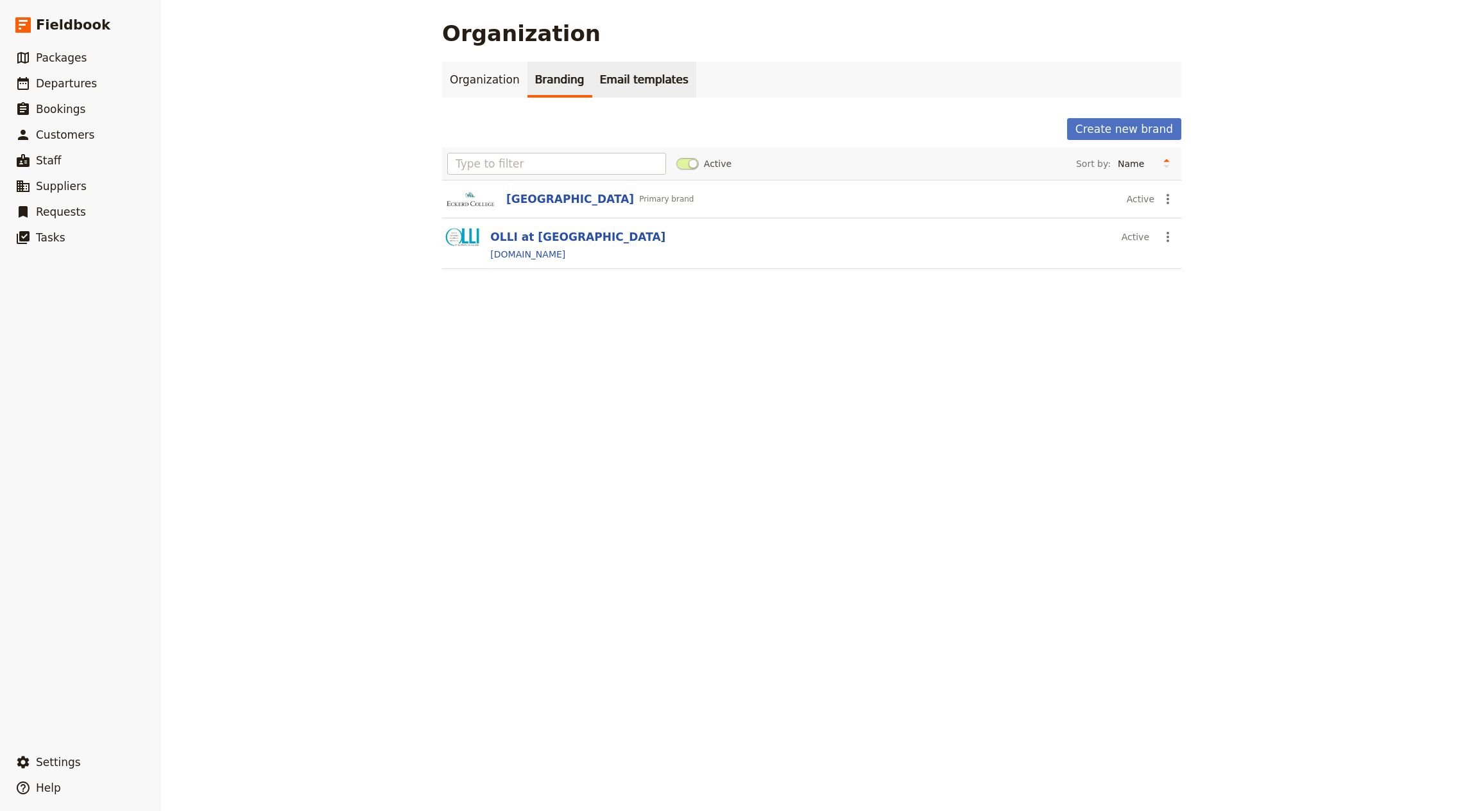
click at [625, 87] on link "Email templates" at bounding box center [644, 80] width 104 height 36
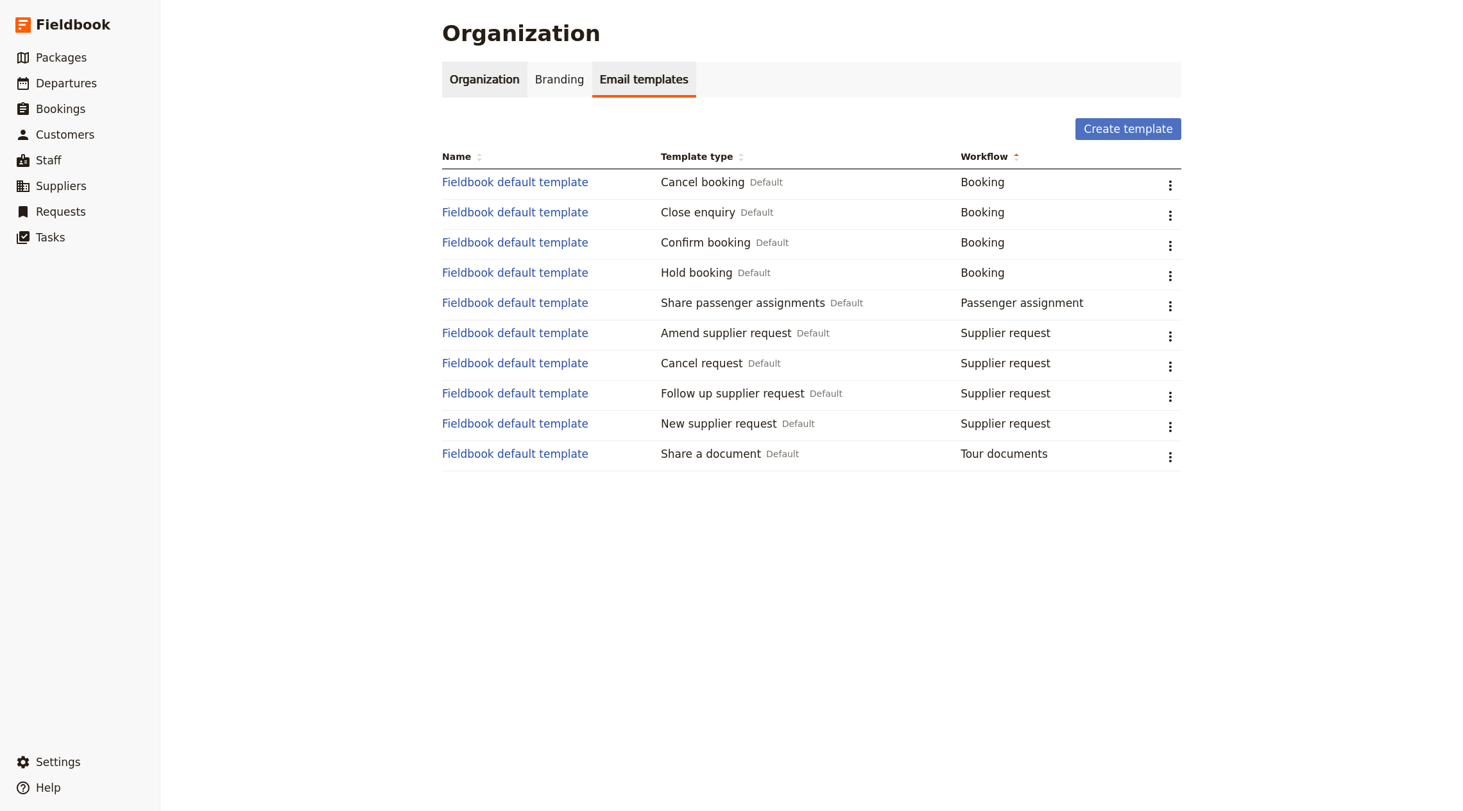
click at [462, 85] on link "Organization" at bounding box center [484, 80] width 85 height 36
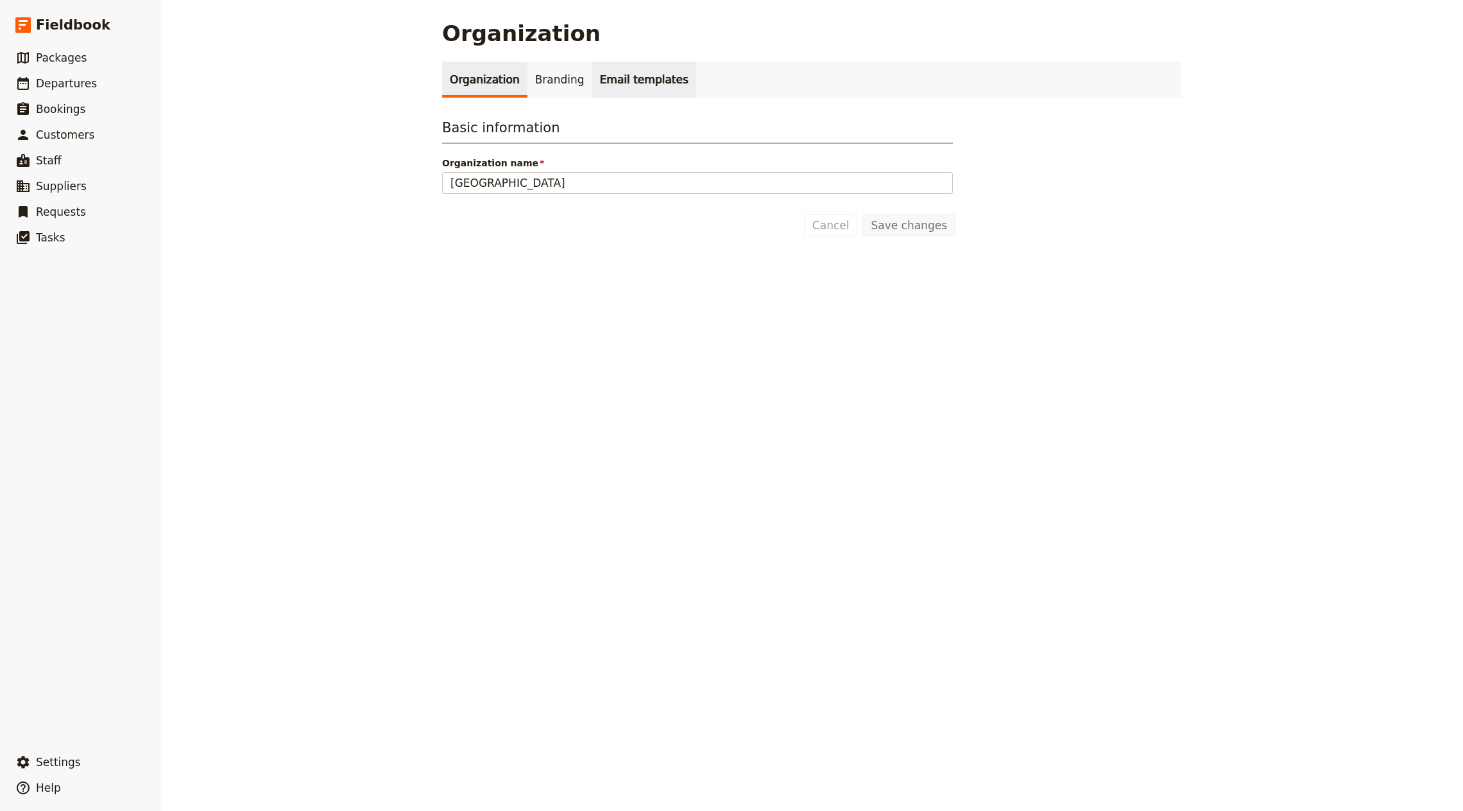
click at [592, 64] on link "Email templates" at bounding box center [644, 80] width 104 height 36
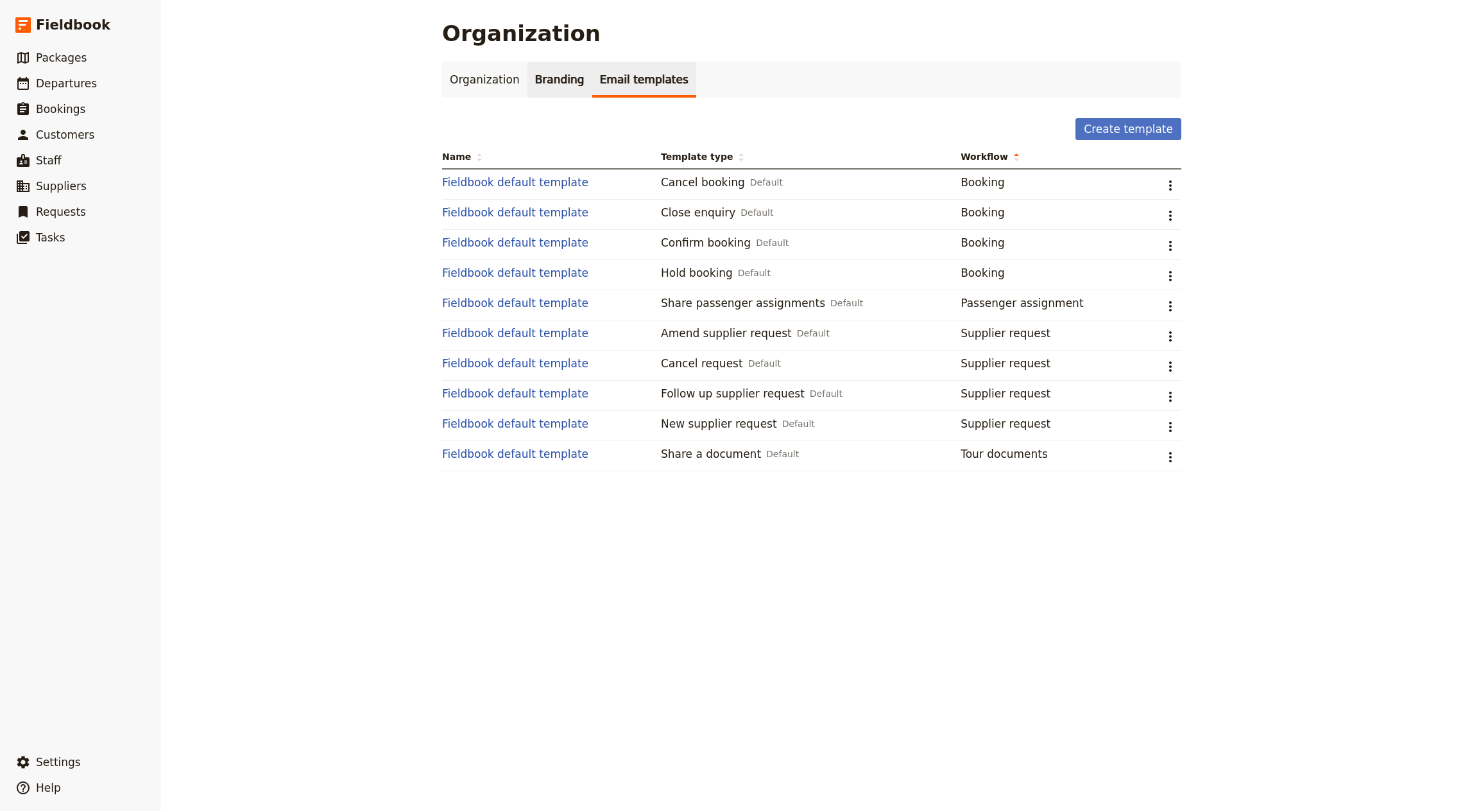
click at [542, 75] on link "Branding" at bounding box center [560, 80] width 65 height 36
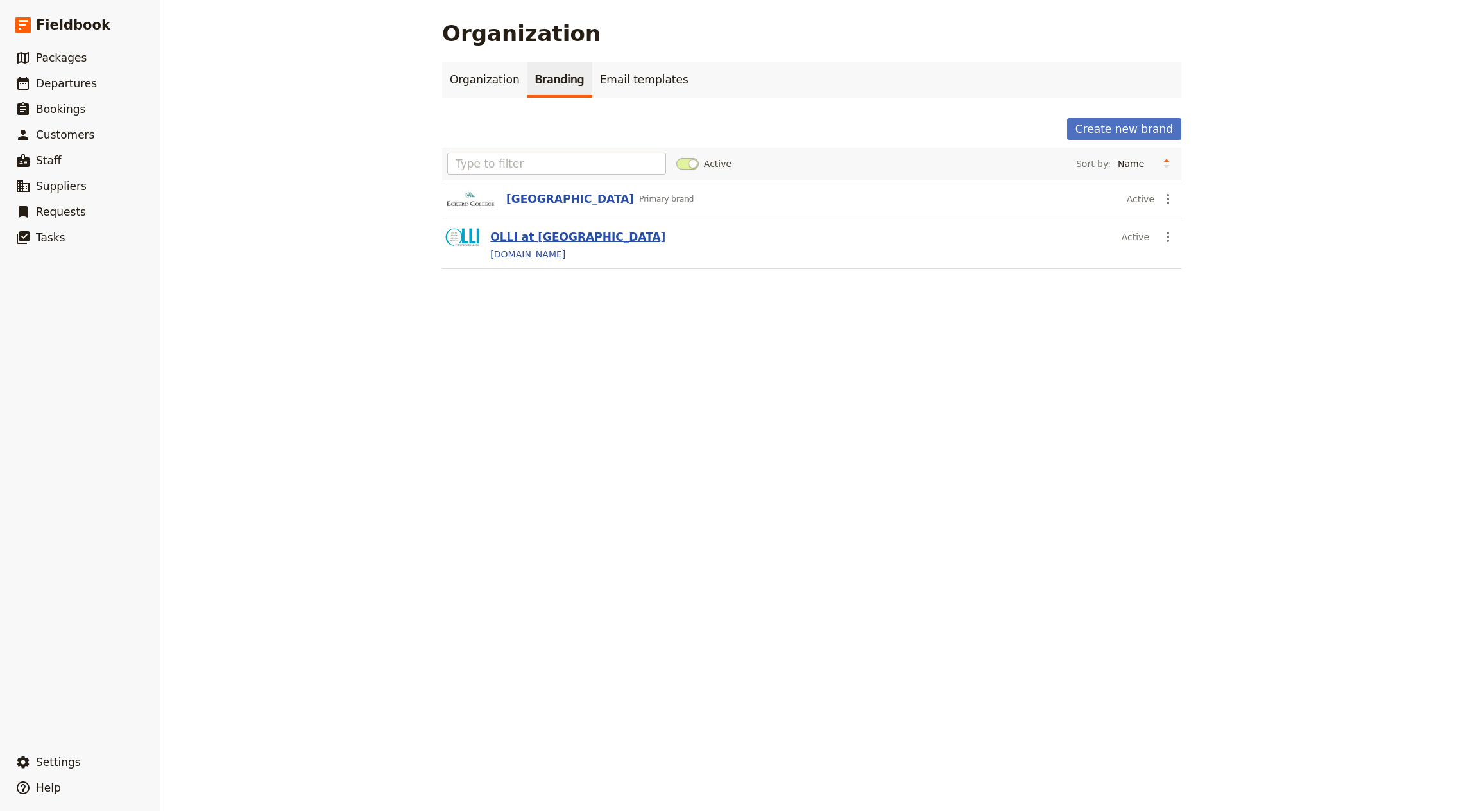
click at [542, 235] on button "OLLI at [GEOGRAPHIC_DATA]" at bounding box center [577, 236] width 175 height 15
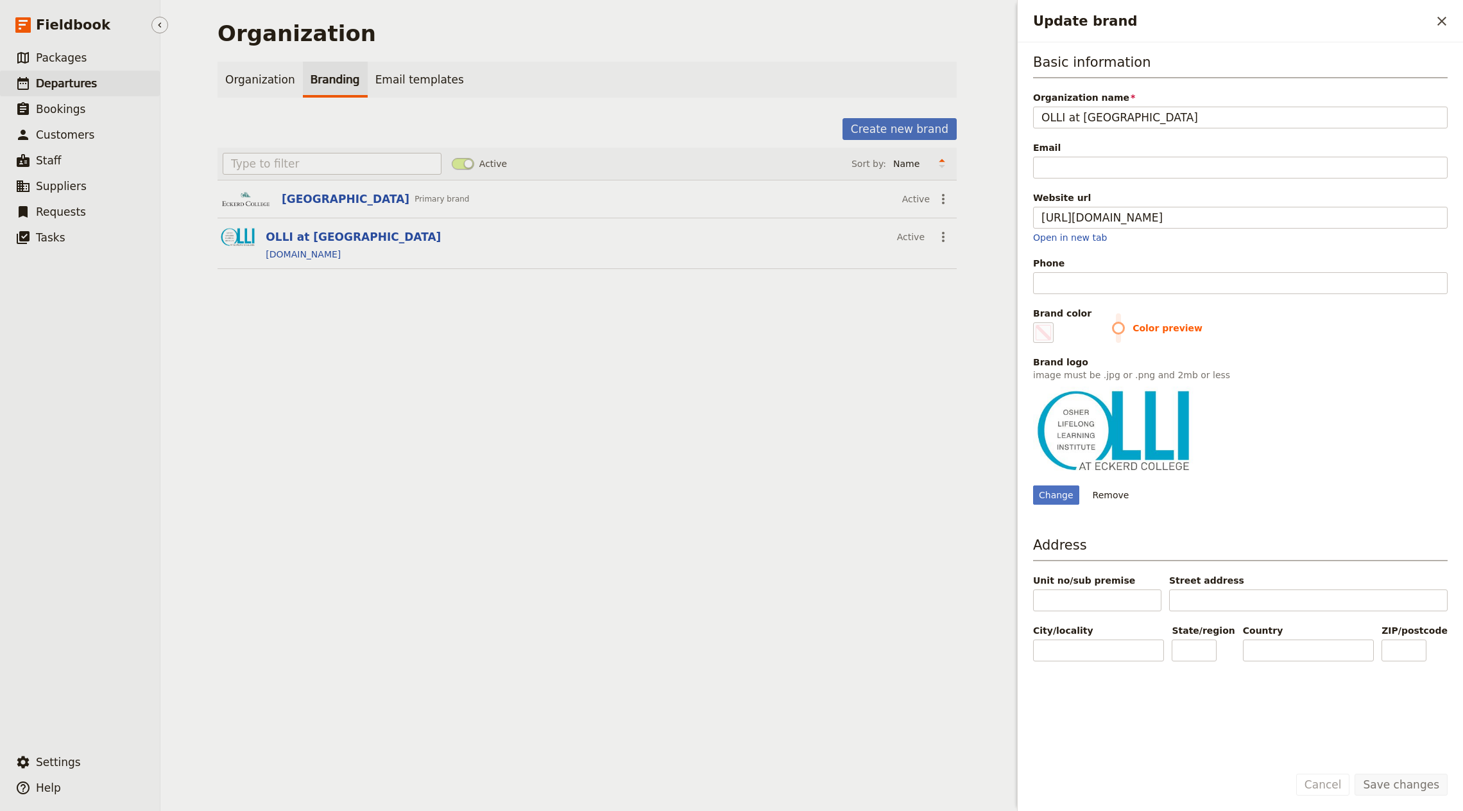
click at [79, 86] on span "Departures" at bounding box center [66, 83] width 61 height 13
type input "#000000"
select select "CREATED_AT"
